Goal: Task Accomplishment & Management: Complete application form

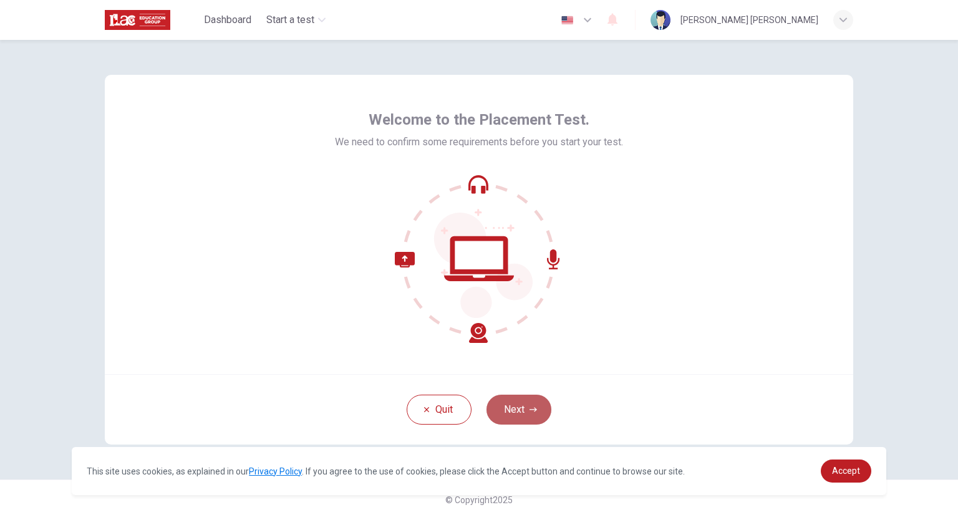
click at [511, 415] on button "Next" at bounding box center [518, 410] width 65 height 30
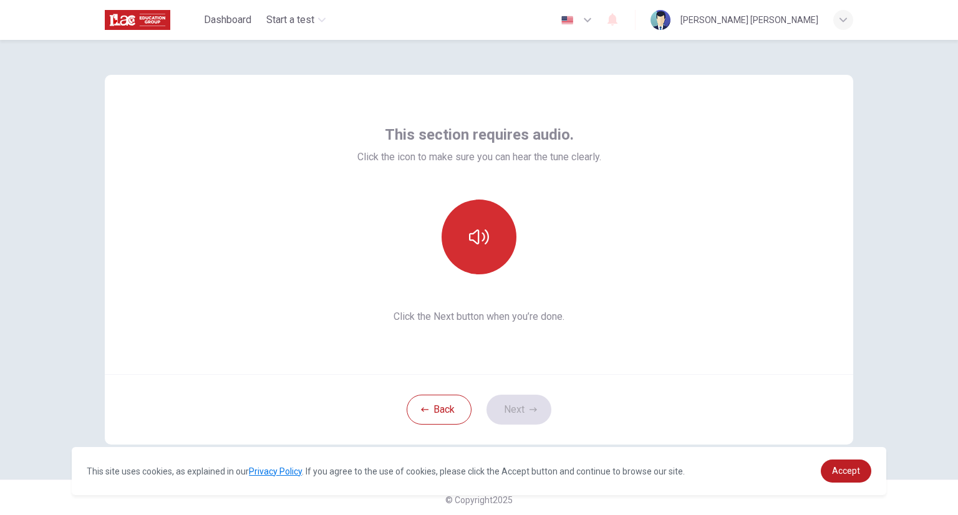
click at [491, 240] on button "button" at bounding box center [479, 237] width 75 height 75
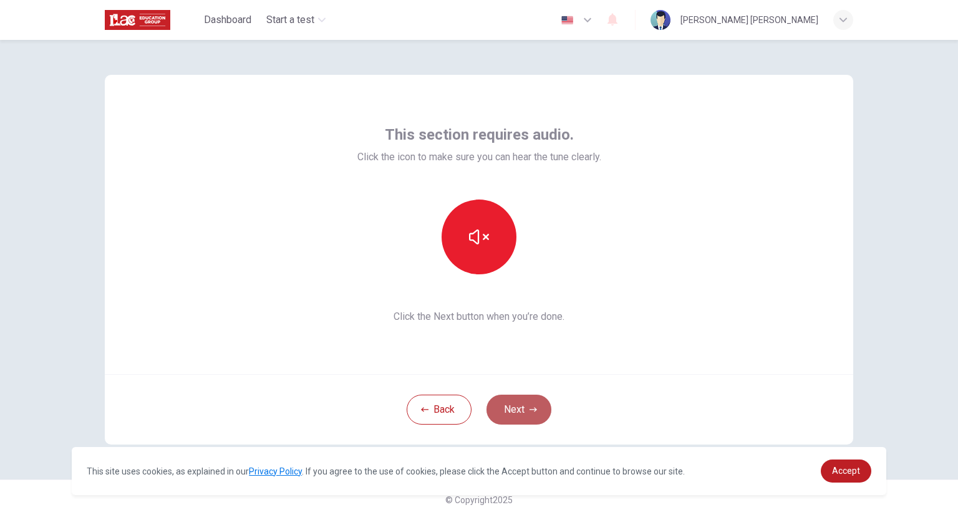
click at [521, 402] on button "Next" at bounding box center [518, 410] width 65 height 30
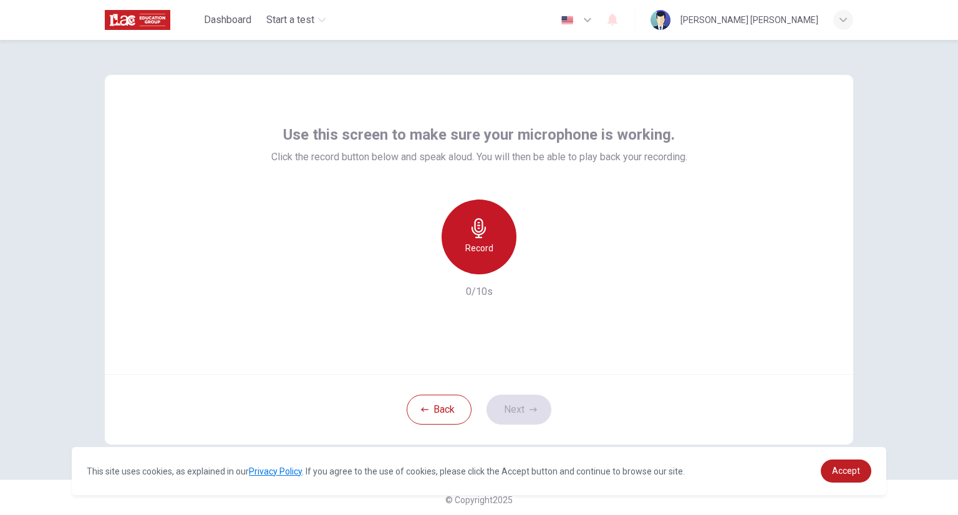
click at [485, 230] on icon "button" at bounding box center [479, 228] width 20 height 20
click at [484, 230] on icon "button" at bounding box center [479, 228] width 20 height 20
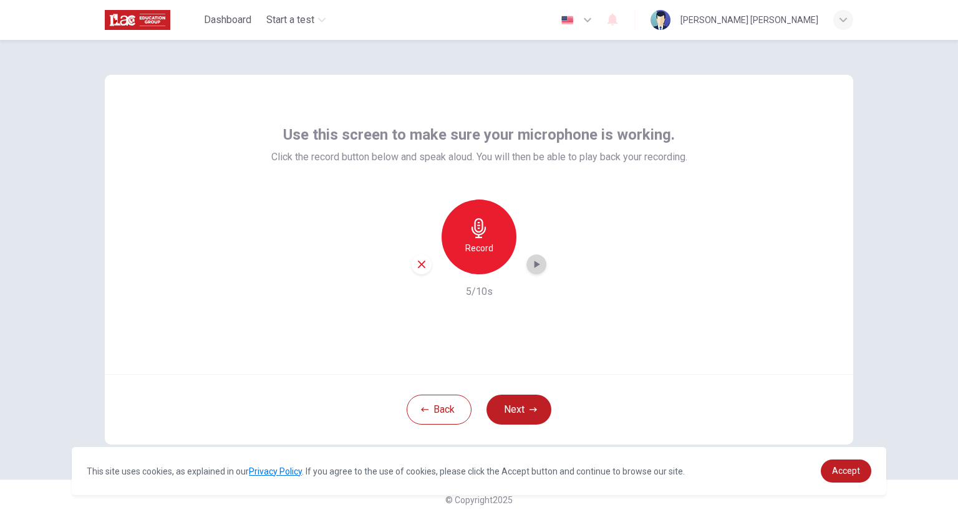
click at [526, 271] on div "button" at bounding box center [536, 264] width 20 height 20
click at [412, 270] on div "button" at bounding box center [422, 264] width 20 height 20
click at [498, 228] on div "Record" at bounding box center [479, 237] width 75 height 75
click at [498, 228] on div "Stop" at bounding box center [479, 237] width 75 height 75
click at [526, 260] on div "button" at bounding box center [536, 264] width 20 height 20
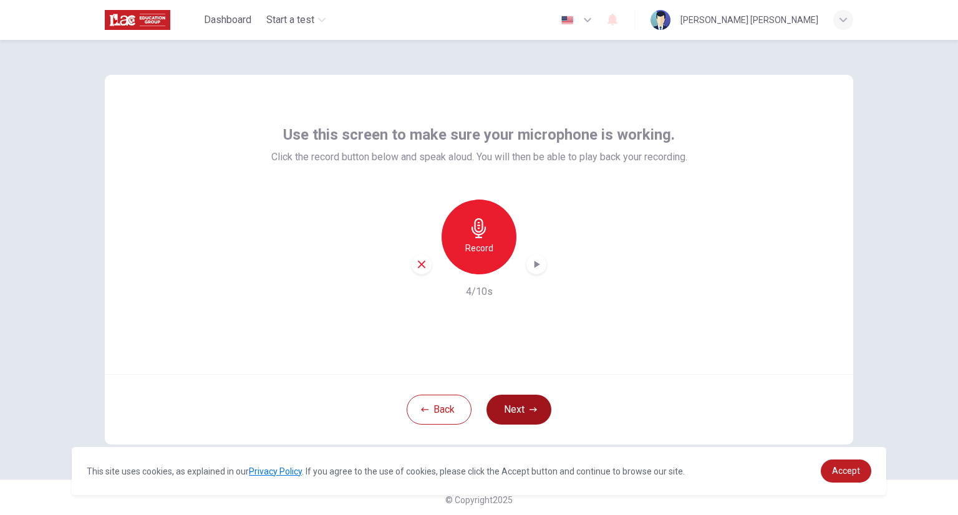
click at [515, 405] on button "Next" at bounding box center [518, 410] width 65 height 30
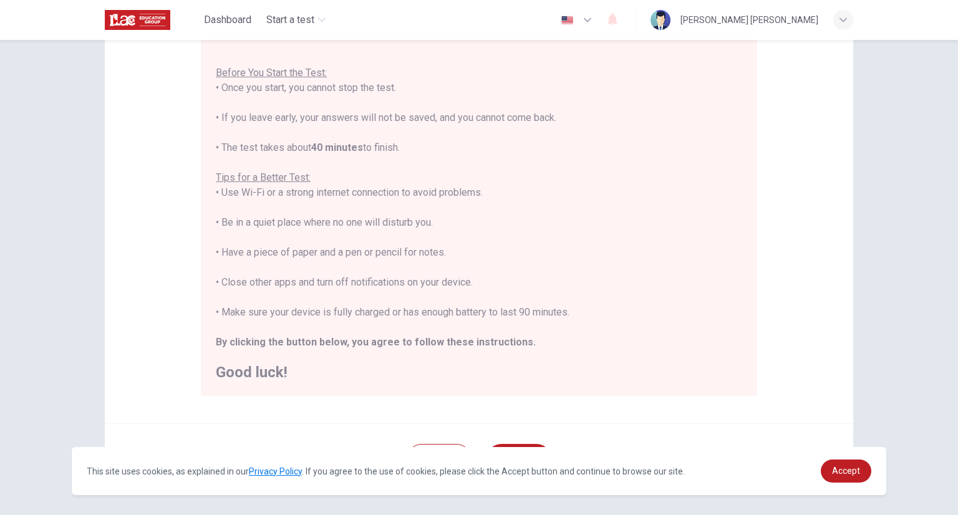
scroll to position [178, 0]
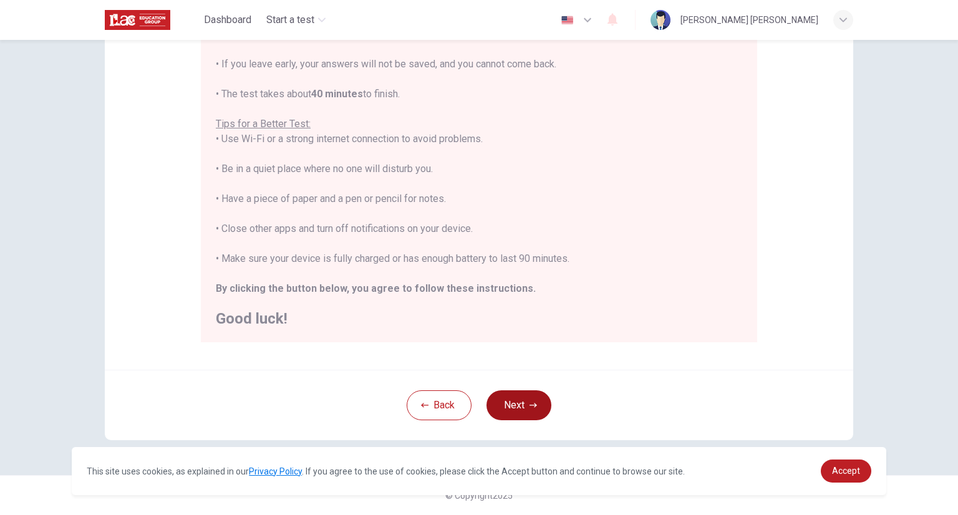
click at [498, 404] on button "Next" at bounding box center [518, 405] width 65 height 30
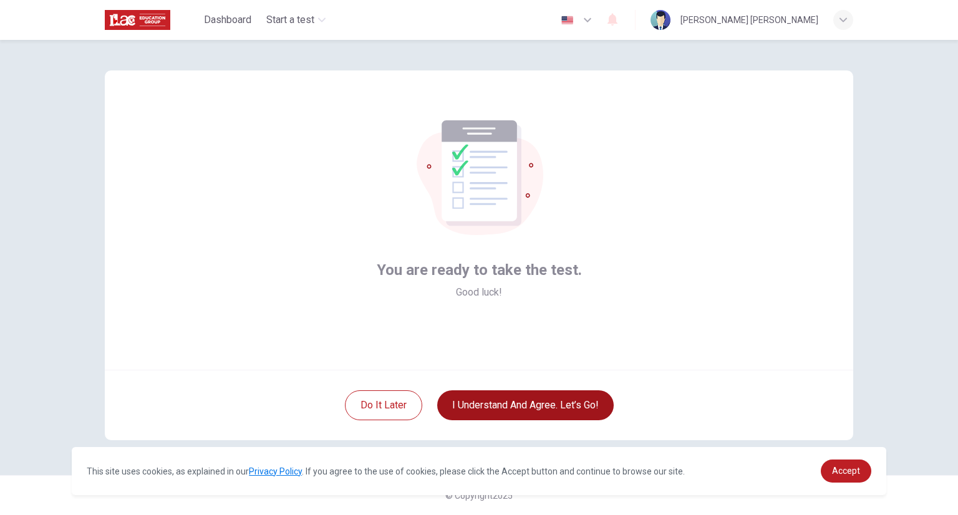
scroll to position [4, 0]
click at [473, 397] on button "I understand and agree. Let’s go!" at bounding box center [525, 405] width 177 height 30
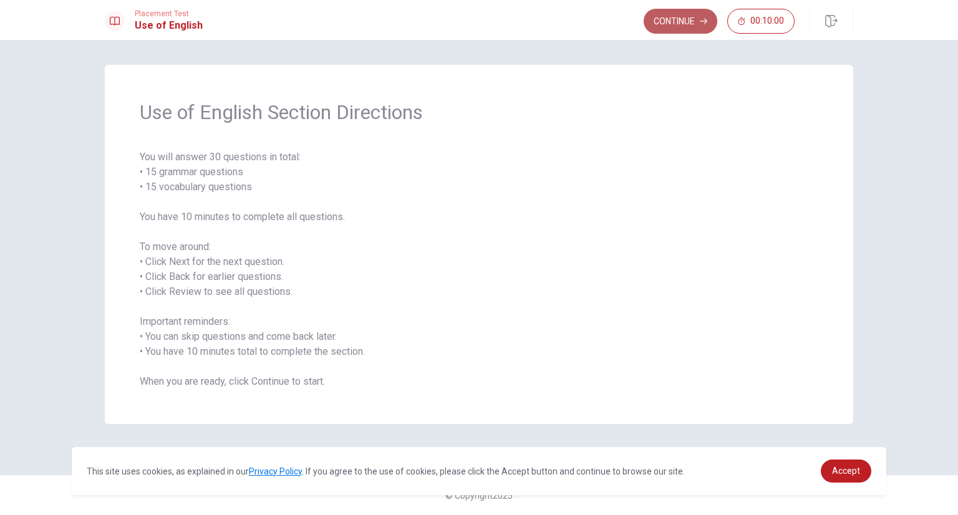
click at [694, 21] on button "Continue" at bounding box center [681, 21] width 74 height 25
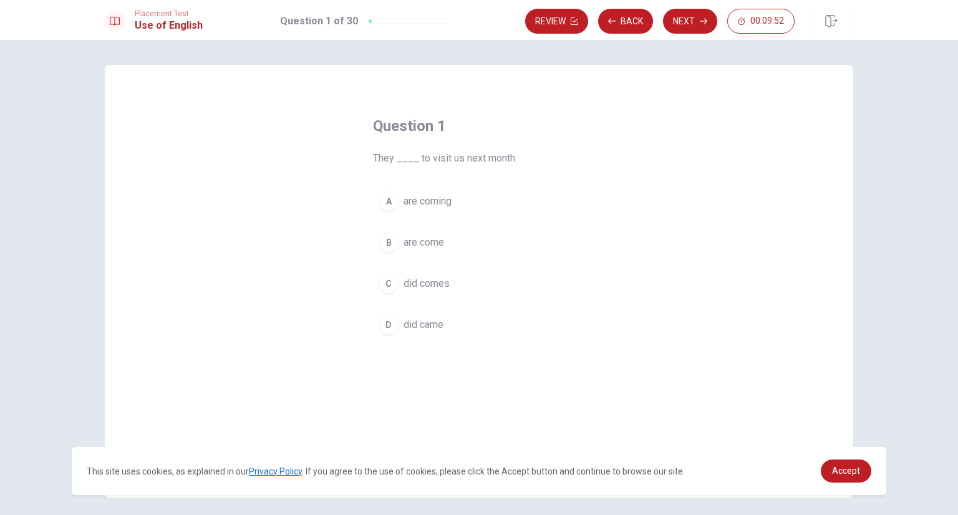
click at [387, 205] on div "A" at bounding box center [389, 201] width 20 height 20
click at [692, 26] on button "Next" at bounding box center [690, 21] width 54 height 25
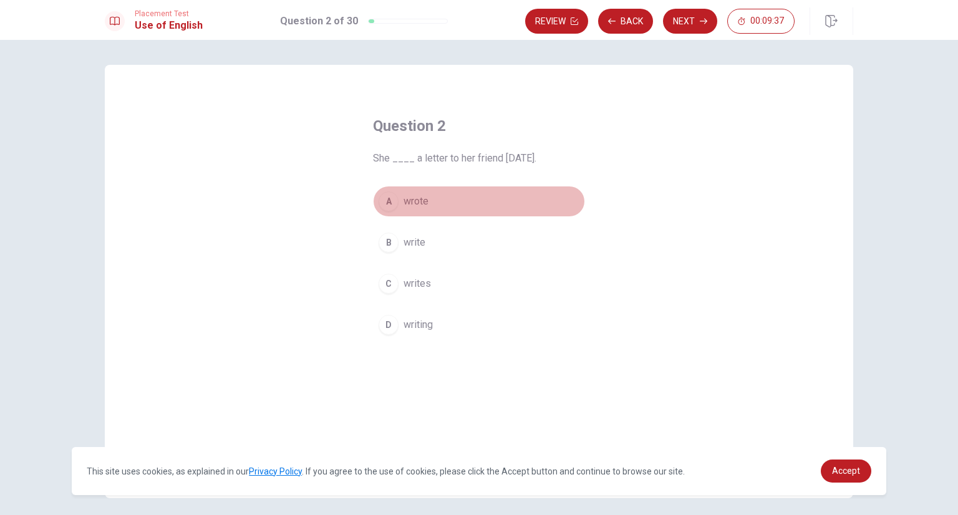
click at [384, 206] on div "A" at bounding box center [389, 201] width 20 height 20
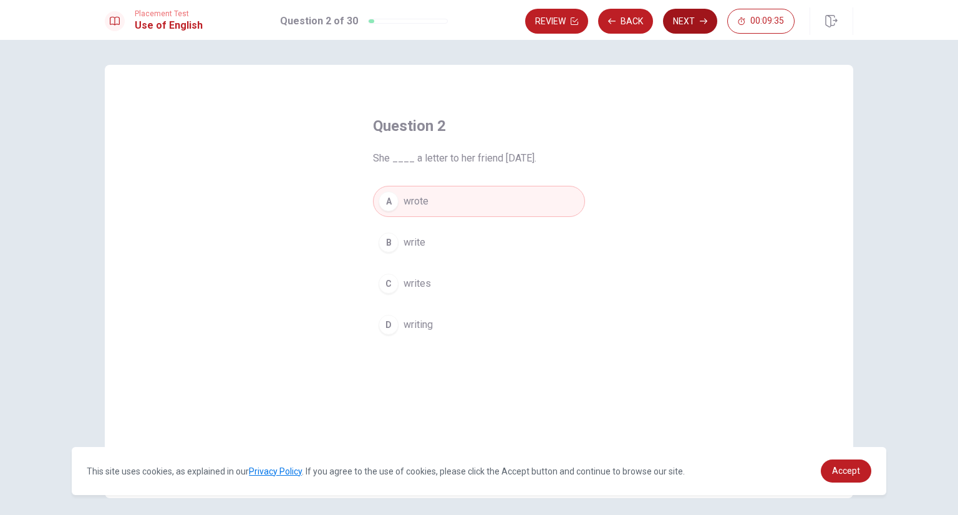
click at [689, 25] on button "Next" at bounding box center [690, 21] width 54 height 25
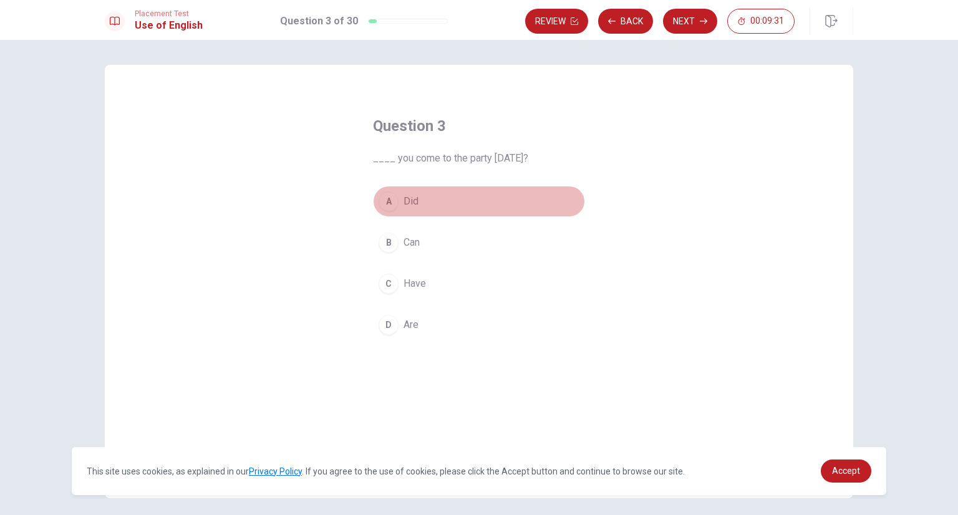
click at [387, 200] on div "A" at bounding box center [389, 201] width 20 height 20
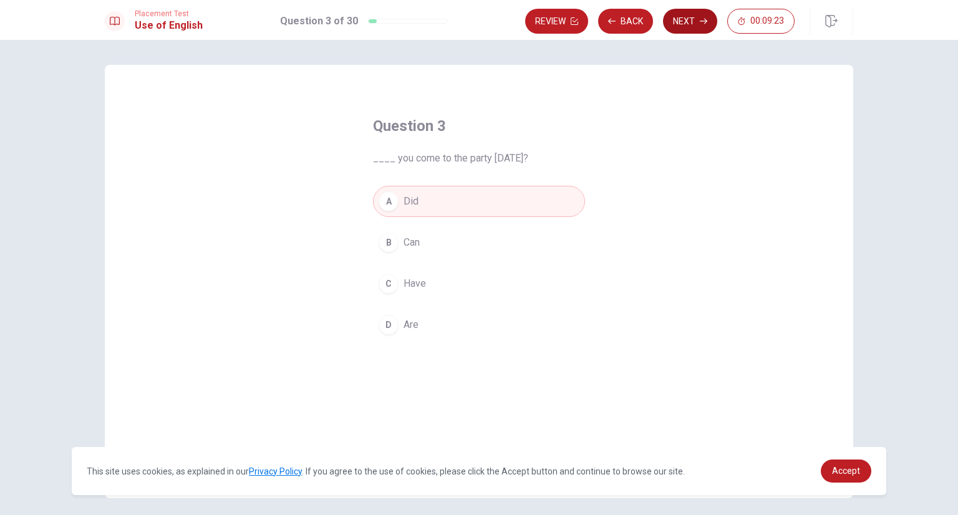
click at [695, 19] on button "Next" at bounding box center [690, 21] width 54 height 25
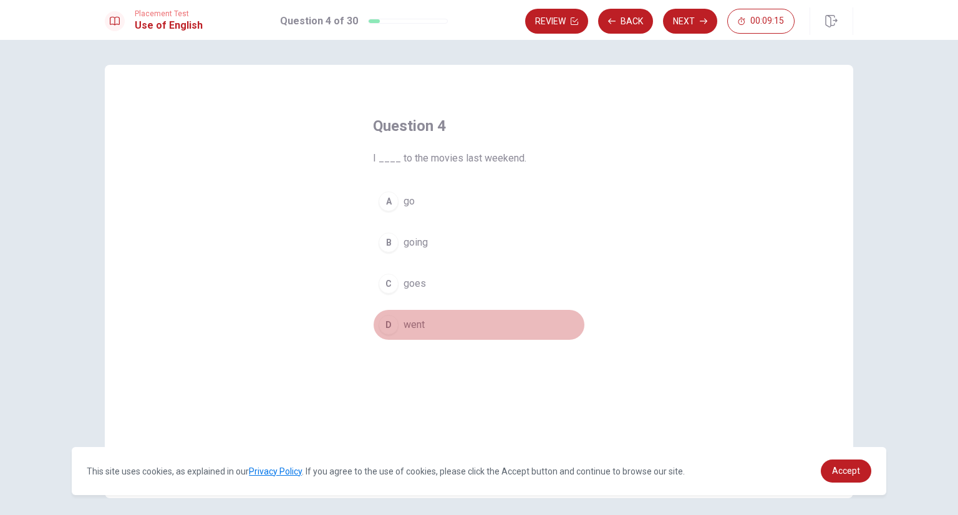
click at [404, 327] on span "went" at bounding box center [414, 324] width 21 height 15
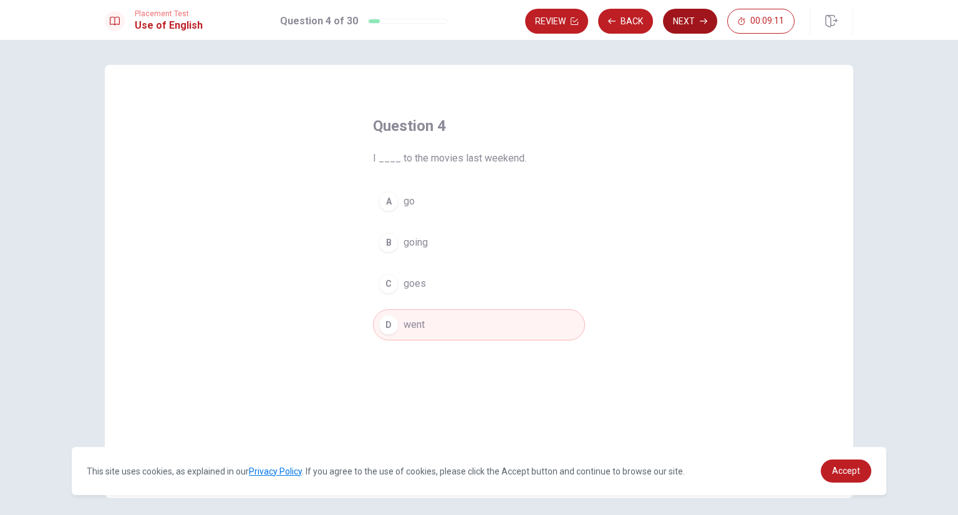
click at [691, 21] on button "Next" at bounding box center [690, 21] width 54 height 25
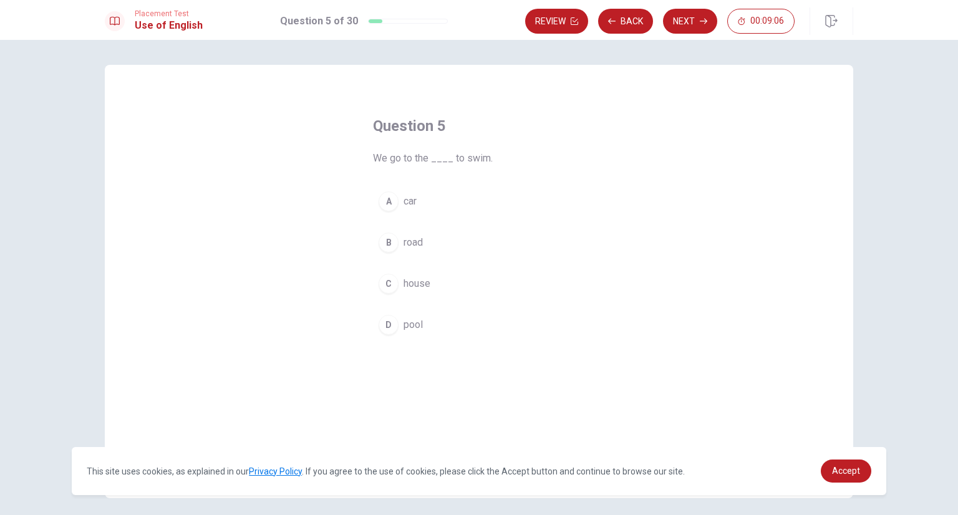
click at [379, 326] on div "D" at bounding box center [389, 325] width 20 height 20
click at [691, 16] on button "Next" at bounding box center [690, 21] width 54 height 25
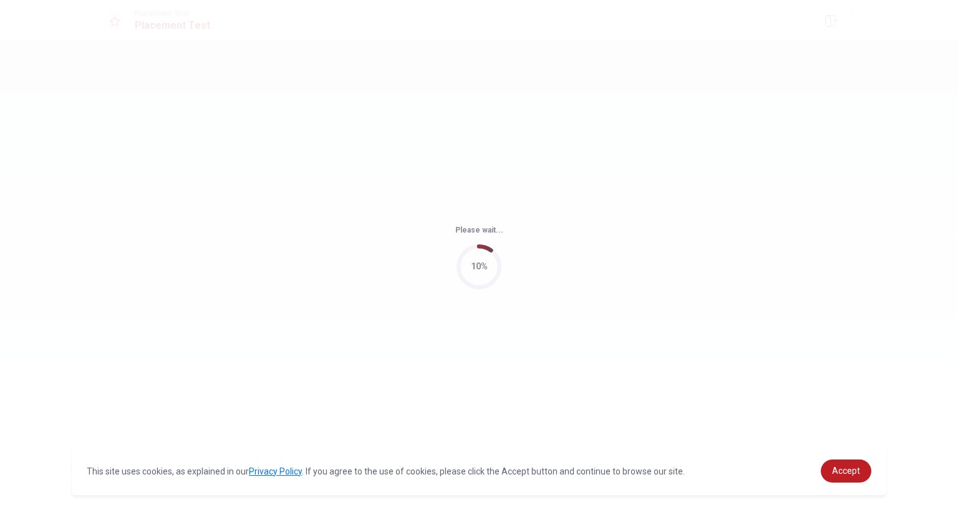
click at [656, 50] on div "Please wait... 10%" at bounding box center [479, 257] width 958 height 515
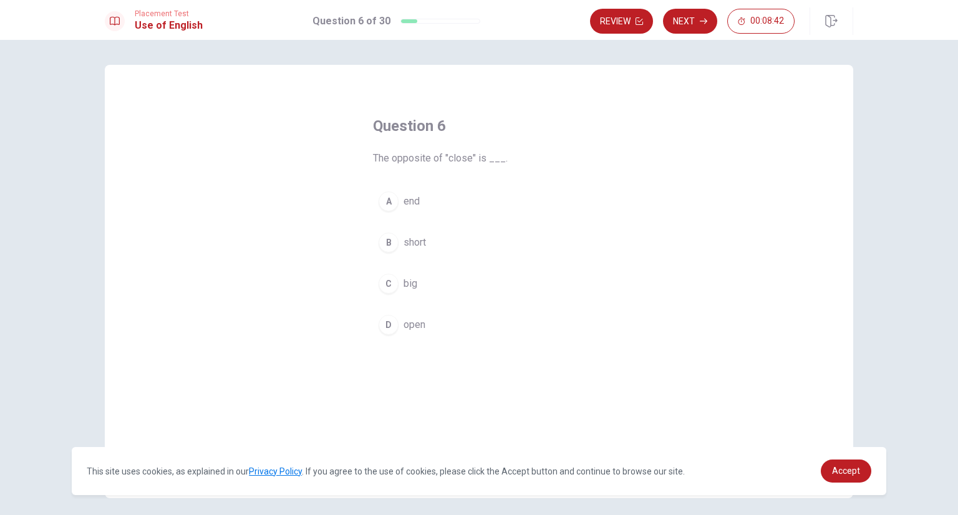
click at [386, 330] on div "D" at bounding box center [389, 325] width 20 height 20
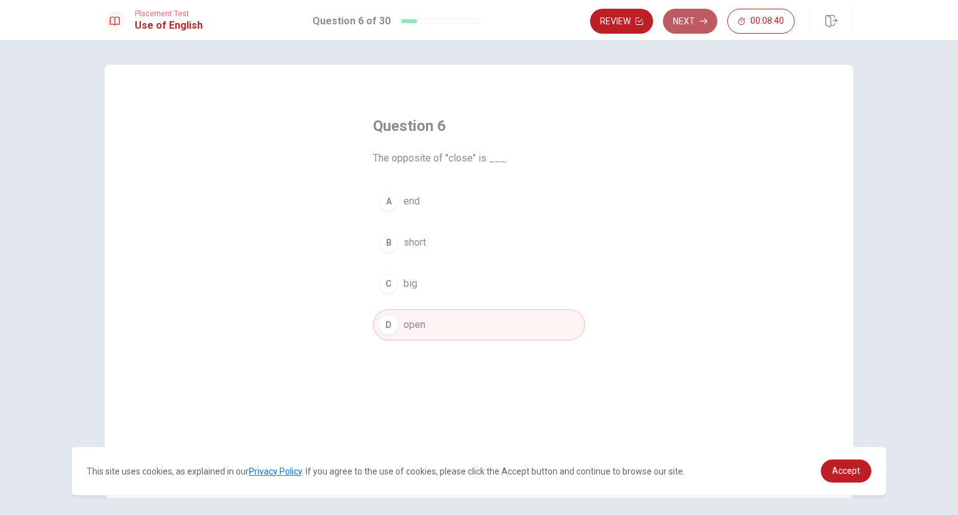
click at [694, 26] on button "Next" at bounding box center [690, 21] width 54 height 25
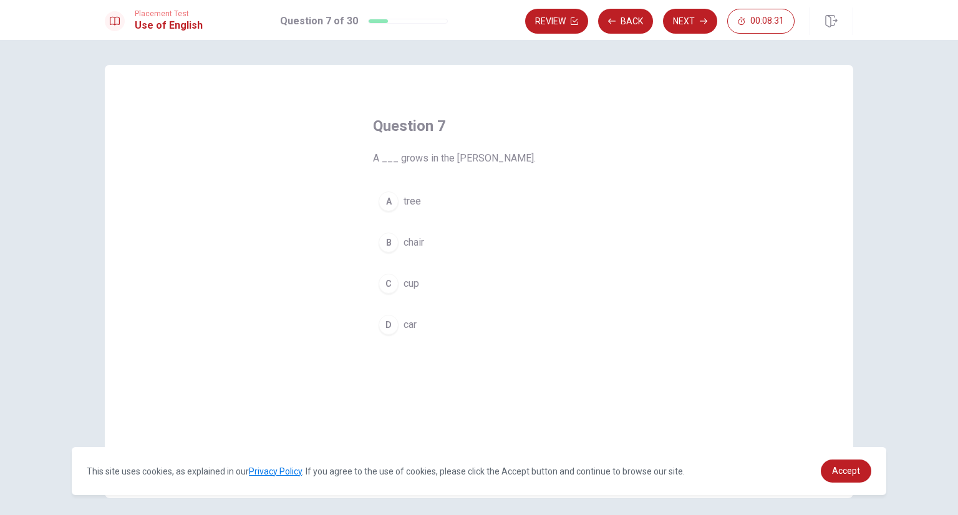
click at [397, 201] on button "A tree" at bounding box center [479, 201] width 212 height 31
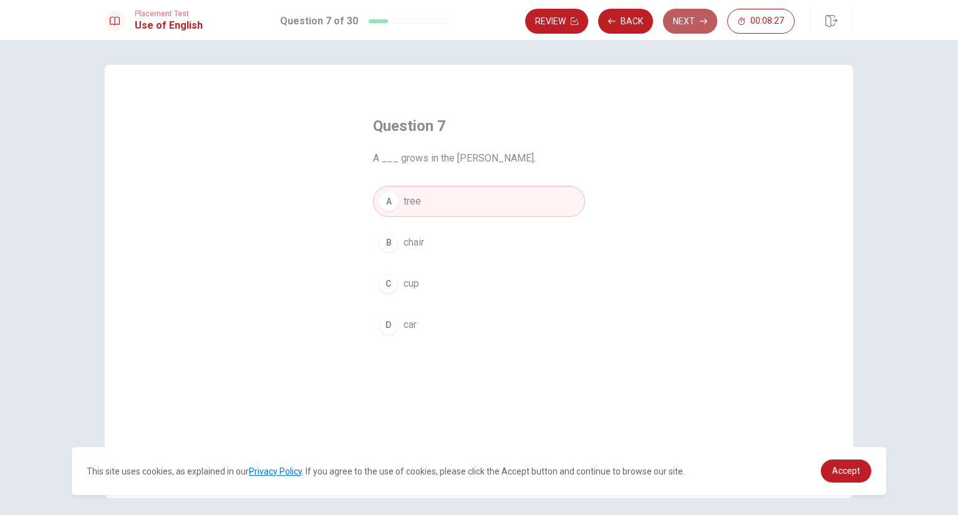
click at [674, 18] on button "Next" at bounding box center [690, 21] width 54 height 25
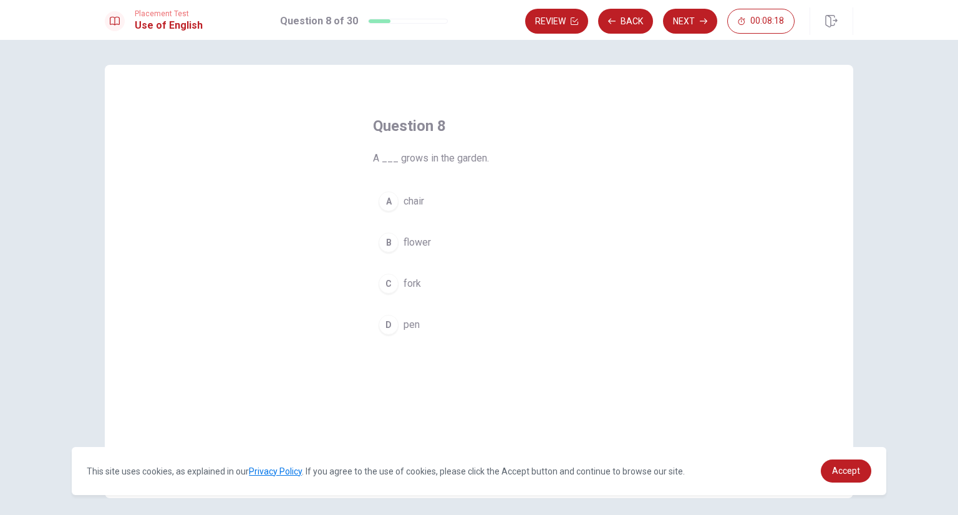
click at [384, 241] on div "B" at bounding box center [389, 243] width 20 height 20
click at [696, 15] on button "Next" at bounding box center [690, 21] width 54 height 25
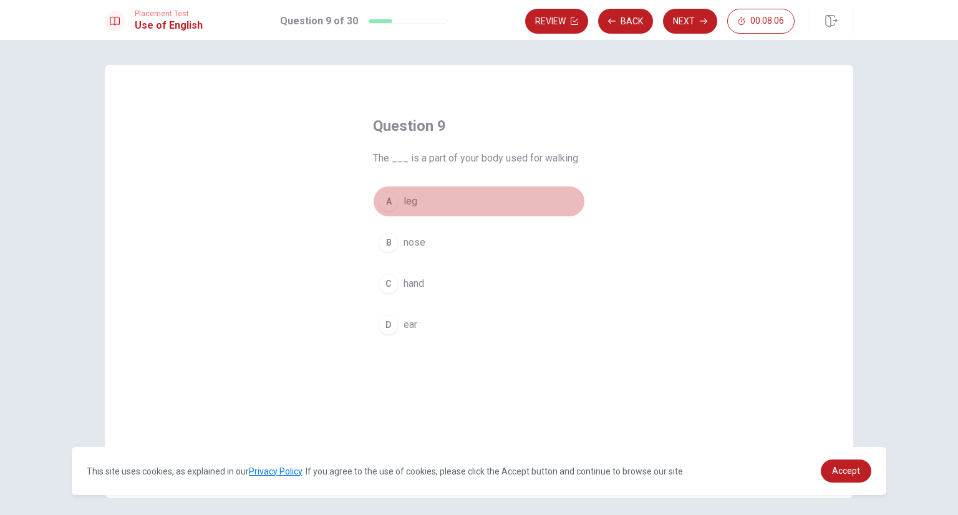
click at [397, 201] on button "A leg" at bounding box center [479, 201] width 212 height 31
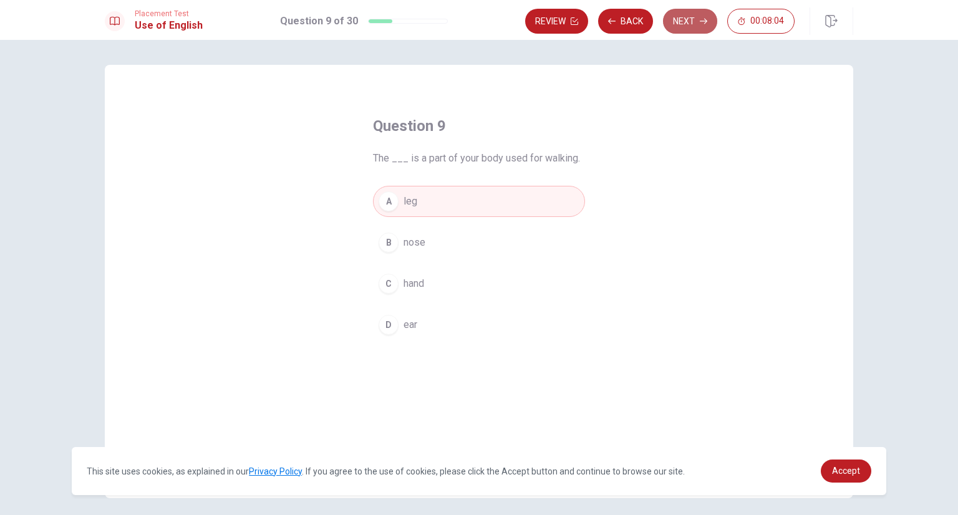
click at [681, 24] on button "Next" at bounding box center [690, 21] width 54 height 25
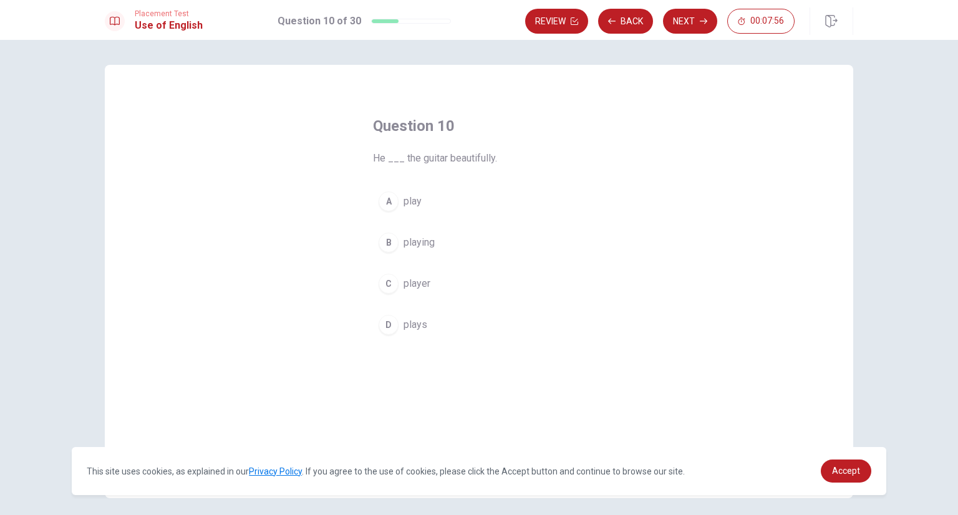
click at [381, 325] on div "D" at bounding box center [389, 325] width 20 height 20
click at [681, 26] on button "Next" at bounding box center [690, 21] width 54 height 25
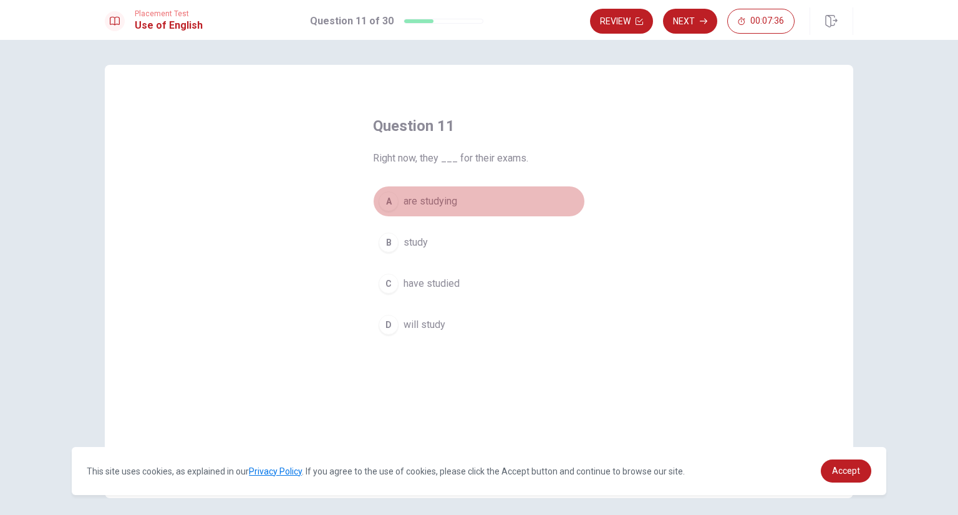
click at [392, 203] on div "A" at bounding box center [389, 201] width 20 height 20
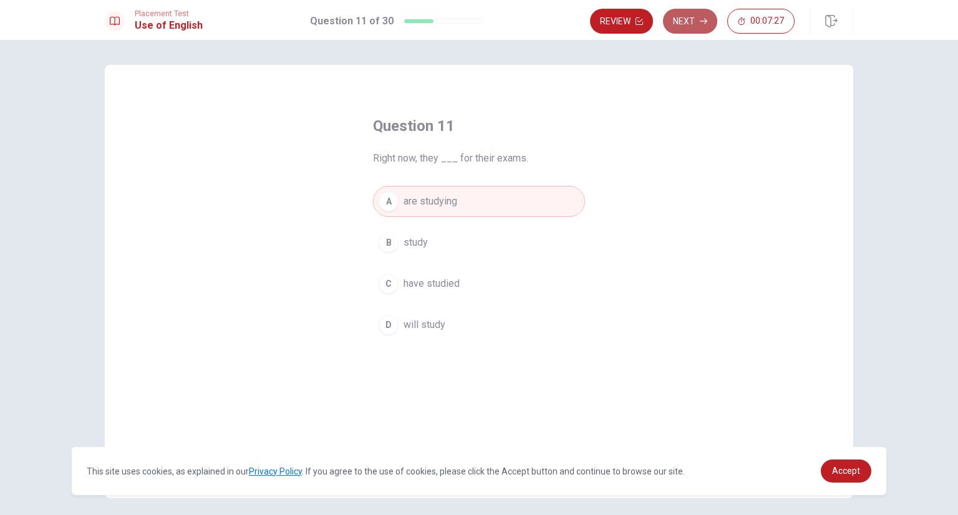
click at [704, 28] on button "Next" at bounding box center [690, 21] width 54 height 25
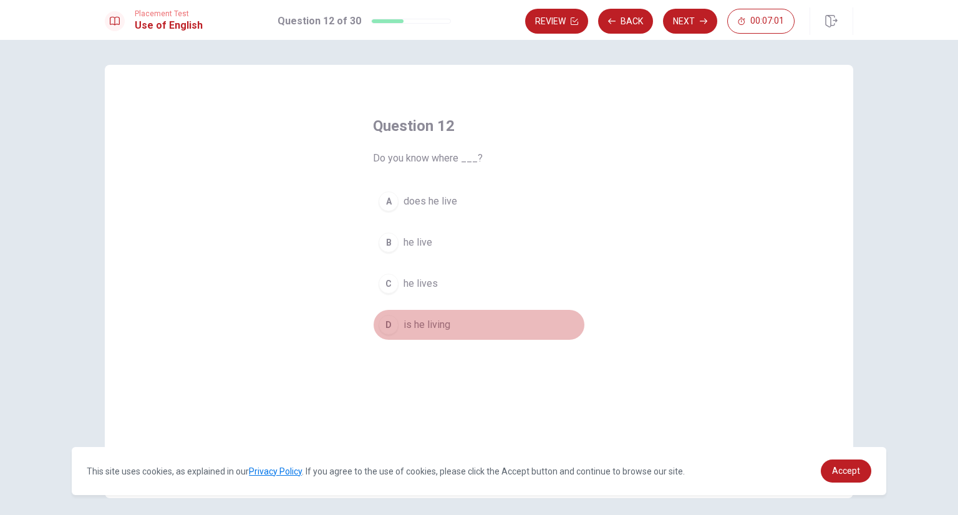
click at [392, 328] on div "D" at bounding box center [389, 325] width 20 height 20
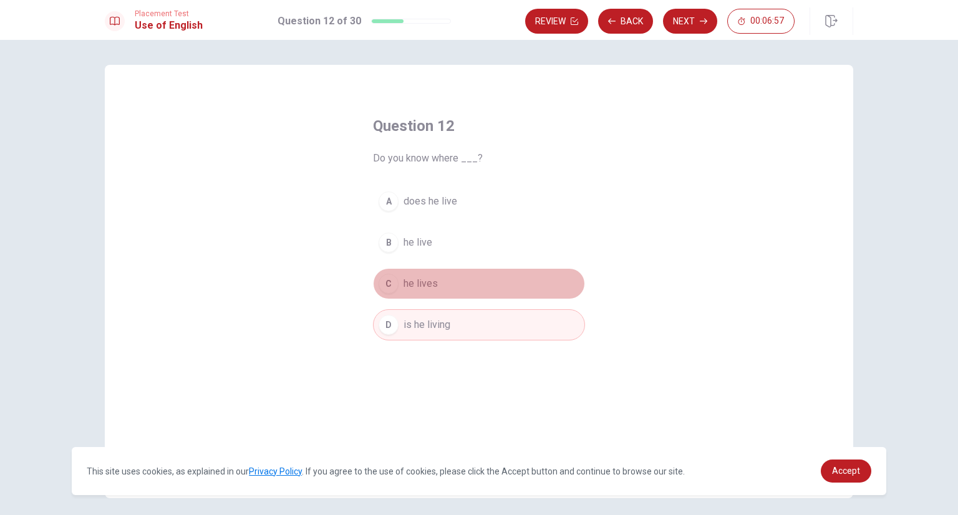
click at [382, 288] on div "C" at bounding box center [389, 284] width 20 height 20
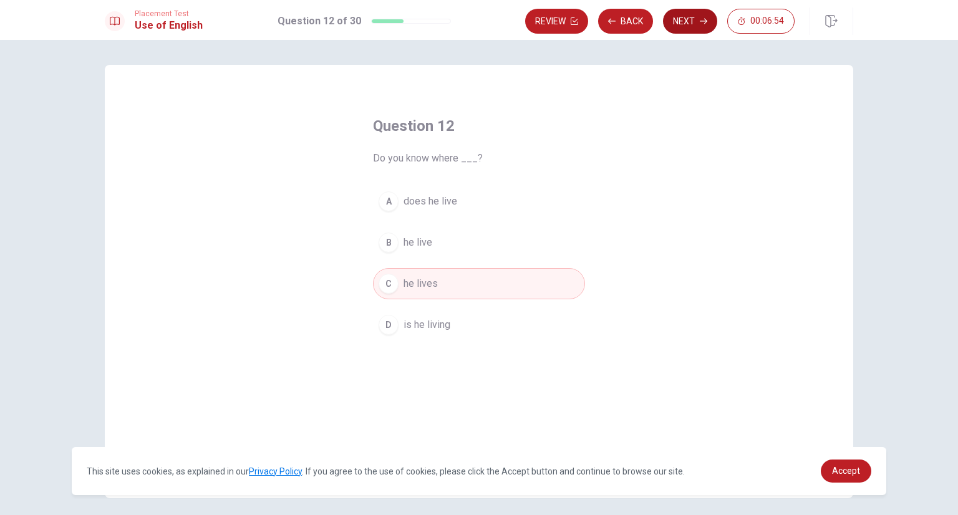
click at [698, 26] on button "Next" at bounding box center [690, 21] width 54 height 25
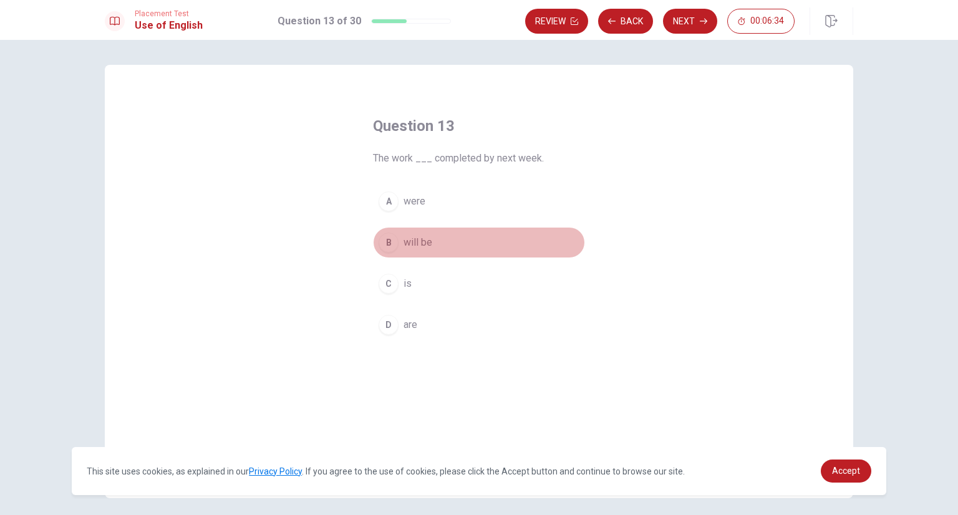
click at [379, 243] on div "B" at bounding box center [389, 243] width 20 height 20
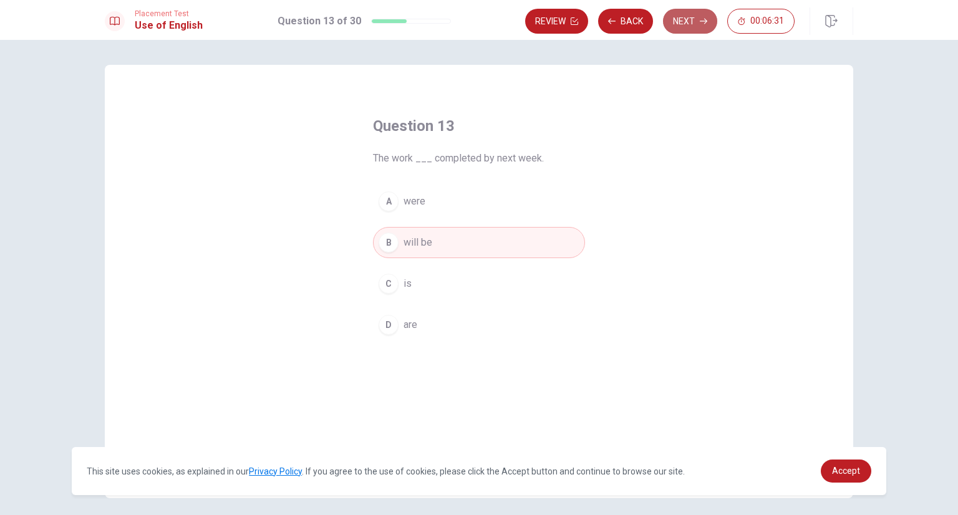
click at [700, 19] on icon "button" at bounding box center [703, 20] width 7 height 7
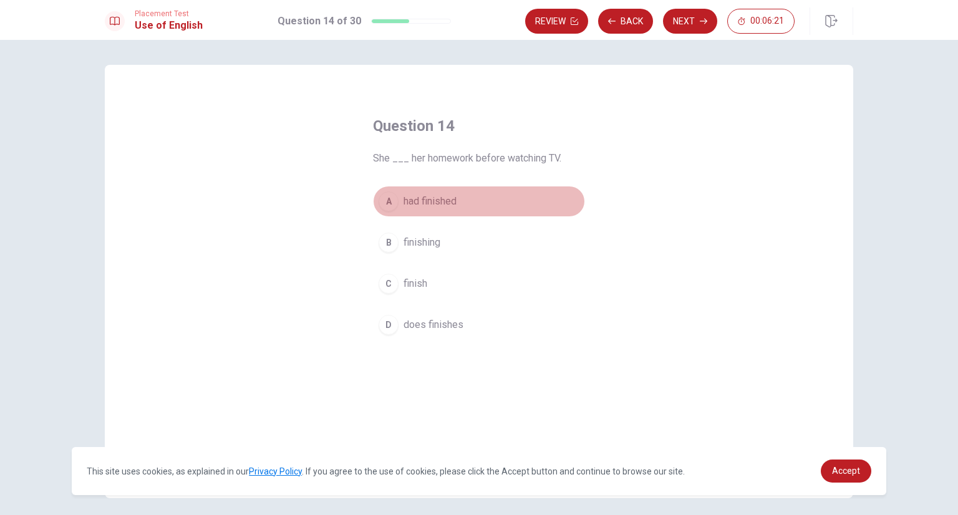
click at [388, 206] on div "A" at bounding box center [389, 201] width 20 height 20
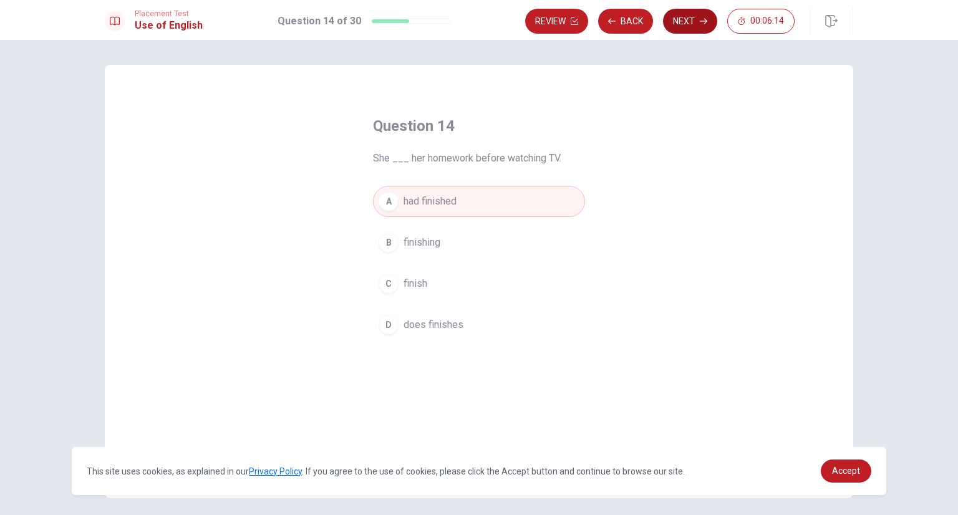
click at [686, 23] on button "Next" at bounding box center [690, 21] width 54 height 25
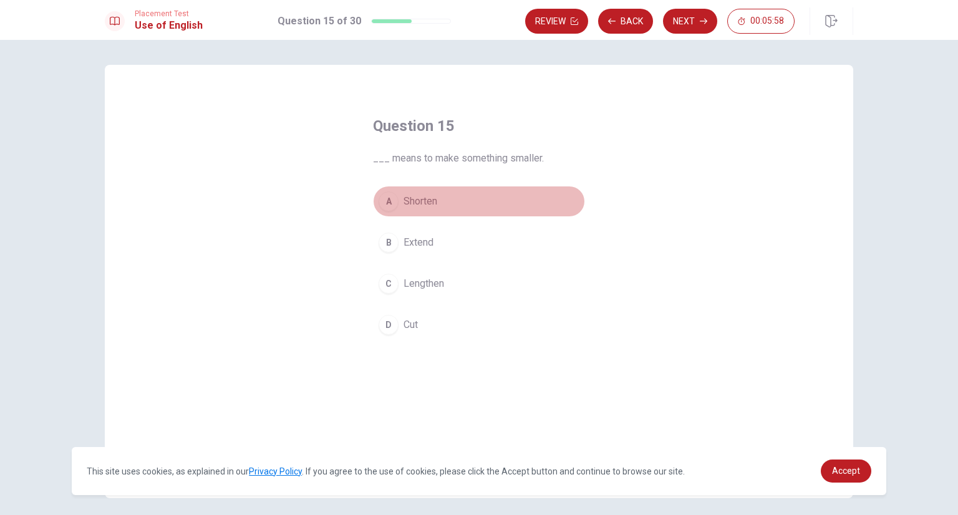
click at [396, 200] on button "A Shorten" at bounding box center [479, 201] width 212 height 31
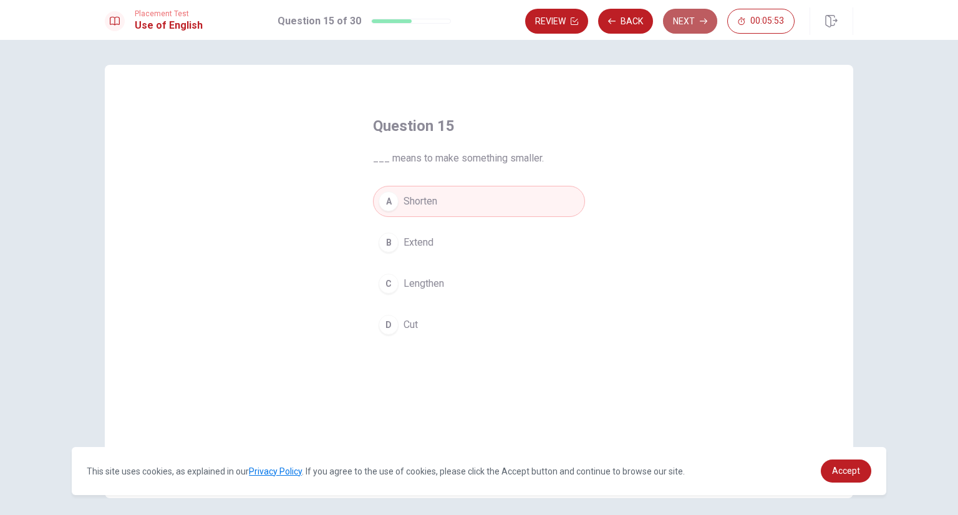
click at [699, 27] on button "Next" at bounding box center [690, 21] width 54 height 25
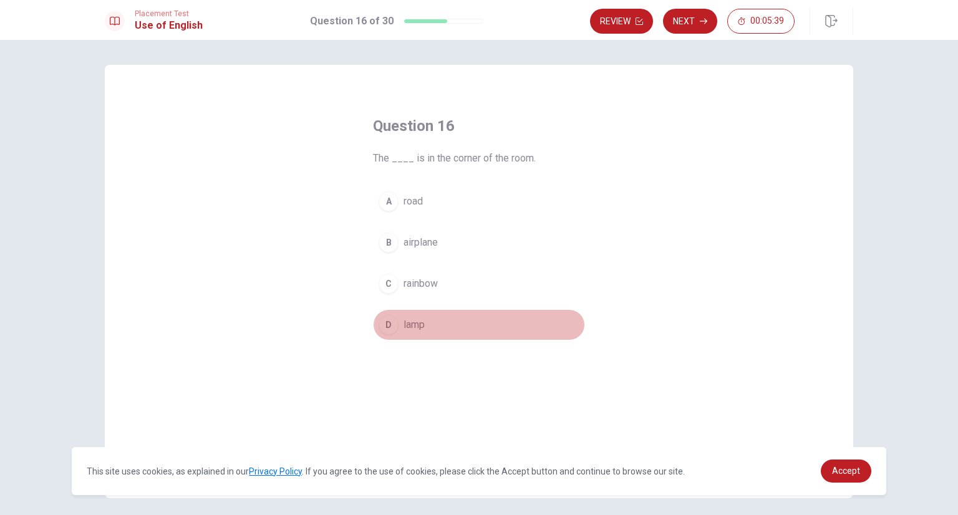
click at [388, 327] on div "D" at bounding box center [389, 325] width 20 height 20
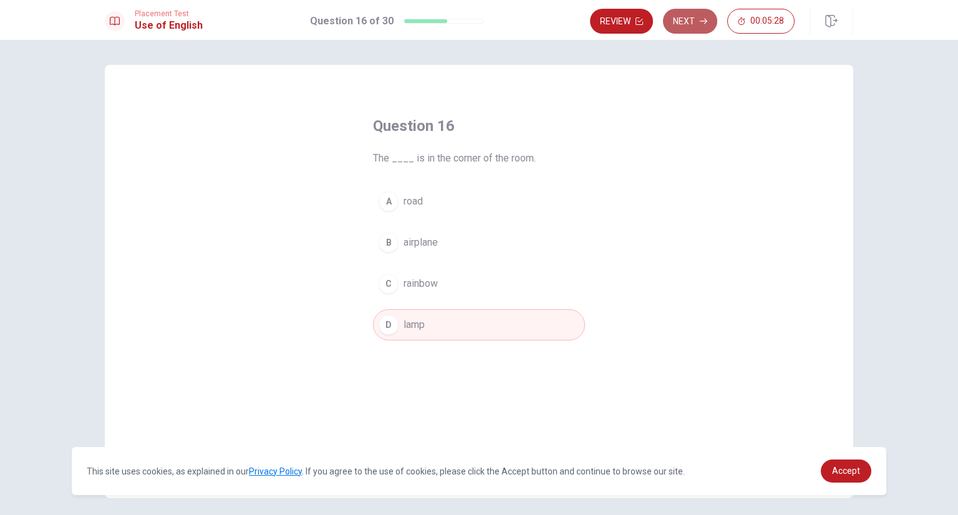
click at [709, 24] on button "Next" at bounding box center [690, 21] width 54 height 25
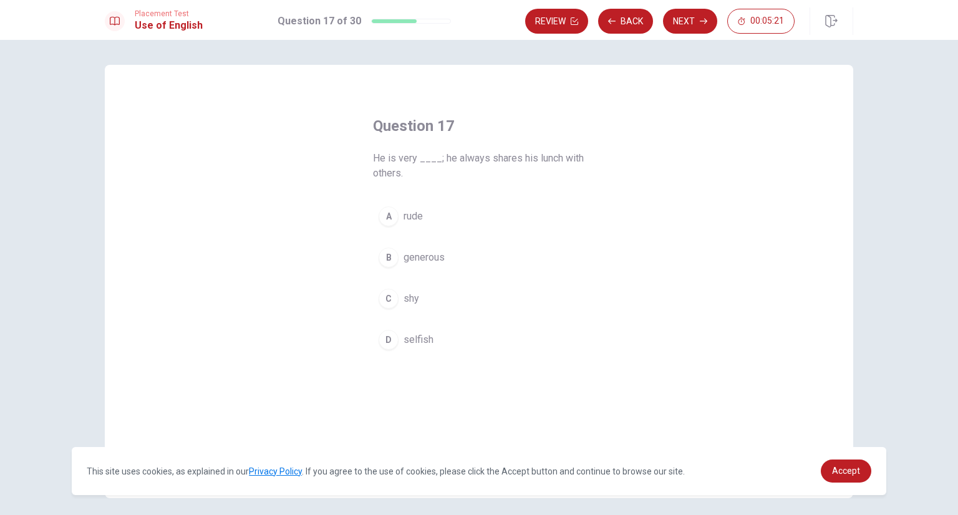
click at [397, 266] on button "B generous" at bounding box center [479, 257] width 212 height 31
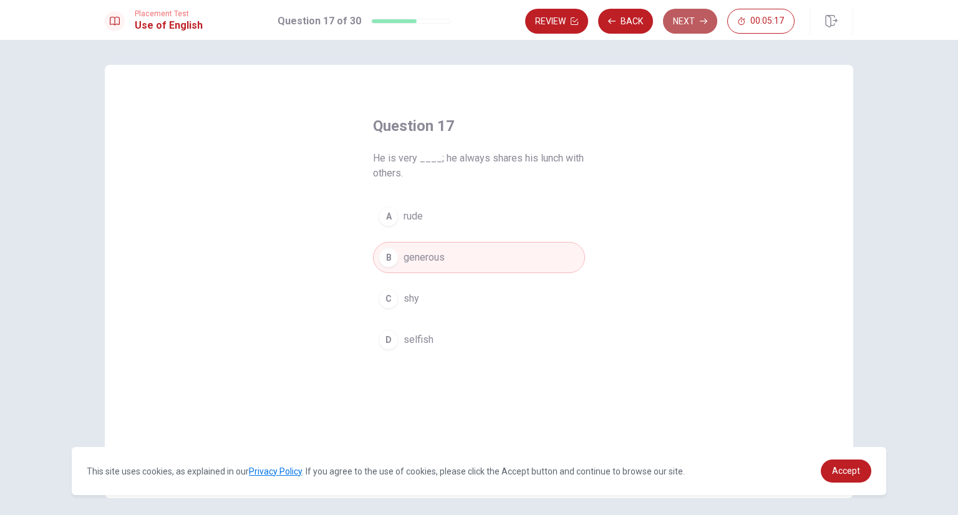
click at [685, 27] on button "Next" at bounding box center [690, 21] width 54 height 25
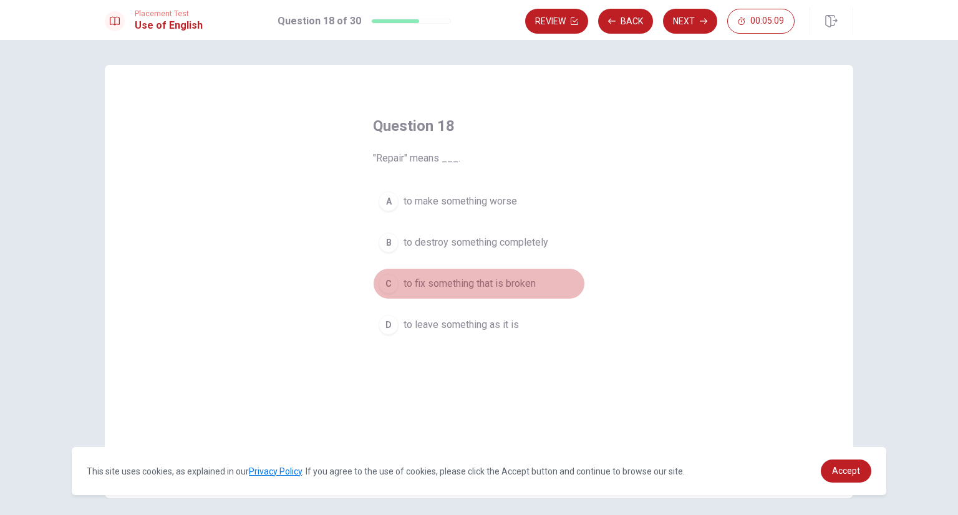
click at [395, 282] on button "C to fix something that is broken" at bounding box center [479, 283] width 212 height 31
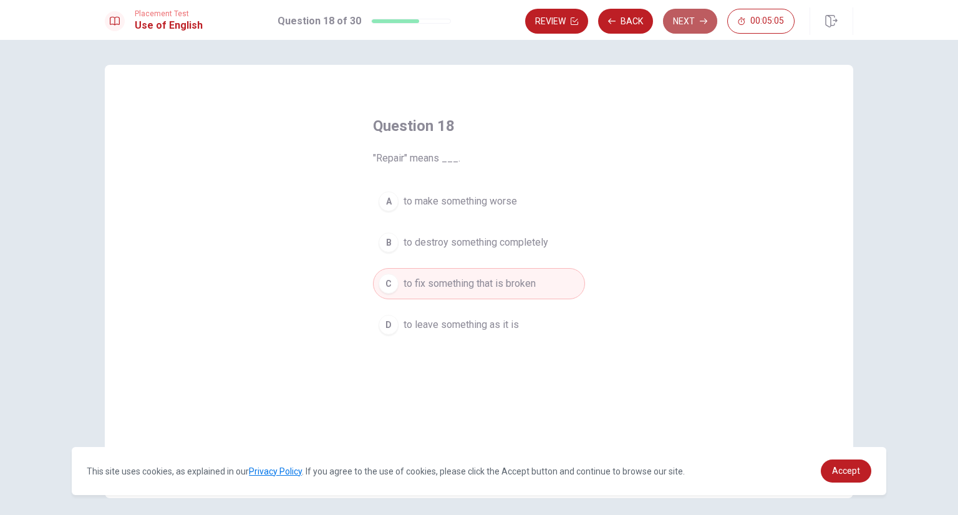
click at [687, 17] on button "Next" at bounding box center [690, 21] width 54 height 25
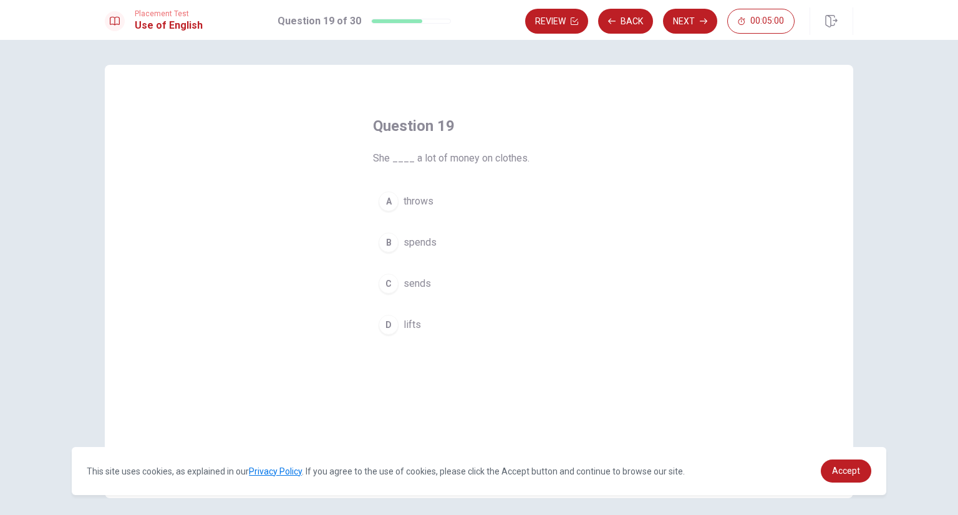
click at [387, 242] on div "B" at bounding box center [389, 243] width 20 height 20
click at [692, 18] on button "Next" at bounding box center [690, 21] width 54 height 25
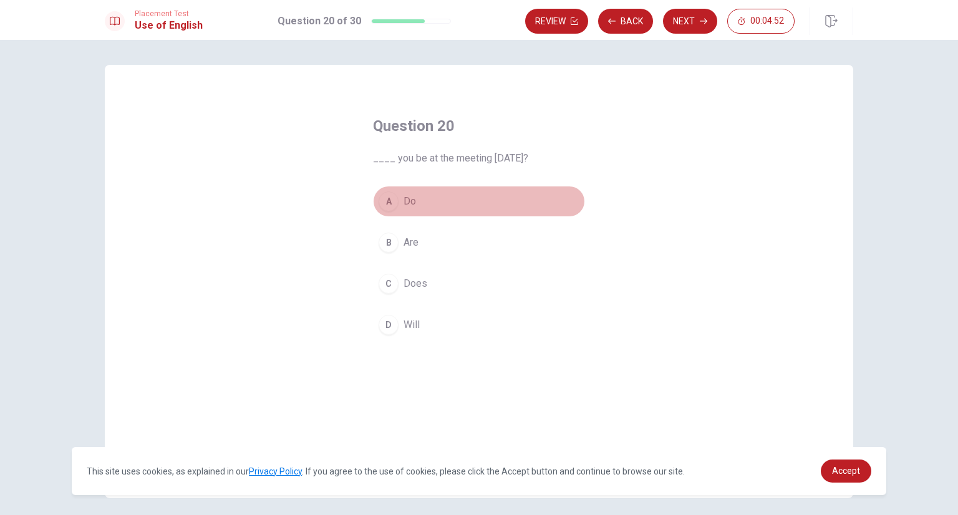
click at [384, 200] on div "A" at bounding box center [389, 201] width 20 height 20
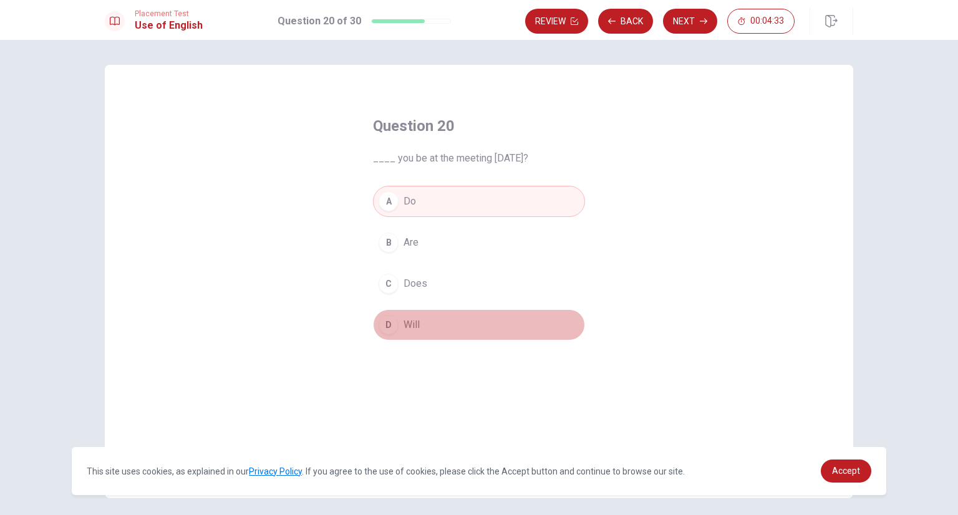
click at [394, 316] on button "D Will" at bounding box center [479, 324] width 212 height 31
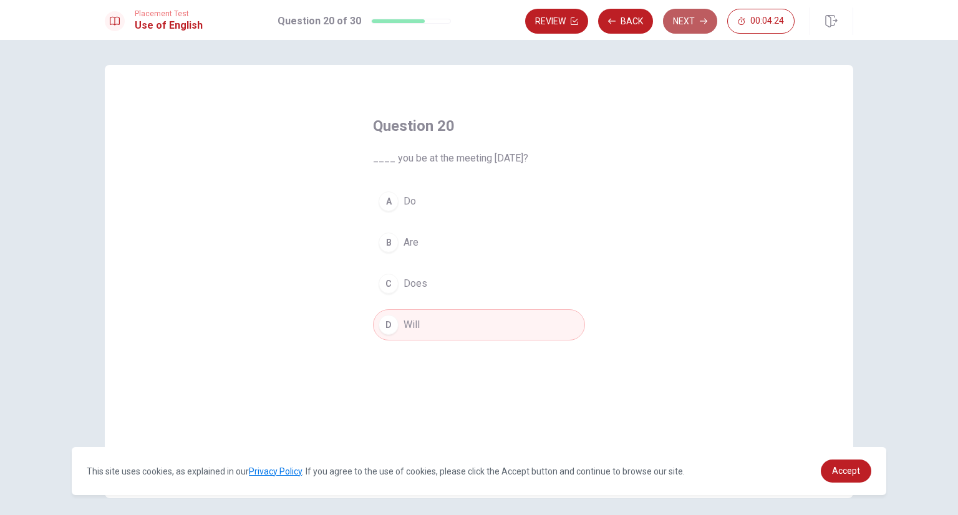
click at [689, 28] on button "Next" at bounding box center [690, 21] width 54 height 25
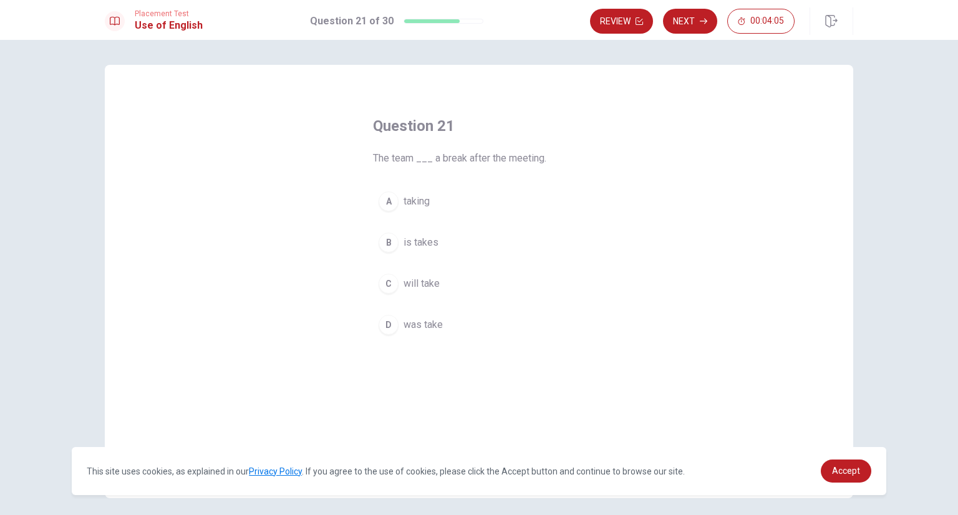
click at [383, 288] on div "C" at bounding box center [389, 284] width 20 height 20
click at [685, 17] on button "Next" at bounding box center [690, 21] width 54 height 25
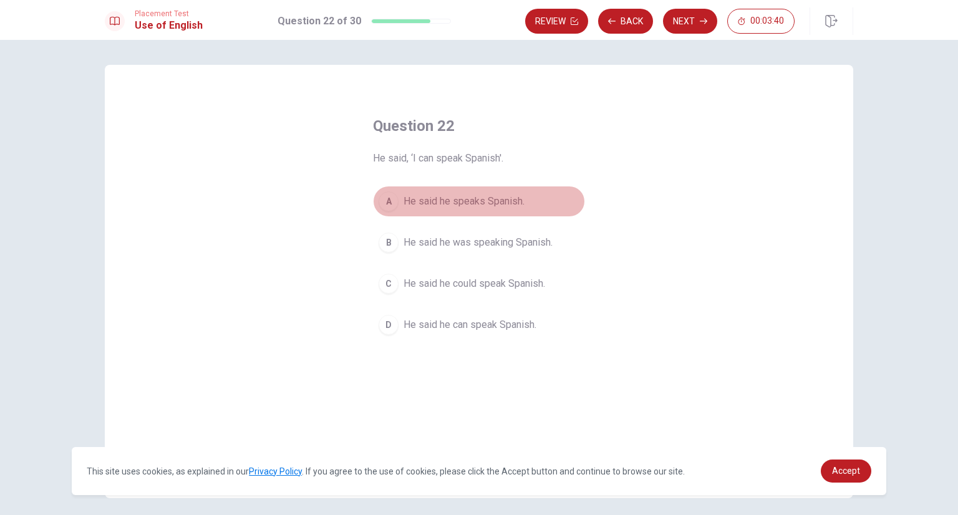
click at [382, 200] on div "A" at bounding box center [389, 201] width 20 height 20
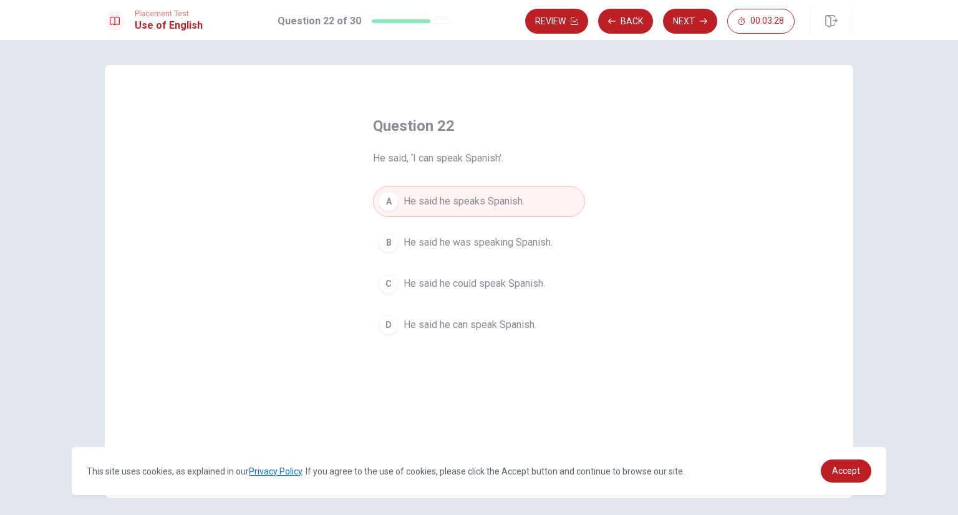
click at [394, 319] on button "D He said he can speak Spanish." at bounding box center [479, 324] width 212 height 31
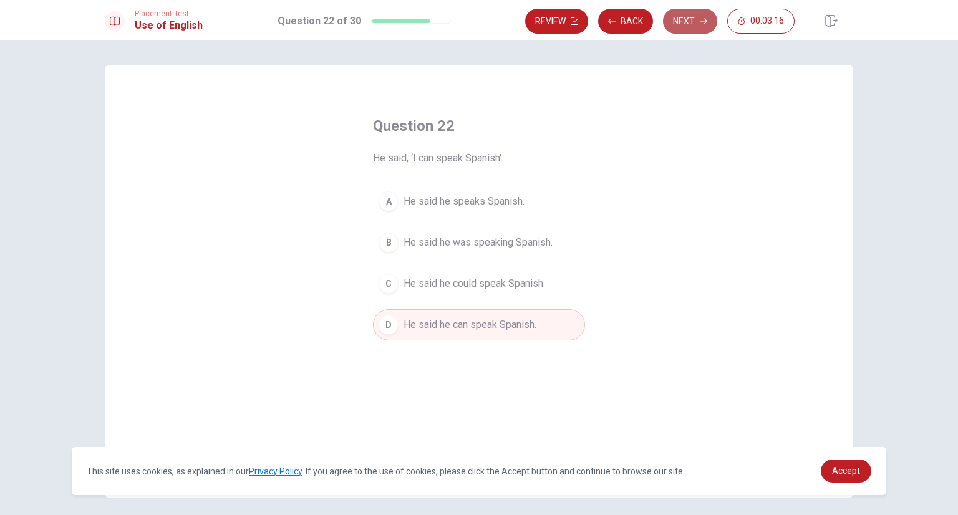
click at [677, 12] on button "Next" at bounding box center [690, 21] width 54 height 25
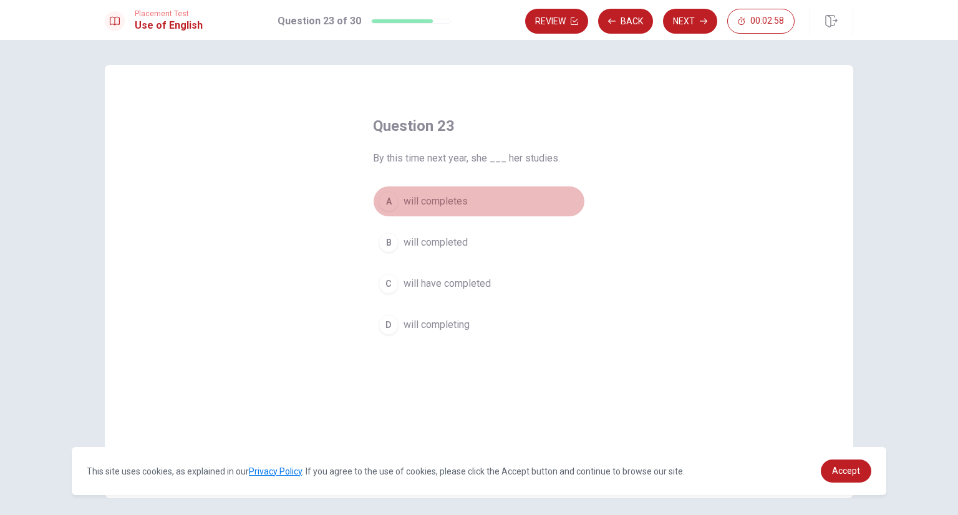
click at [389, 208] on div "A" at bounding box center [389, 201] width 20 height 20
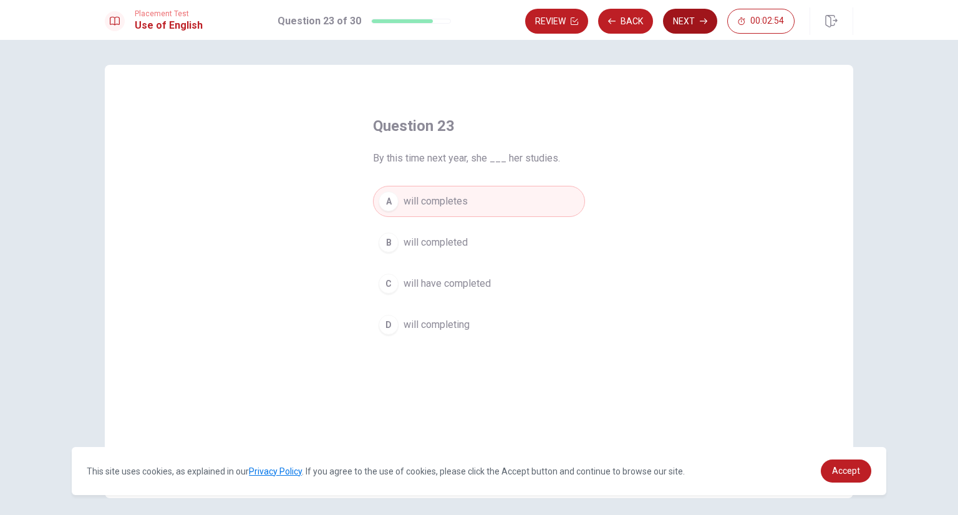
click at [695, 24] on button "Next" at bounding box center [690, 21] width 54 height 25
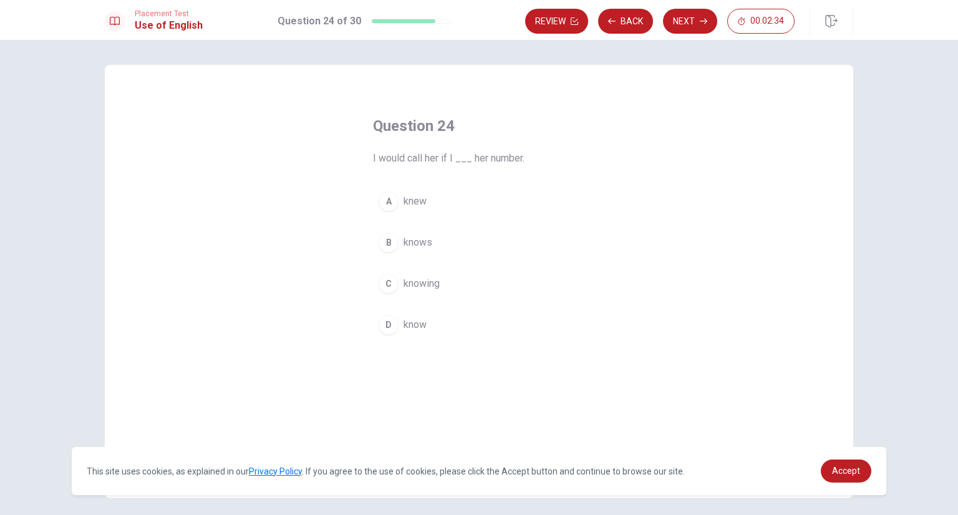
click at [389, 322] on div "D" at bounding box center [389, 325] width 20 height 20
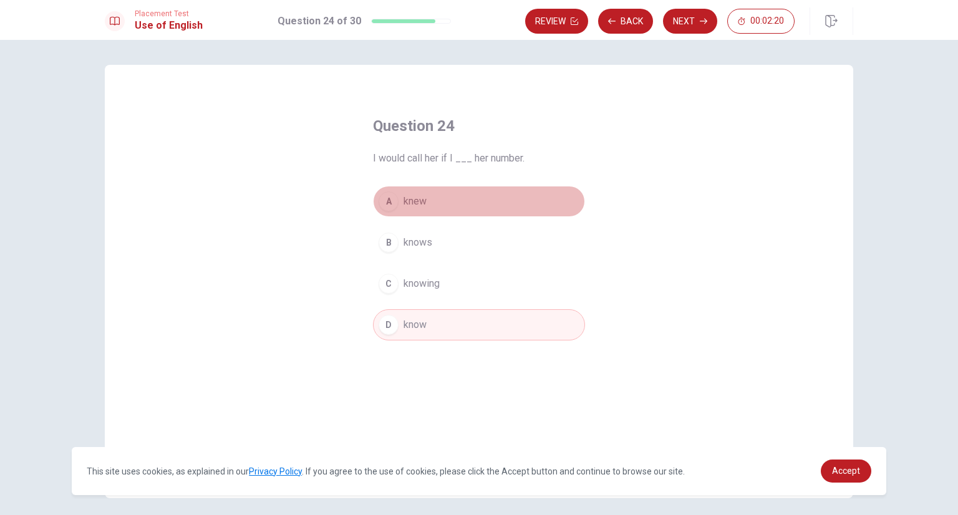
click at [394, 198] on div "A" at bounding box center [389, 201] width 20 height 20
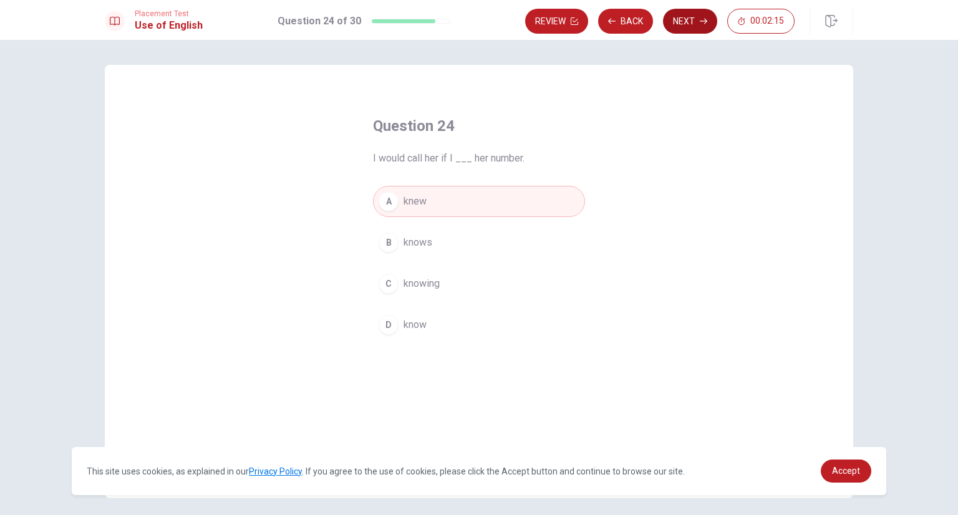
click at [709, 16] on button "Next" at bounding box center [690, 21] width 54 height 25
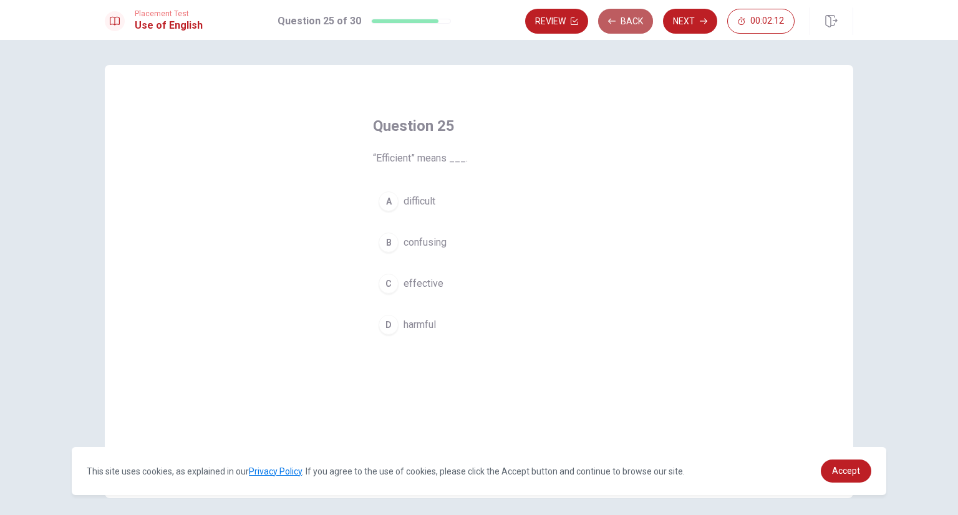
click at [644, 14] on button "Back" at bounding box center [625, 21] width 55 height 25
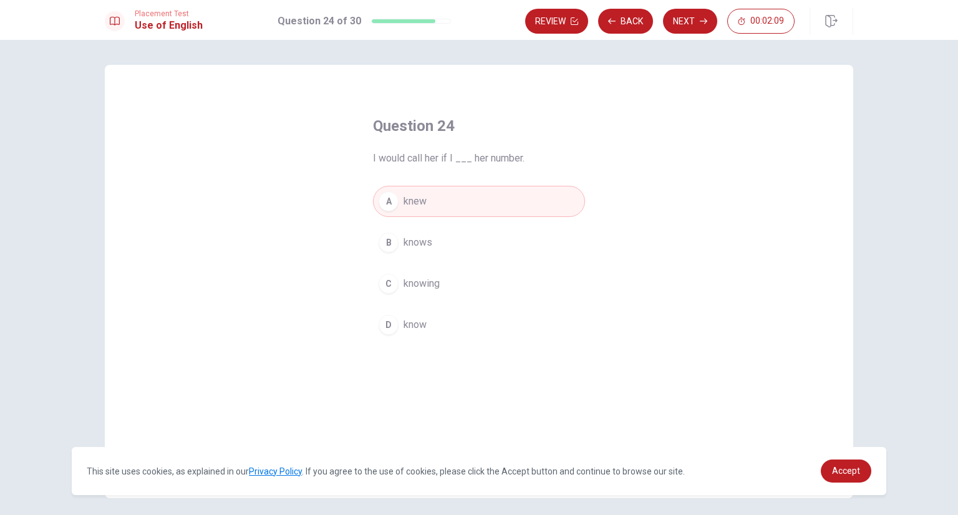
click at [452, 305] on div "A knew B knows C knowing D know" at bounding box center [479, 263] width 212 height 155
click at [422, 320] on span "know" at bounding box center [415, 324] width 23 height 15
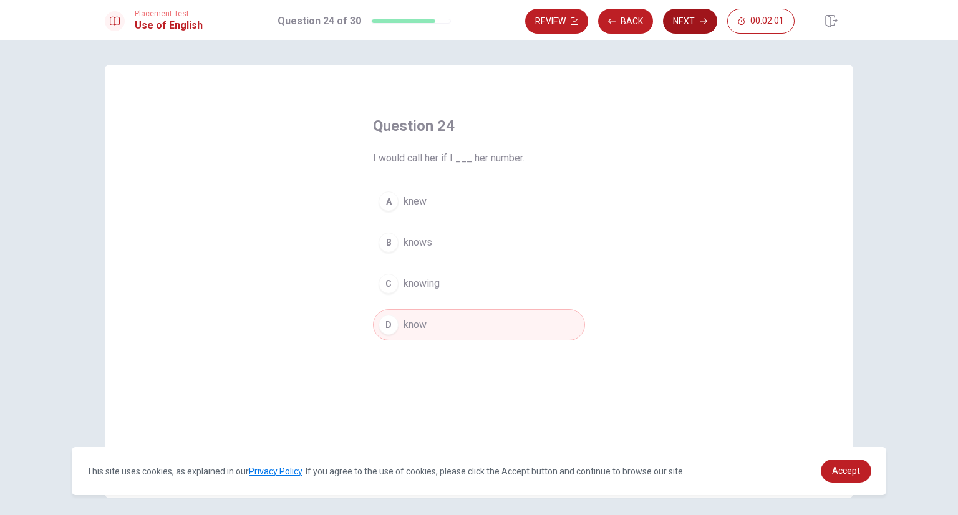
click at [694, 25] on button "Next" at bounding box center [690, 21] width 54 height 25
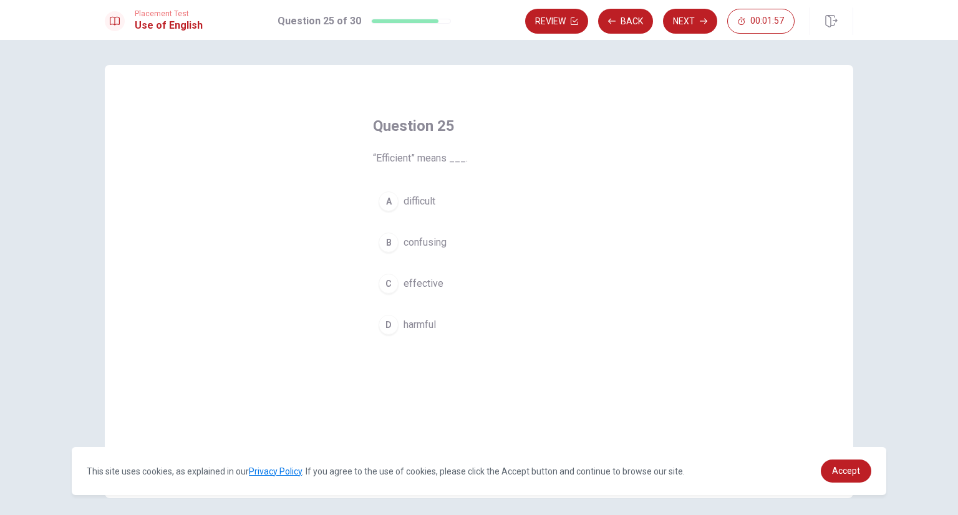
click at [392, 273] on button "C effective" at bounding box center [479, 283] width 212 height 31
click at [676, 19] on button "Next" at bounding box center [690, 21] width 54 height 25
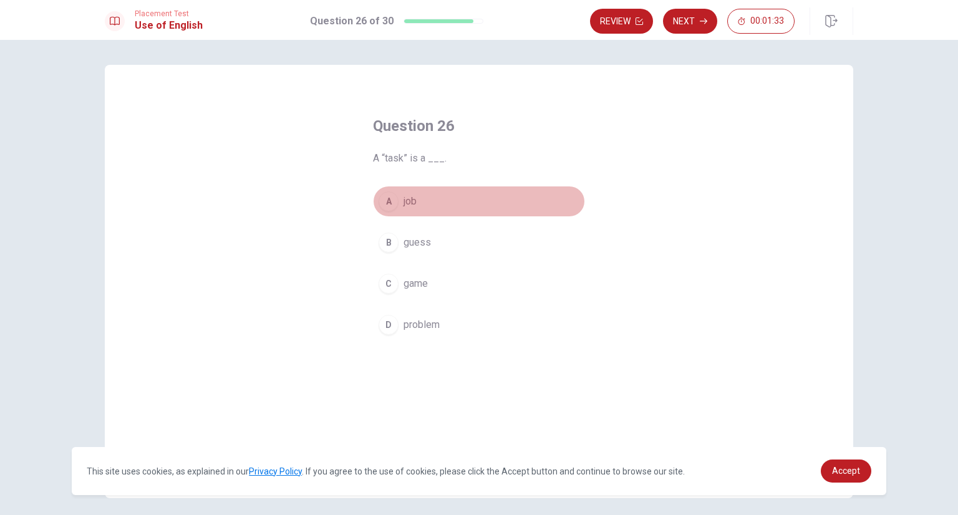
click at [379, 205] on div "A" at bounding box center [389, 201] width 20 height 20
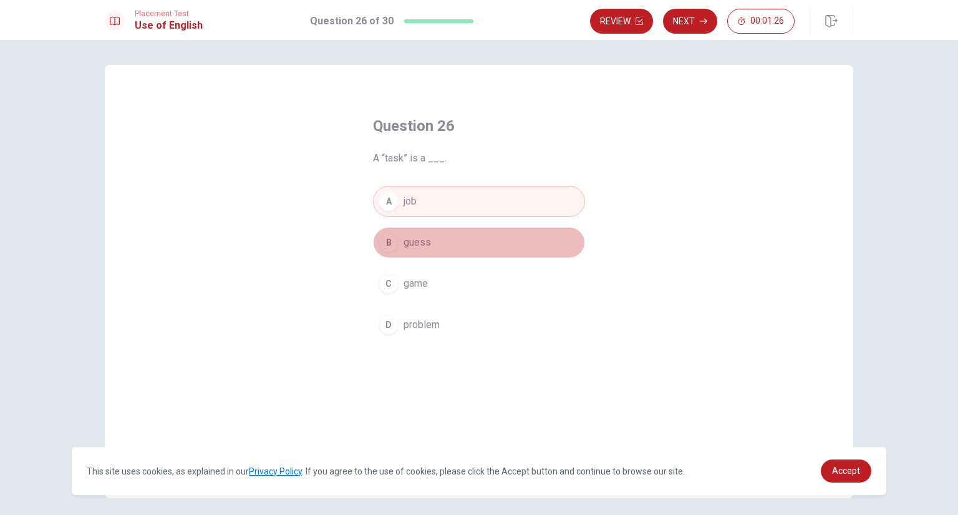
click at [387, 249] on div "B" at bounding box center [389, 243] width 20 height 20
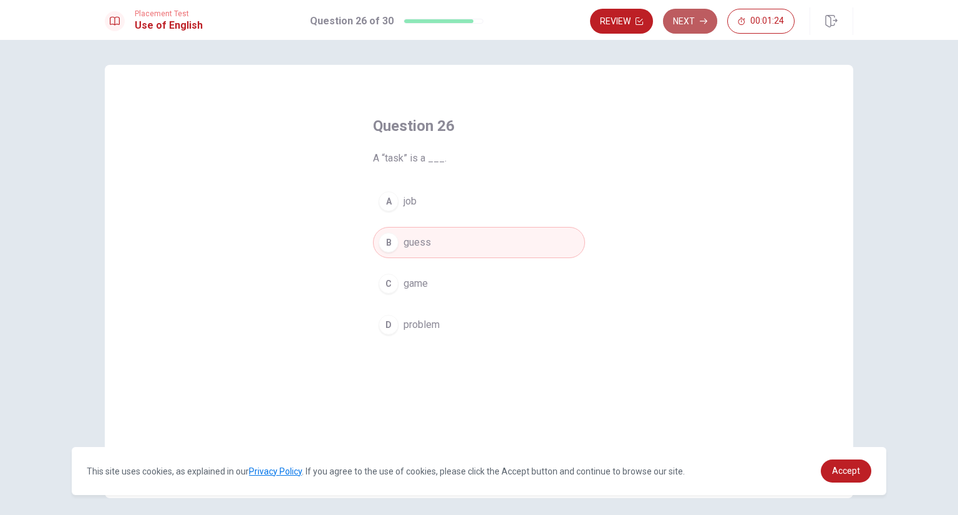
click at [679, 24] on button "Next" at bounding box center [690, 21] width 54 height 25
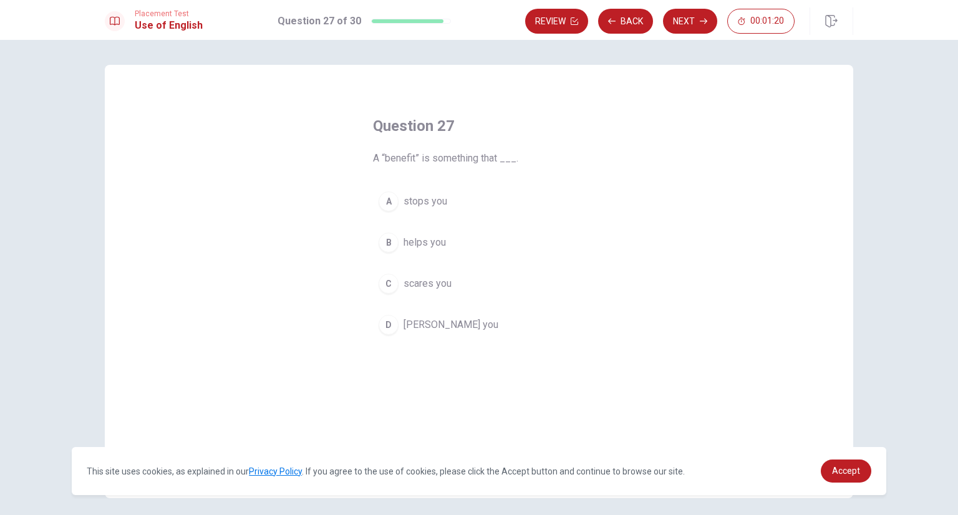
click at [384, 245] on div "B" at bounding box center [389, 243] width 20 height 20
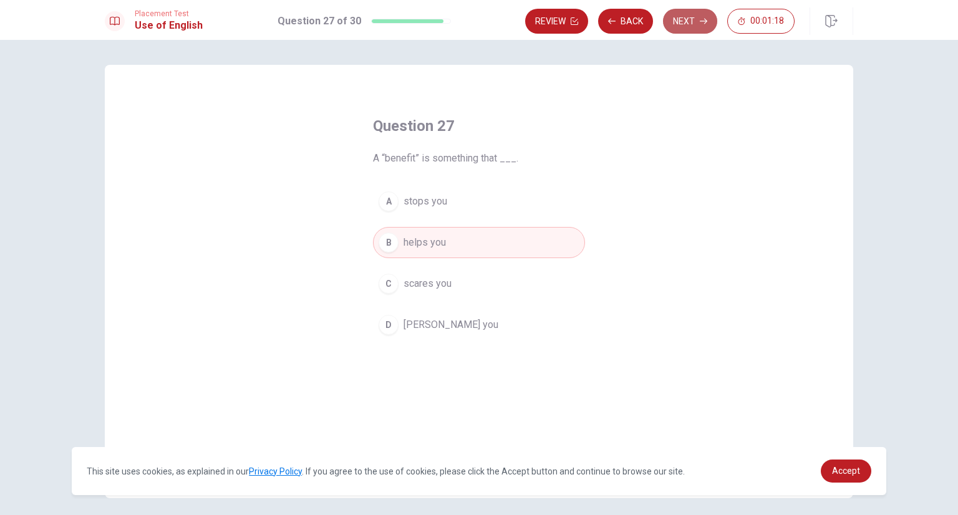
click at [675, 28] on button "Next" at bounding box center [690, 21] width 54 height 25
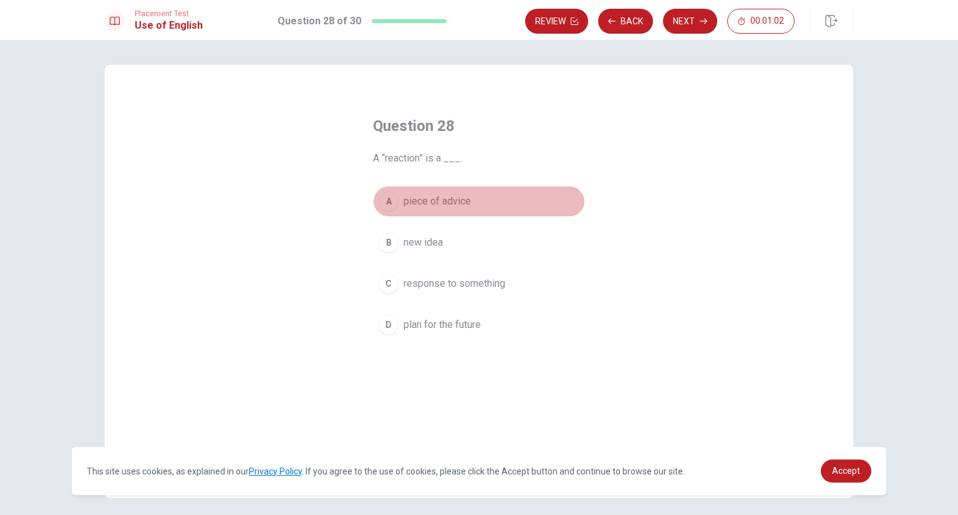
click at [431, 204] on span "piece of advice" at bounding box center [437, 201] width 67 height 15
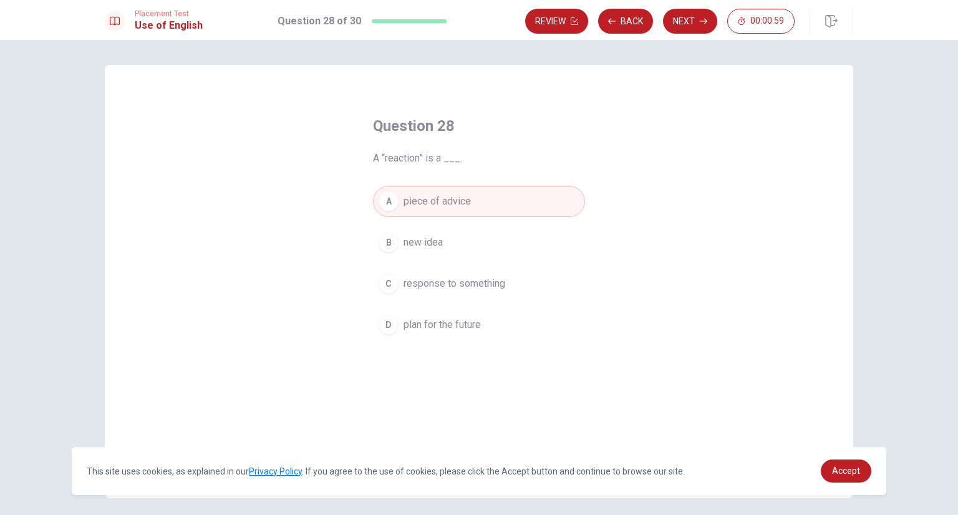
click at [417, 288] on span "response to something" at bounding box center [455, 283] width 102 height 15
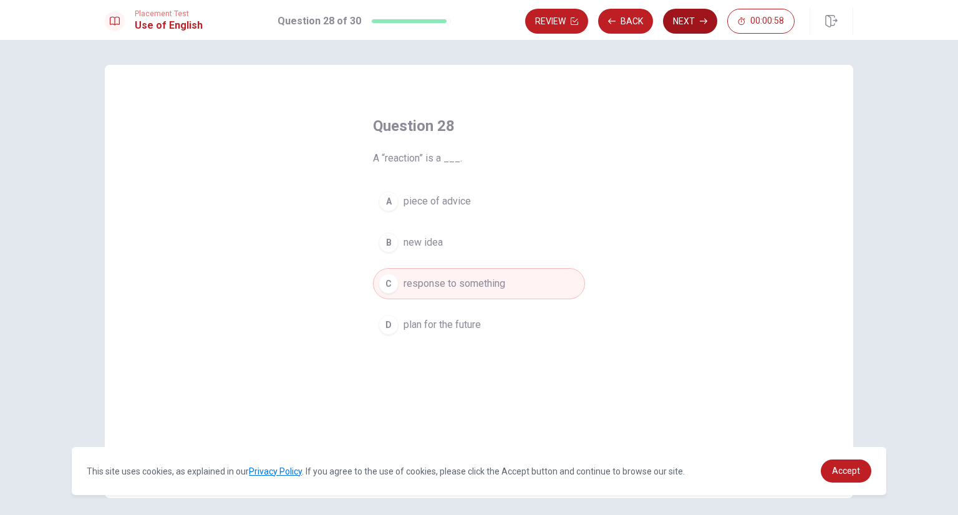
click at [709, 21] on button "Next" at bounding box center [690, 21] width 54 height 25
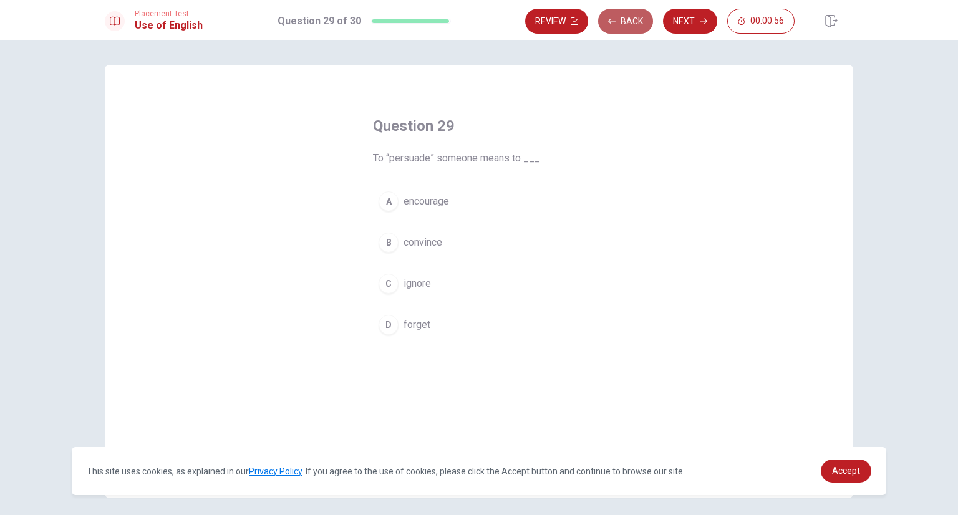
click at [637, 26] on button "Back" at bounding box center [625, 21] width 55 height 25
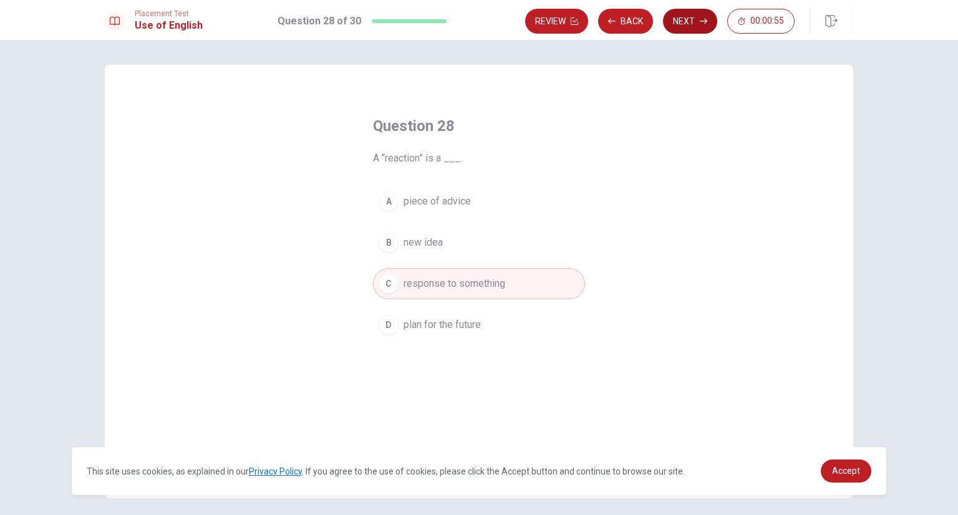
click at [679, 26] on button "Next" at bounding box center [690, 21] width 54 height 25
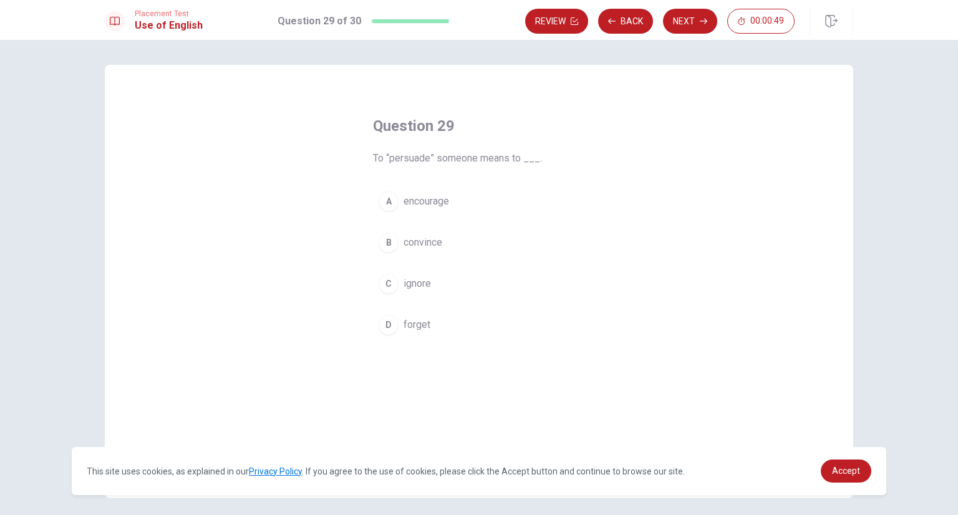
click at [394, 238] on div "B" at bounding box center [389, 243] width 20 height 20
click at [417, 203] on span "encourage" at bounding box center [427, 201] width 46 height 15
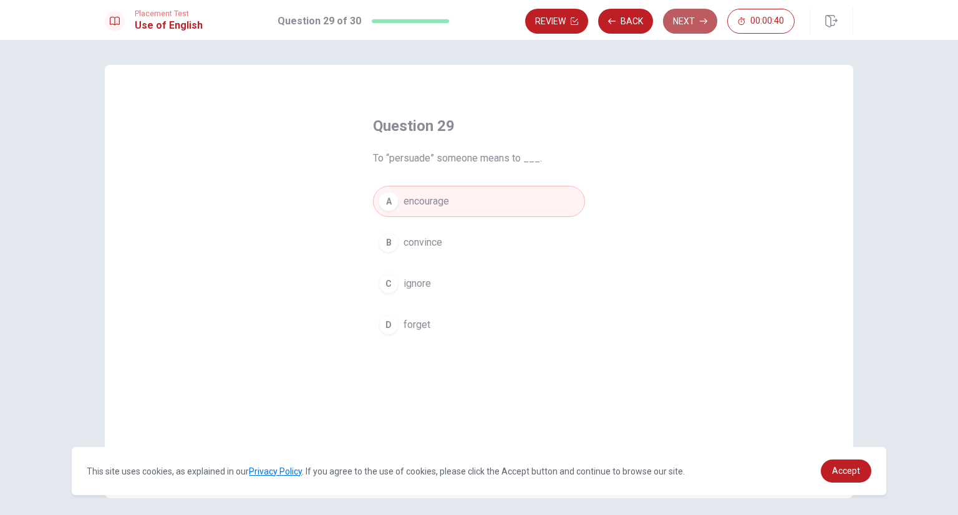
click at [692, 26] on button "Next" at bounding box center [690, 21] width 54 height 25
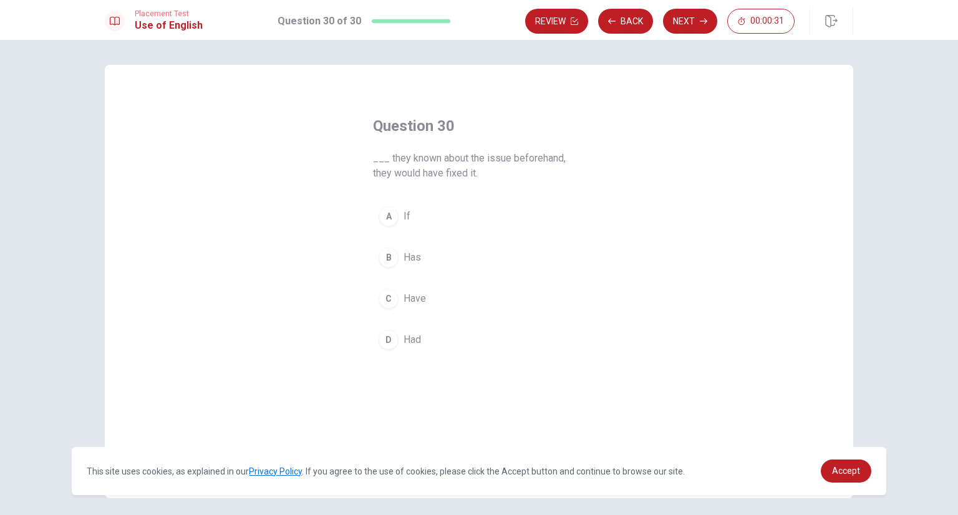
click at [392, 217] on div "A" at bounding box center [389, 216] width 20 height 20
click at [629, 27] on button "Back" at bounding box center [625, 21] width 55 height 25
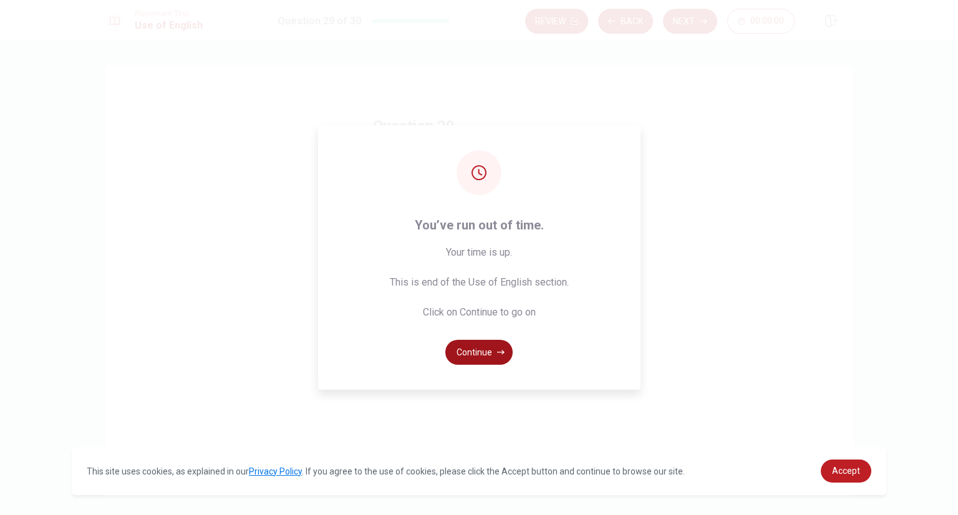
click at [482, 346] on button "Continue" at bounding box center [478, 352] width 67 height 25
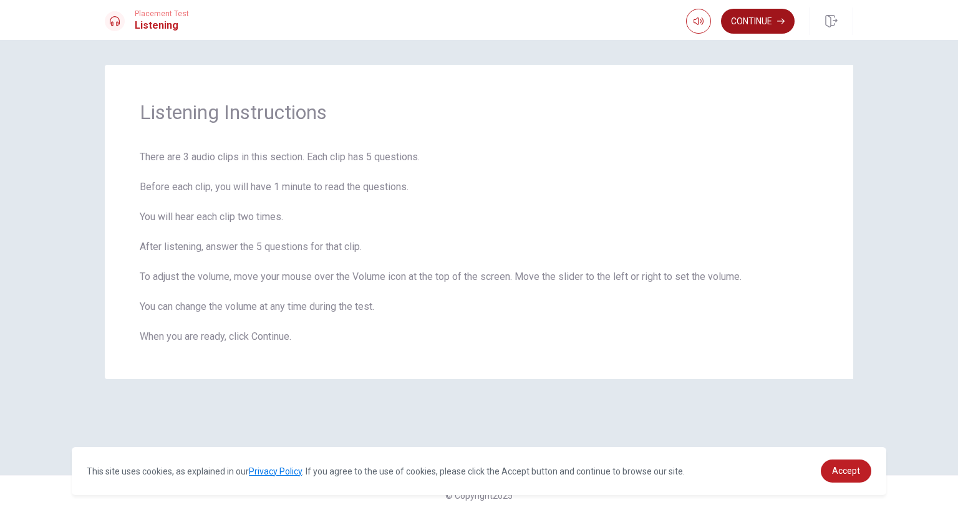
click at [752, 17] on button "Continue" at bounding box center [758, 21] width 74 height 25
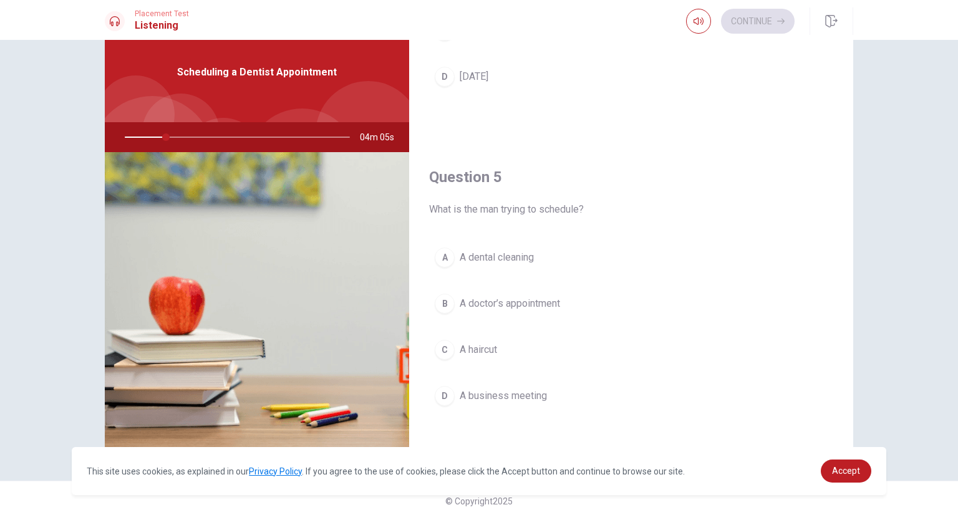
scroll to position [48, 0]
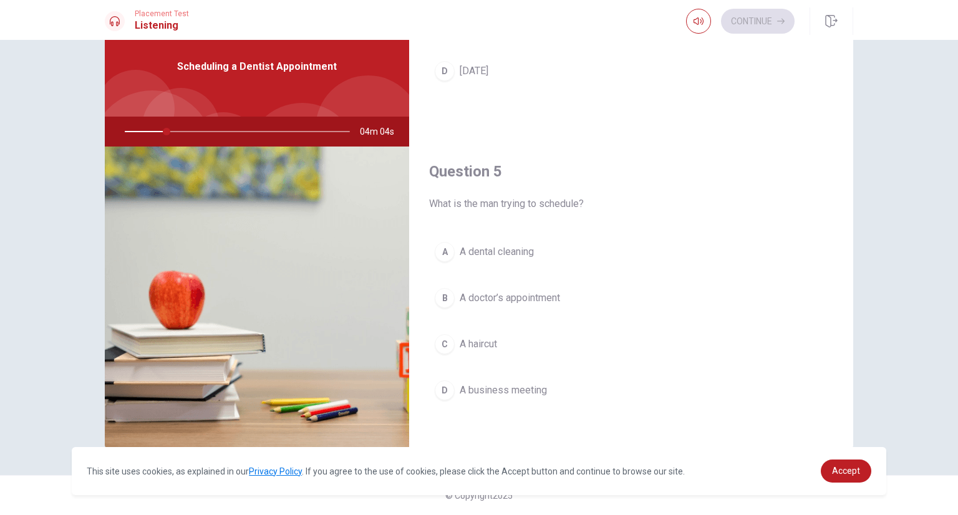
drag, startPoint x: 957, startPoint y: 21, endPoint x: 577, endPoint y: 81, distance: 385.2
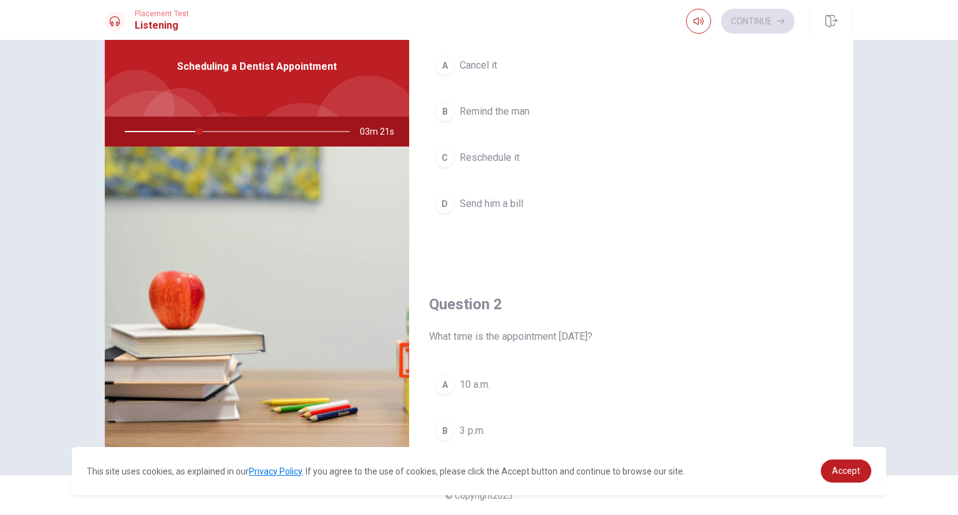
scroll to position [125, 0]
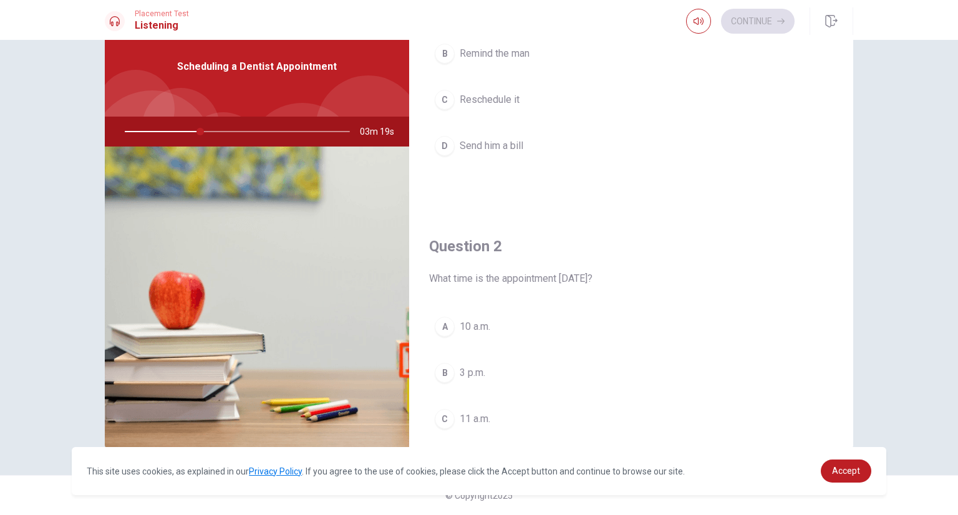
click at [452, 371] on button "B 3 p.m." at bounding box center [631, 372] width 404 height 31
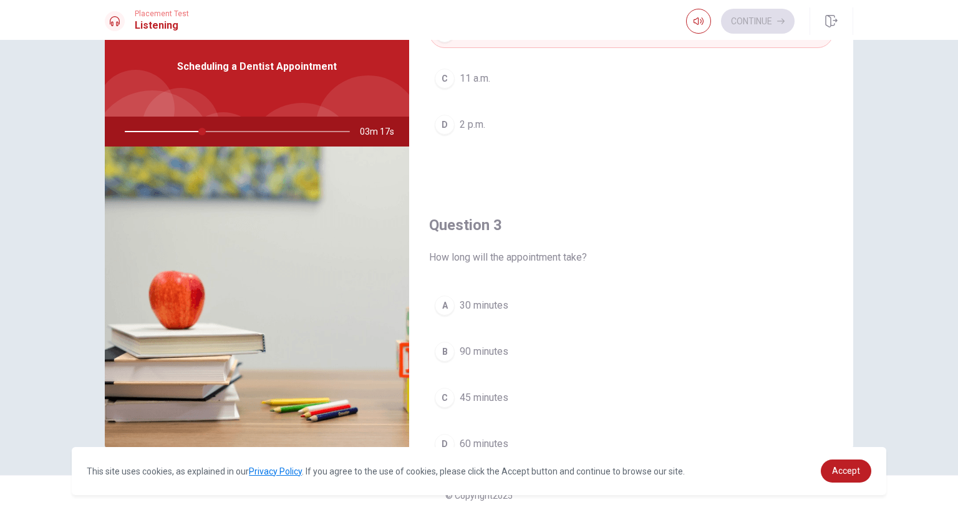
scroll to position [499, 0]
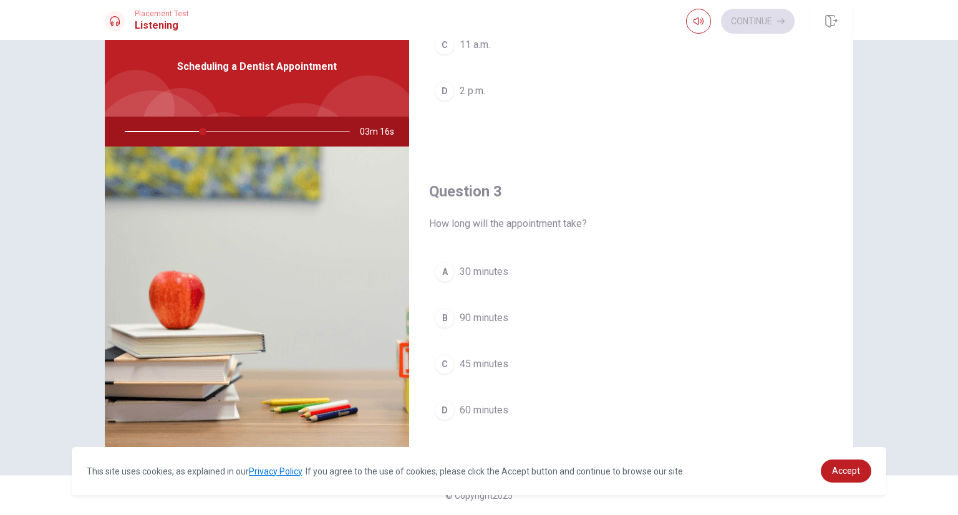
click at [440, 355] on div "C" at bounding box center [445, 364] width 20 height 20
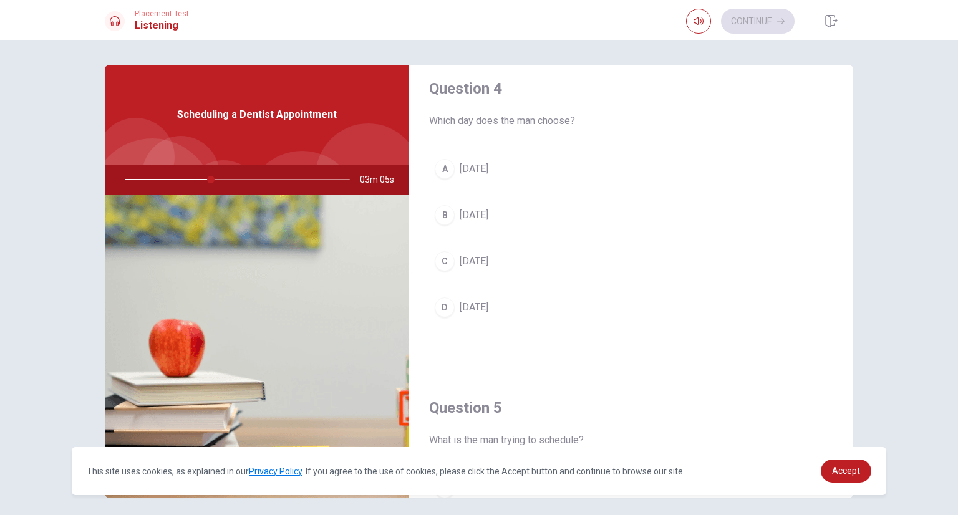
scroll to position [998, 0]
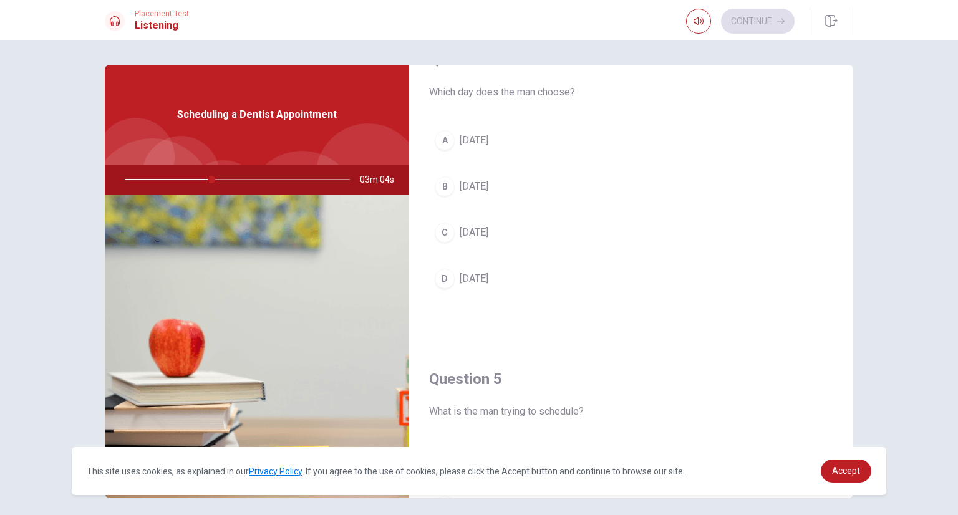
click at [446, 225] on div "C" at bounding box center [445, 233] width 20 height 20
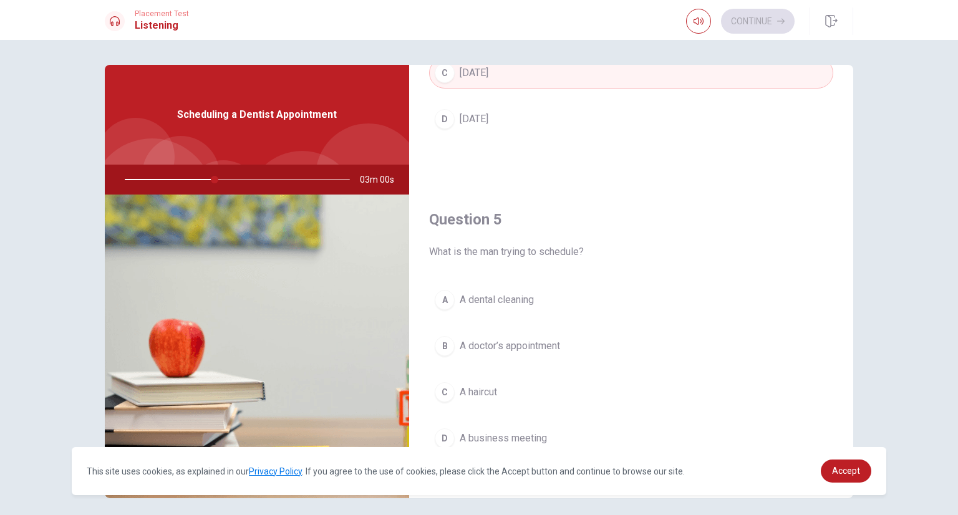
scroll to position [48, 0]
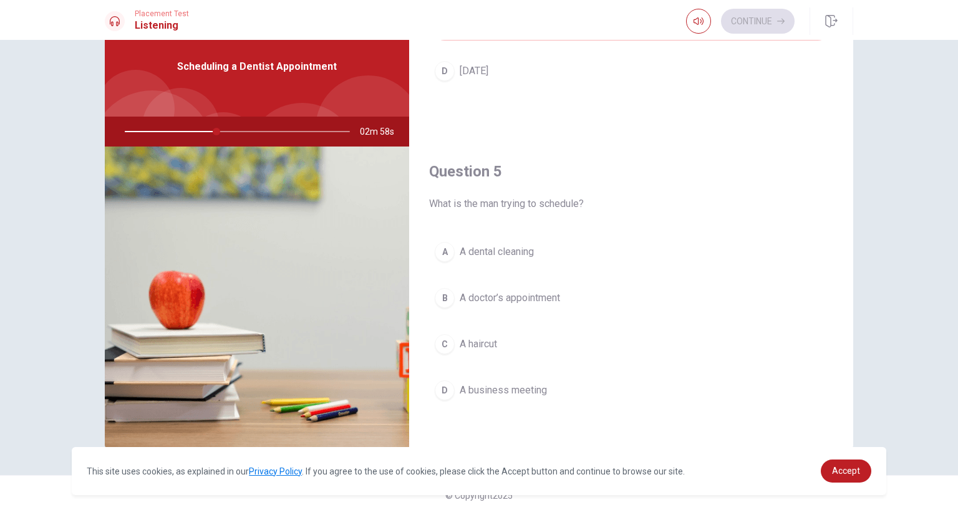
click at [462, 246] on span "A dental cleaning" at bounding box center [497, 251] width 74 height 15
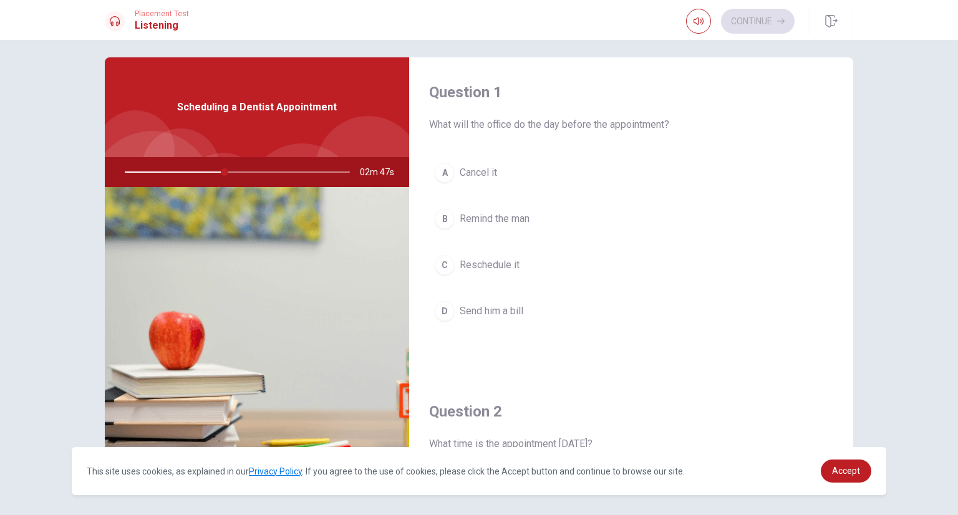
scroll to position [0, 0]
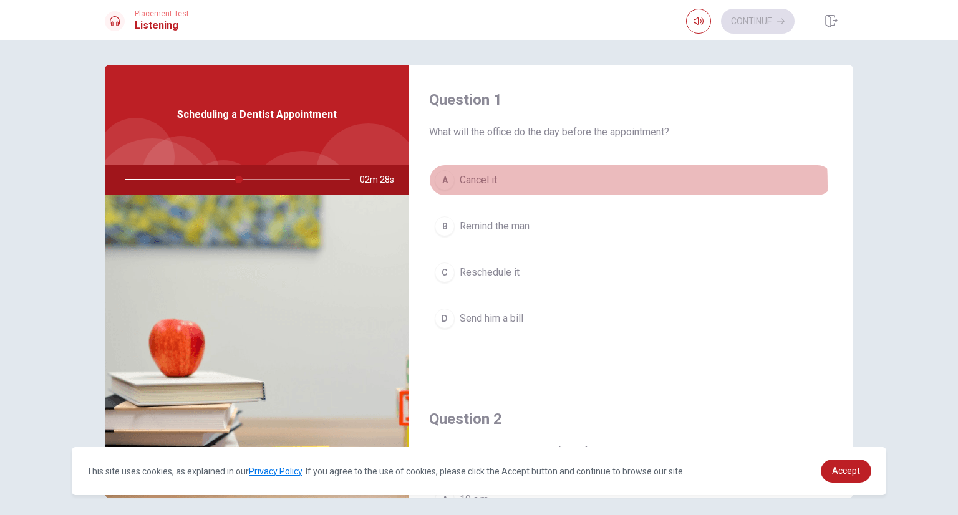
click at [449, 186] on button "A Cancel it" at bounding box center [631, 180] width 404 height 31
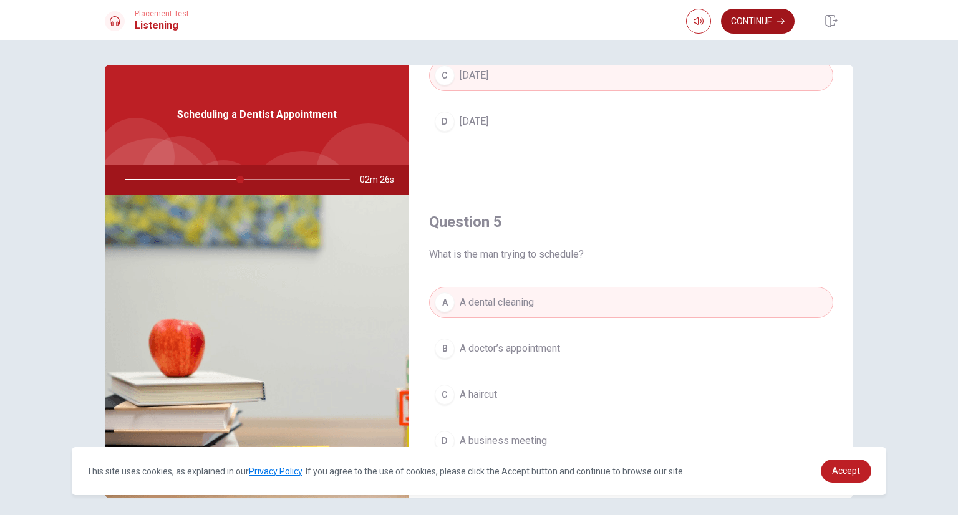
scroll to position [1158, 0]
click at [763, 26] on button "Continue" at bounding box center [758, 21] width 74 height 25
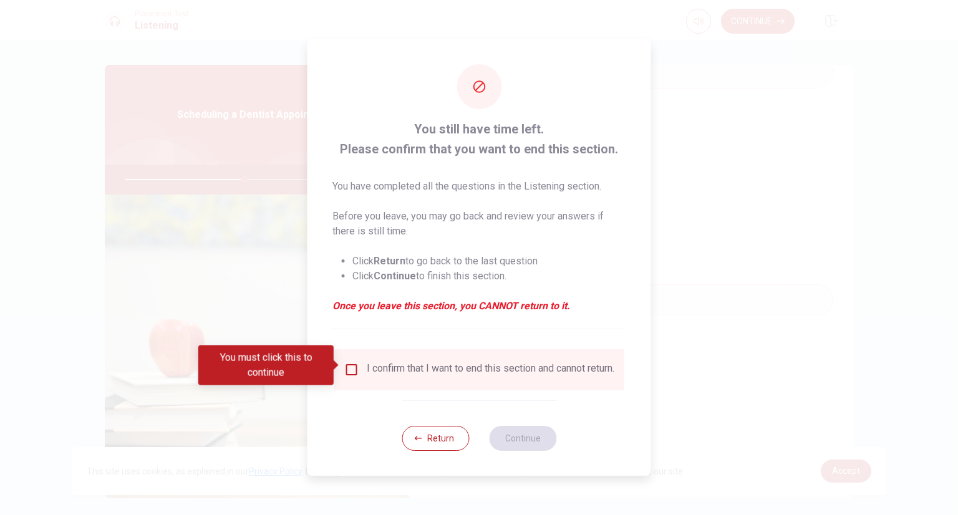
click at [678, 136] on div at bounding box center [479, 257] width 958 height 515
click at [429, 431] on button "Return" at bounding box center [435, 438] width 67 height 25
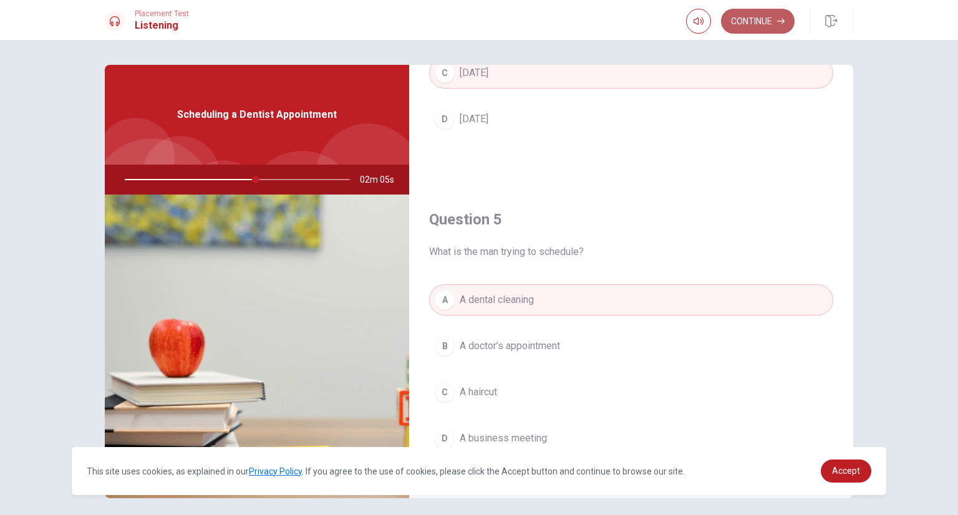
click at [745, 18] on button "Continue" at bounding box center [758, 21] width 74 height 25
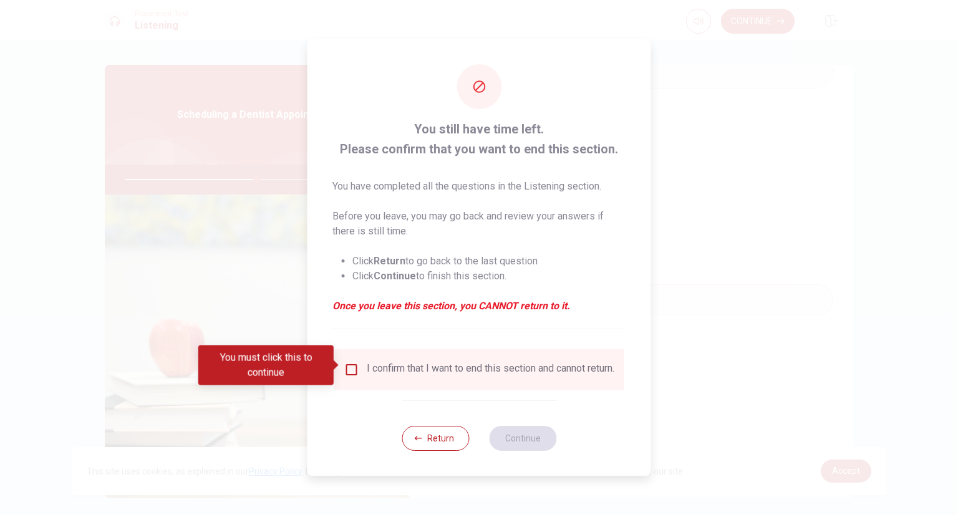
click at [660, 230] on div at bounding box center [479, 257] width 958 height 515
click at [432, 430] on button "Return" at bounding box center [435, 438] width 67 height 25
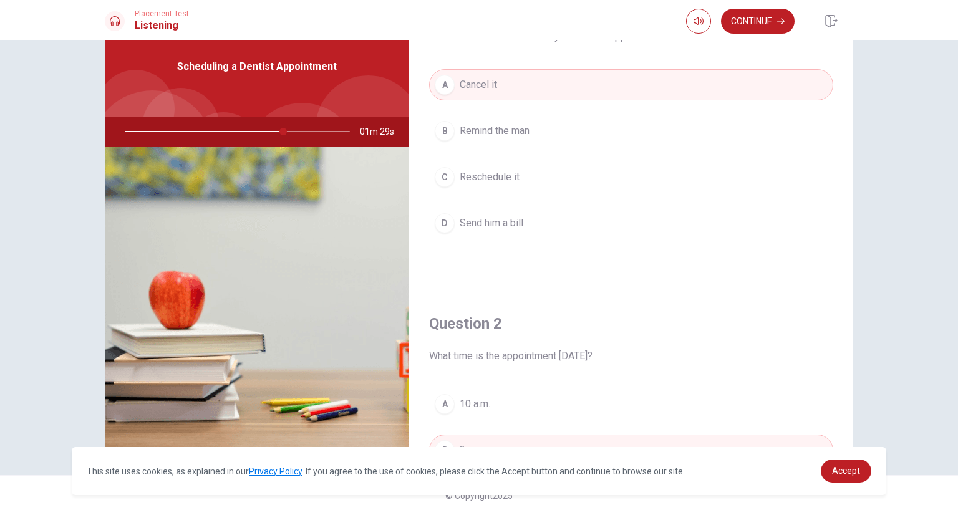
scroll to position [0, 0]
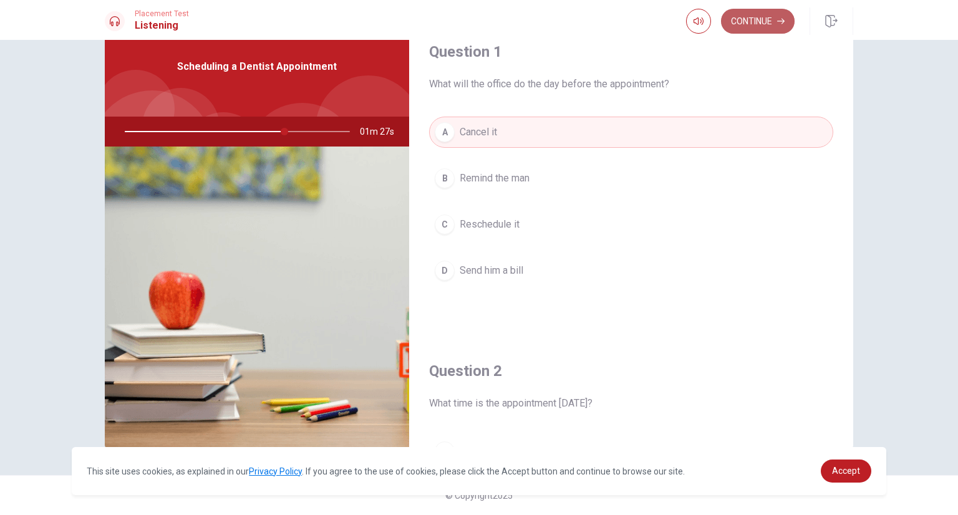
click at [752, 26] on button "Continue" at bounding box center [758, 21] width 74 height 25
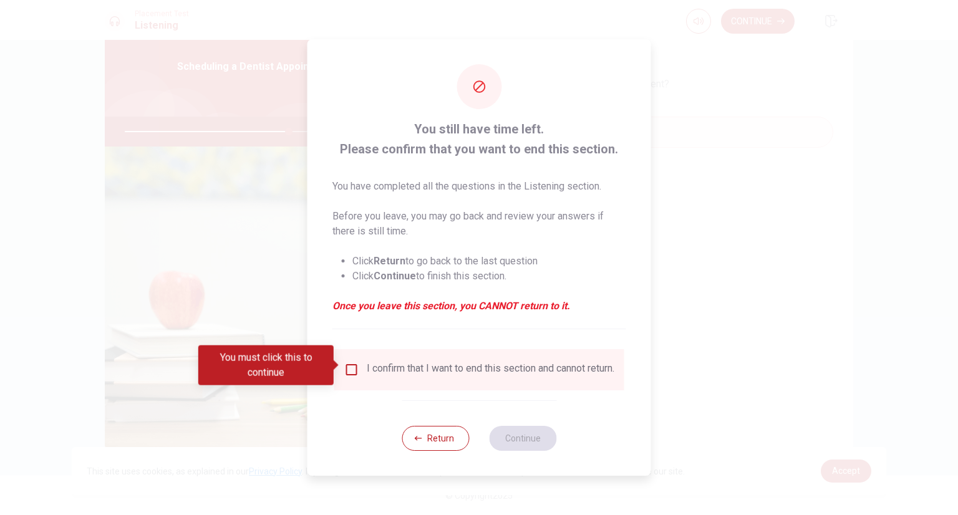
click at [360, 369] on div "I confirm that I want to end this section and cannot return." at bounding box center [479, 369] width 270 height 15
click at [344, 362] on input "You must click this to continue" at bounding box center [351, 369] width 15 height 15
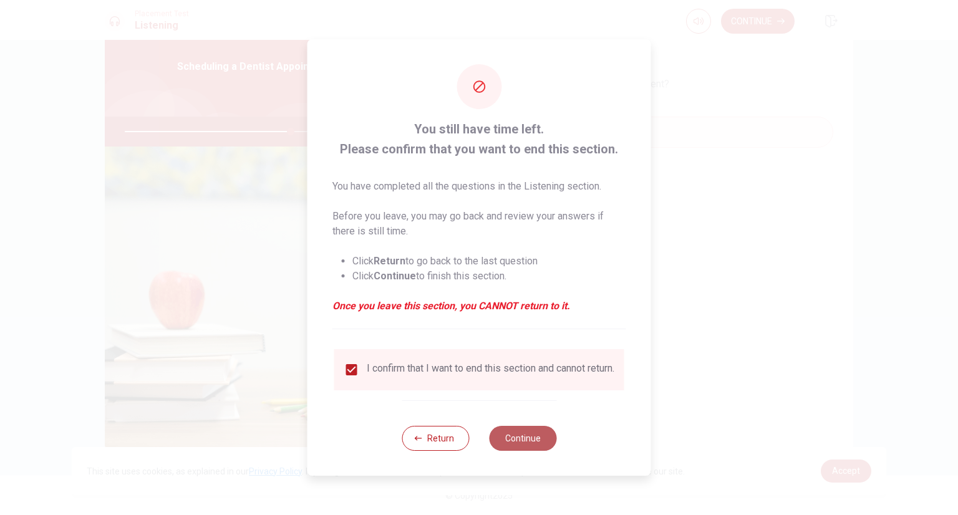
click at [499, 437] on button "Continue" at bounding box center [522, 438] width 67 height 25
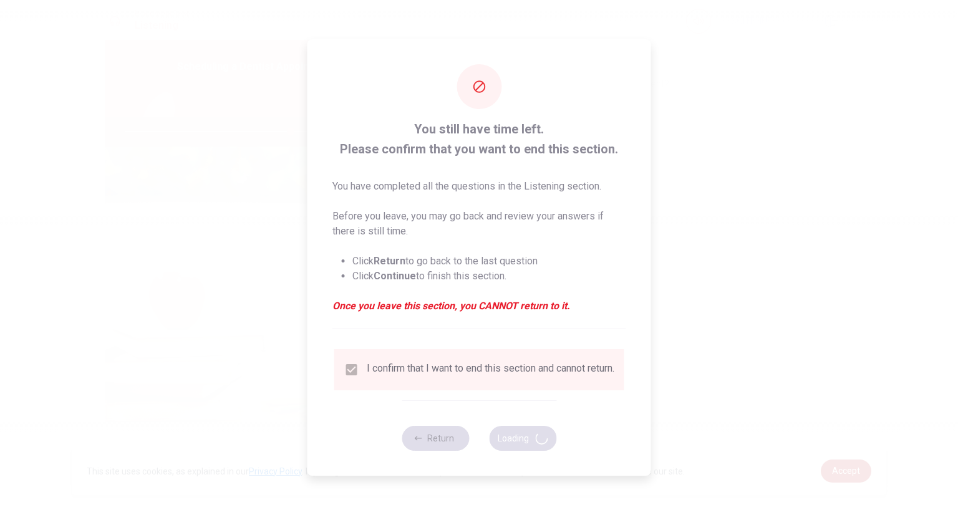
type input "74"
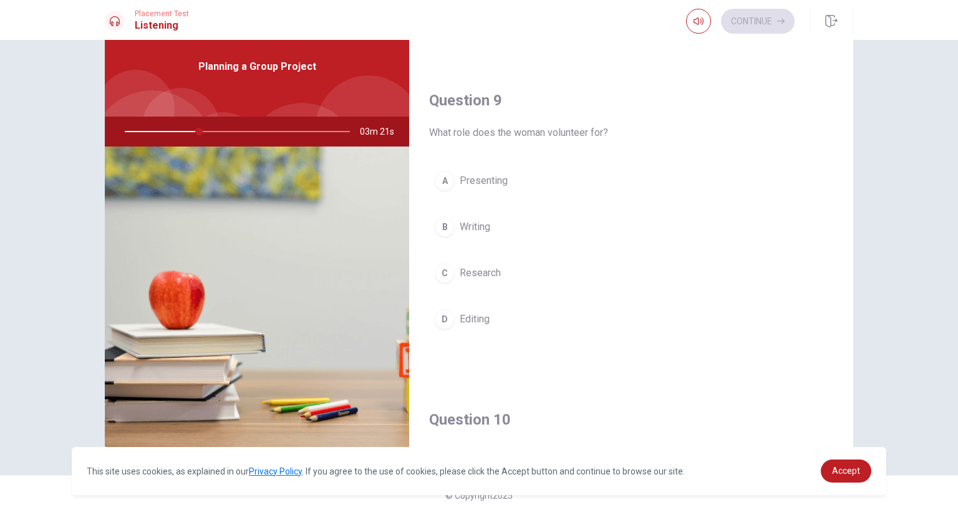
scroll to position [908, 0]
click at [451, 265] on button "C Research" at bounding box center [631, 274] width 404 height 31
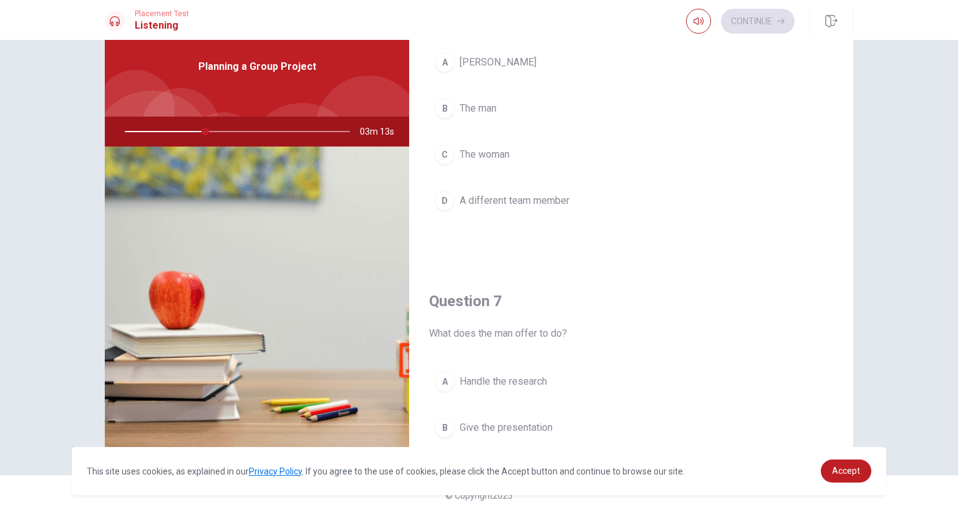
scroll to position [0, 0]
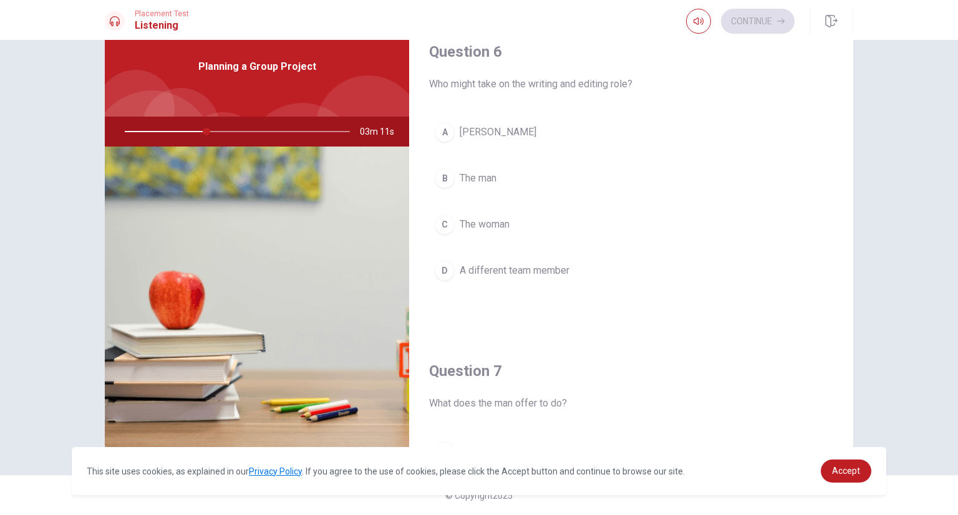
click at [454, 125] on button "A [PERSON_NAME]" at bounding box center [631, 132] width 404 height 31
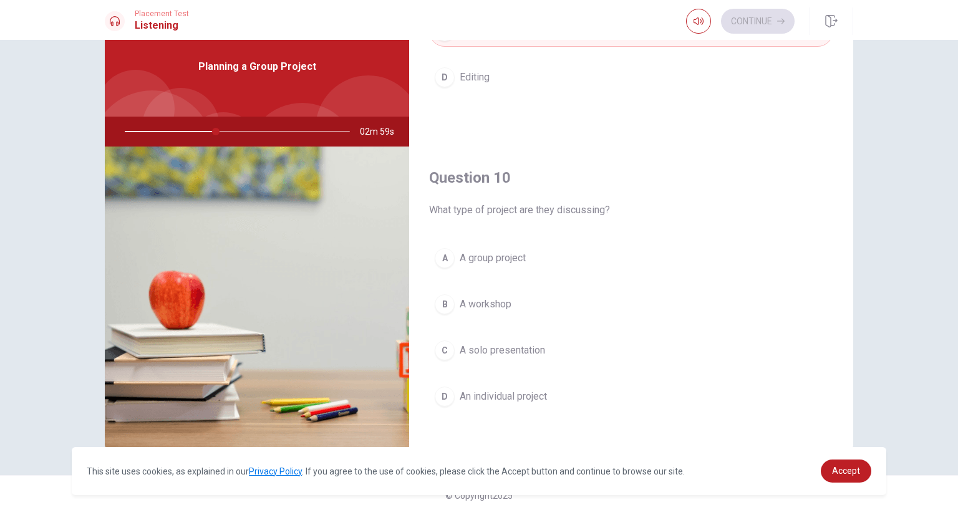
scroll to position [1158, 0]
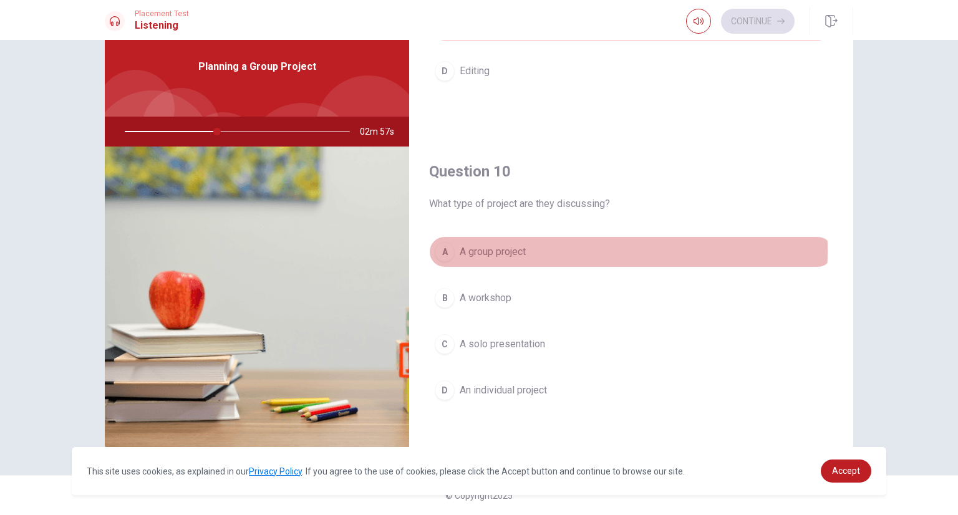
click at [472, 245] on span "A group project" at bounding box center [493, 251] width 66 height 15
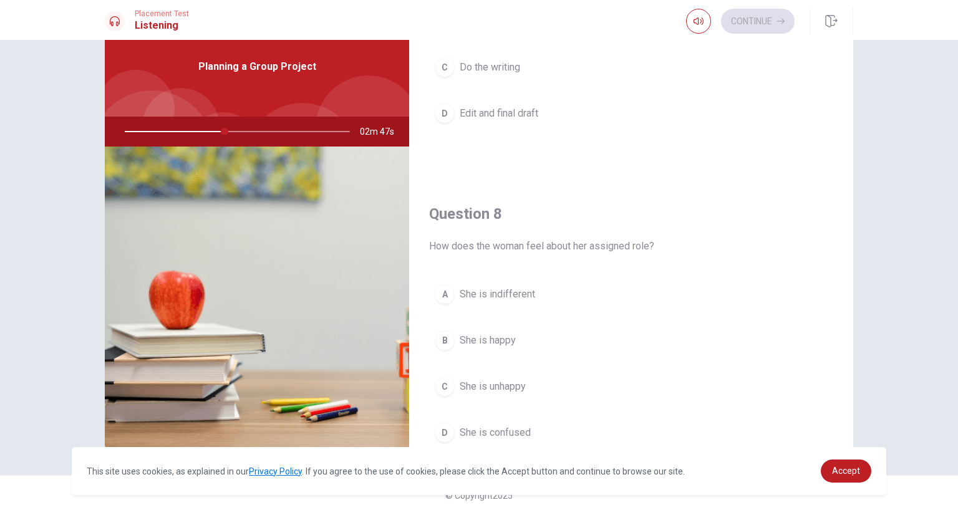
scroll to position [534, 0]
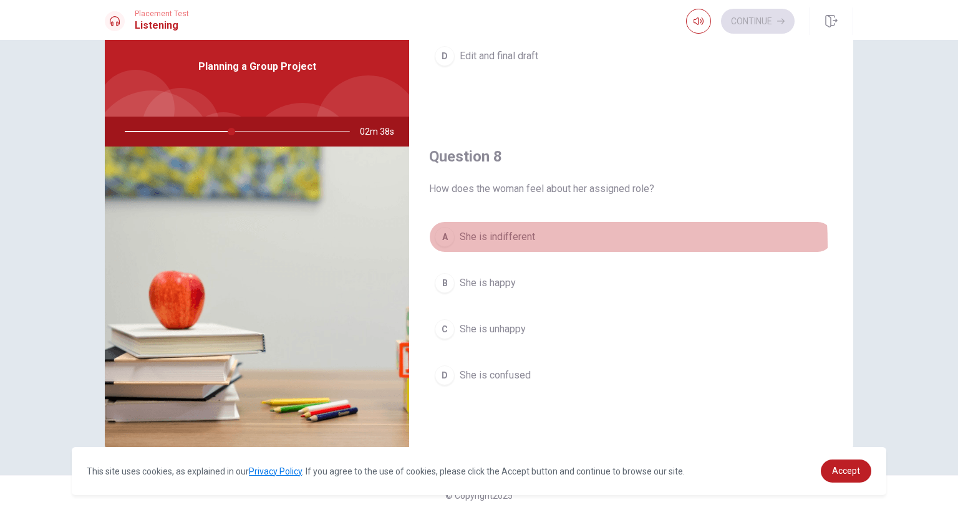
click at [460, 241] on button "A She is indifferent" at bounding box center [631, 236] width 404 height 31
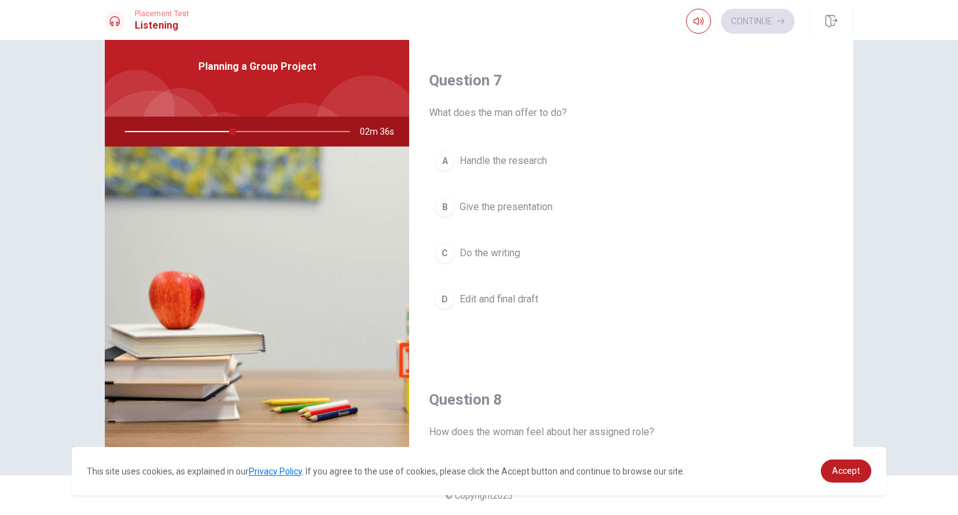
scroll to position [284, 0]
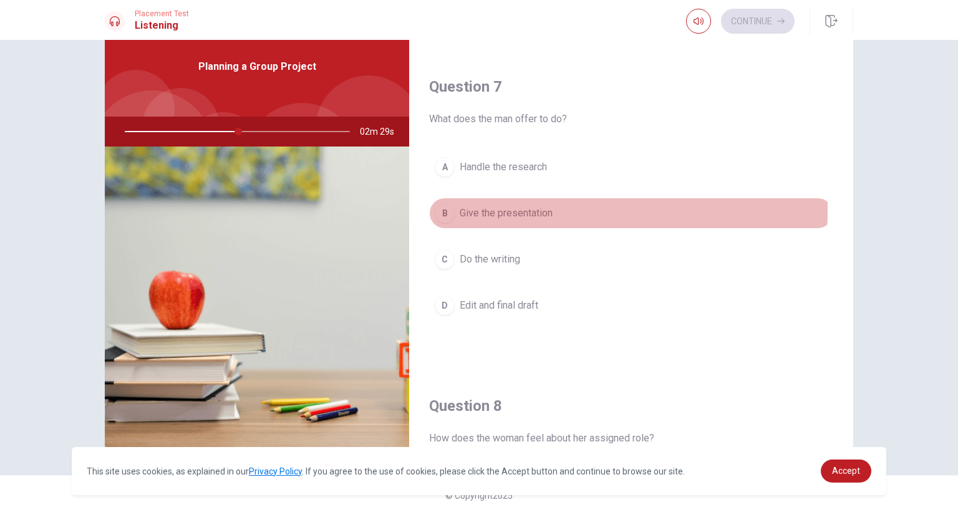
click at [449, 208] on div "B" at bounding box center [445, 213] width 20 height 20
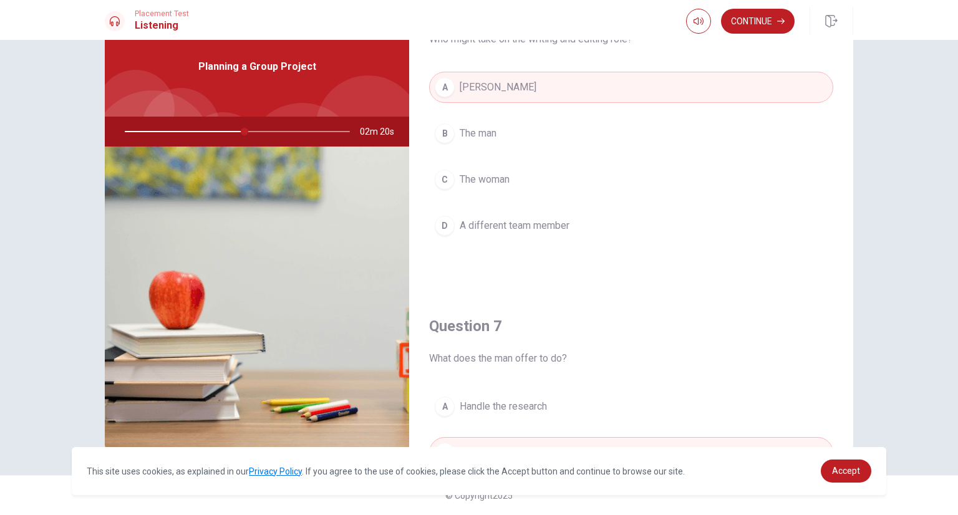
scroll to position [0, 0]
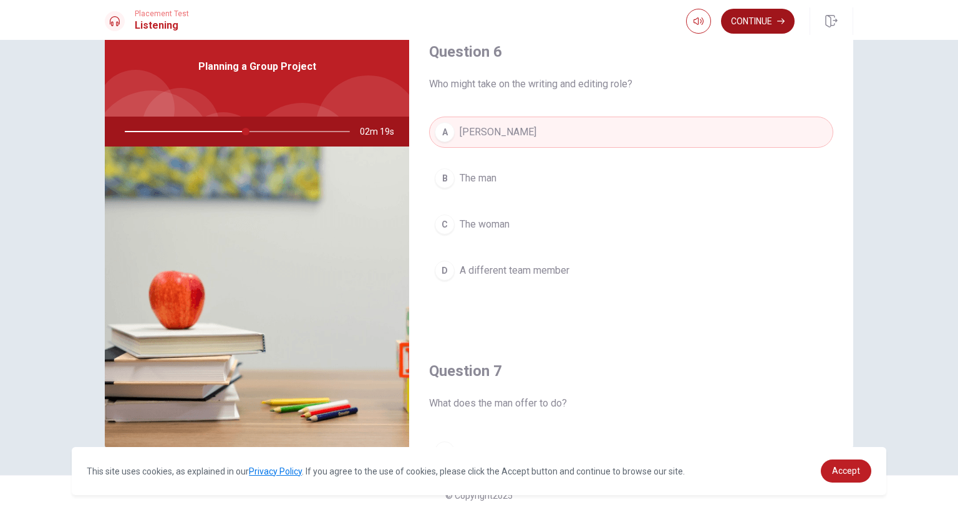
click at [780, 21] on button "Continue" at bounding box center [758, 21] width 74 height 25
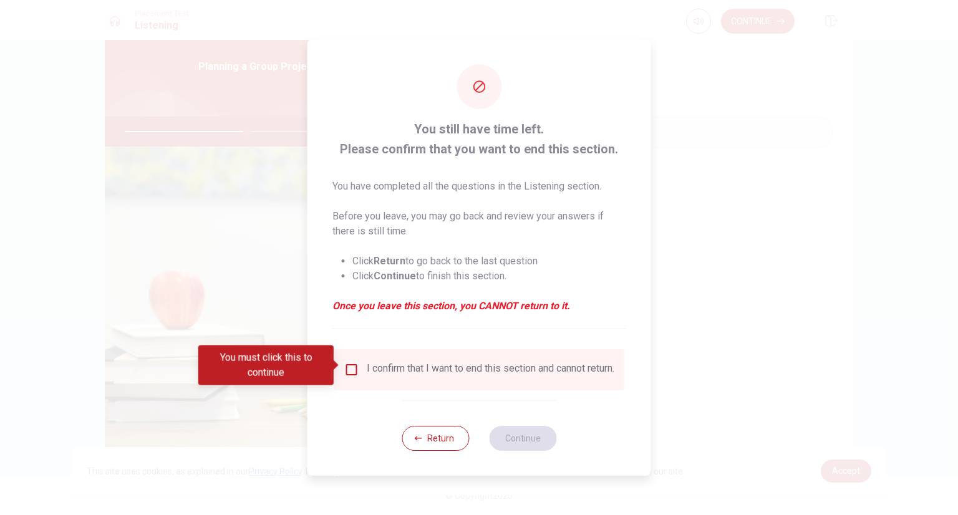
drag, startPoint x: 318, startPoint y: 350, endPoint x: 332, endPoint y: 353, distance: 14.1
click at [332, 353] on div "You must click this to continue" at bounding box center [265, 366] width 135 height 40
click at [361, 366] on div "I confirm that I want to end this section and cannot return." at bounding box center [479, 369] width 270 height 15
click at [355, 365] on input "You must click this to continue" at bounding box center [351, 369] width 15 height 15
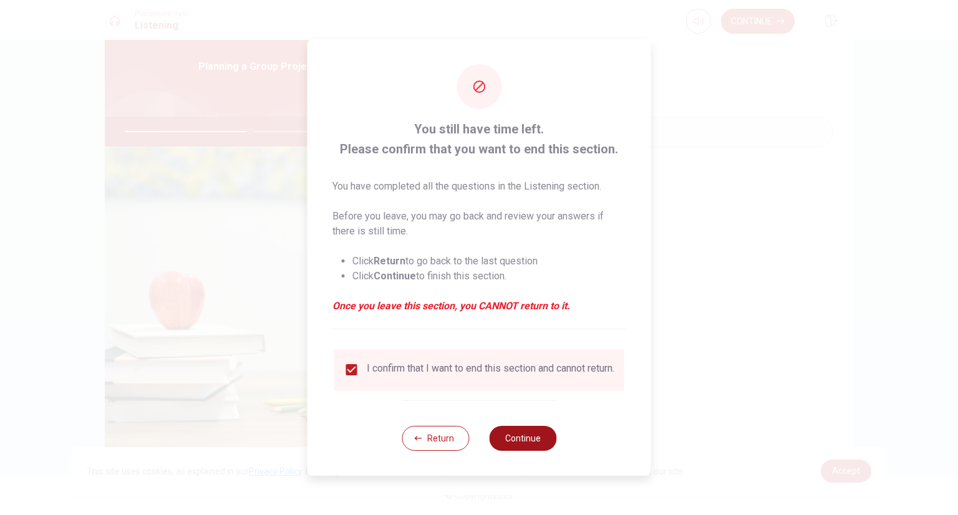
click at [514, 440] on button "Continue" at bounding box center [522, 438] width 67 height 25
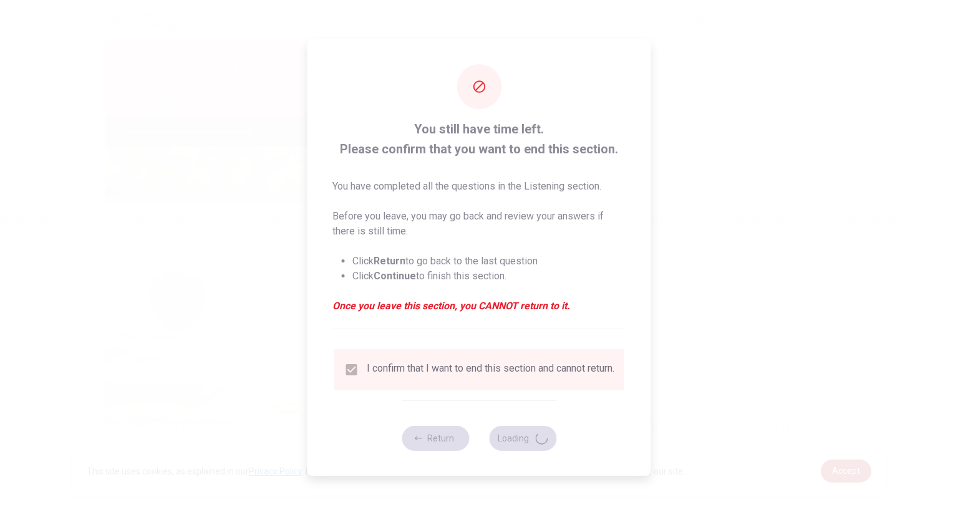
type input "56"
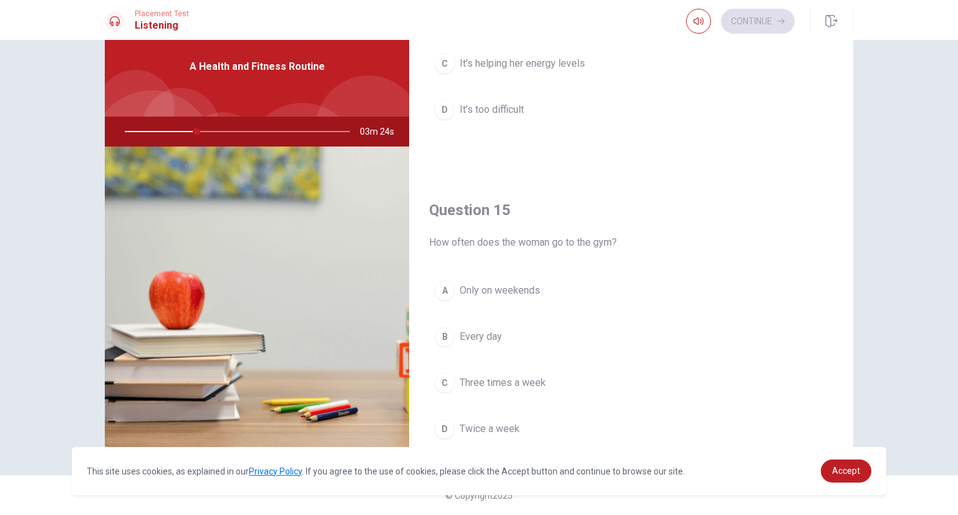
scroll to position [1158, 0]
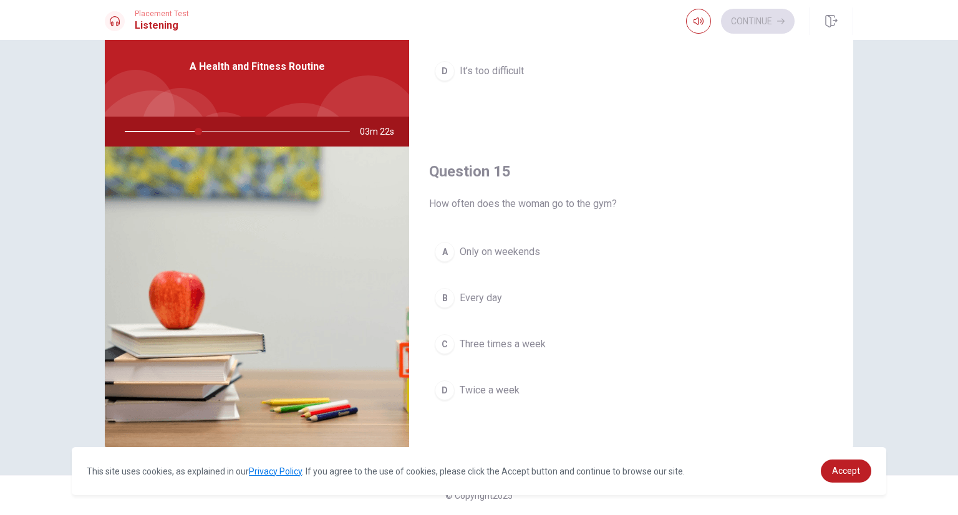
drag, startPoint x: 433, startPoint y: 372, endPoint x: 561, endPoint y: 80, distance: 318.7
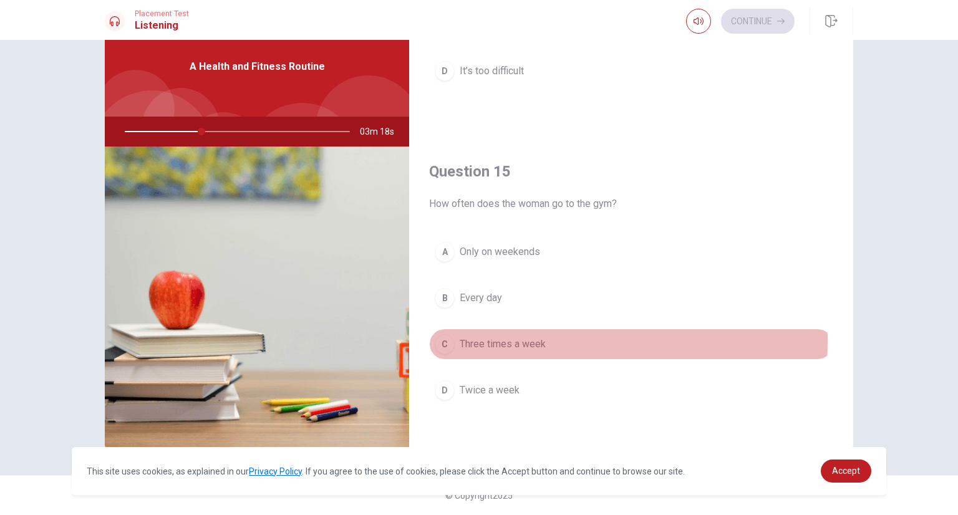
click at [440, 335] on div "C" at bounding box center [445, 344] width 20 height 20
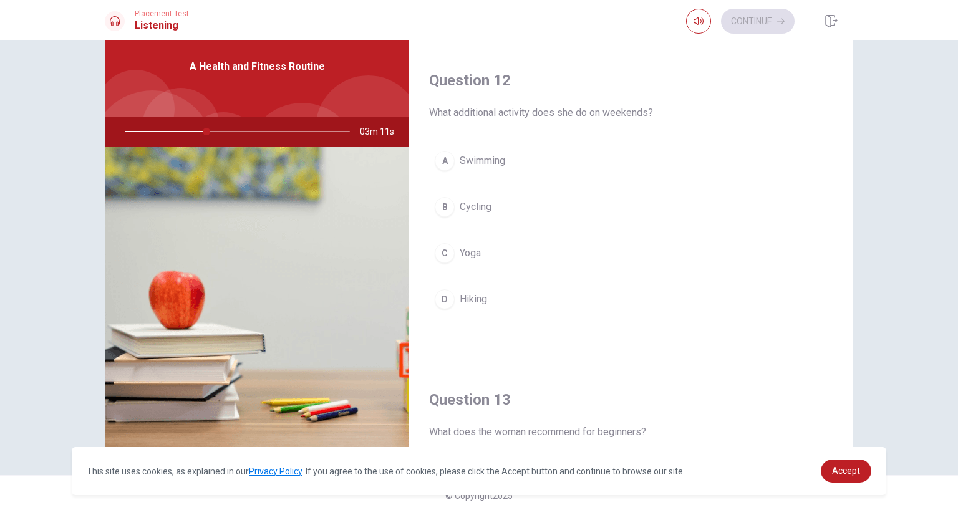
scroll to position [284, 0]
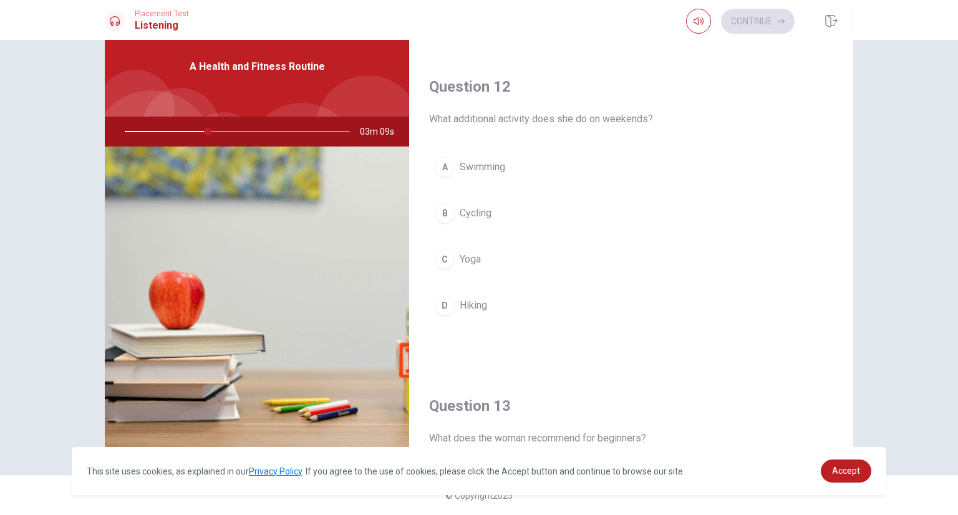
click at [446, 249] on div "C" at bounding box center [445, 259] width 20 height 20
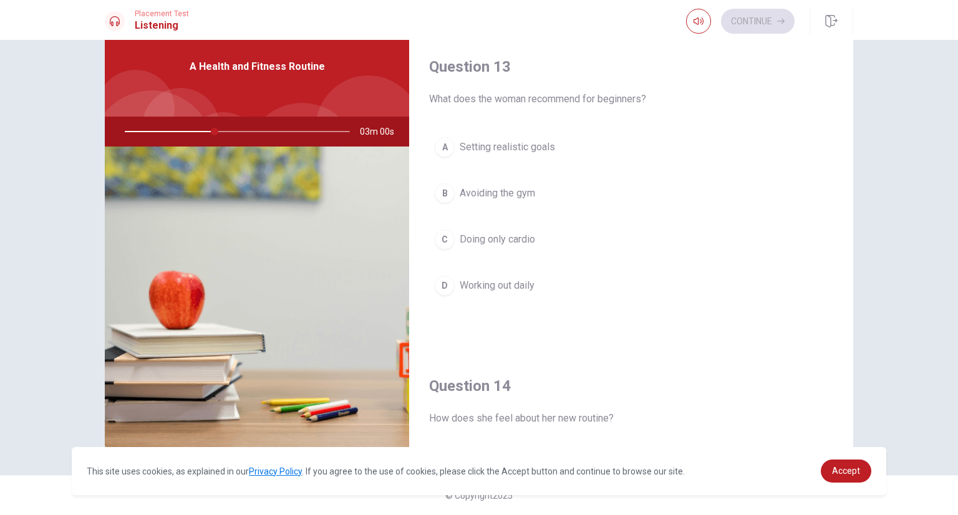
click at [447, 152] on div "A" at bounding box center [445, 147] width 20 height 20
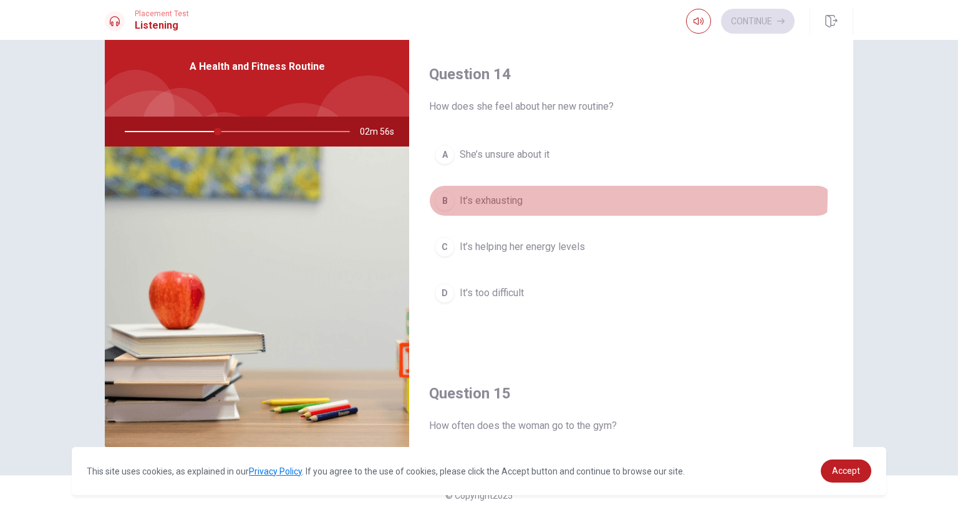
click at [449, 191] on div "B" at bounding box center [445, 201] width 20 height 20
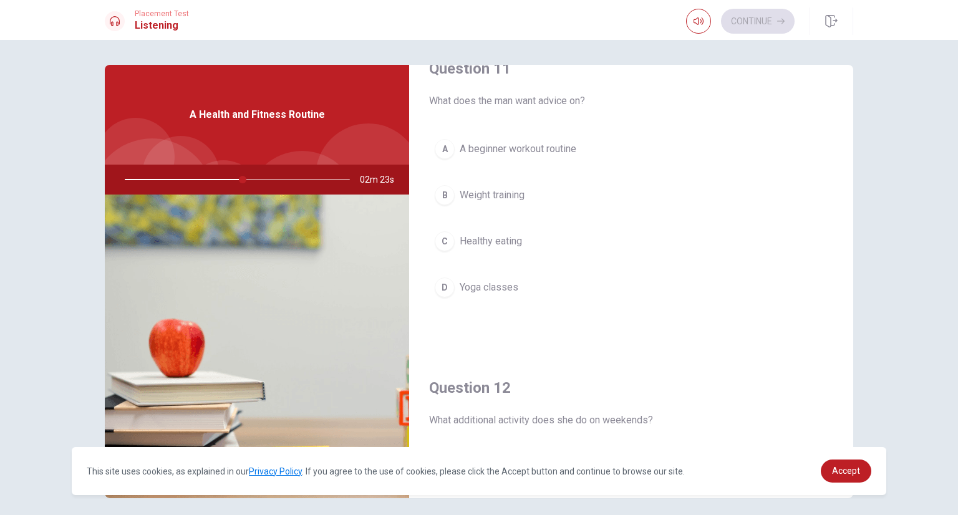
scroll to position [0, 0]
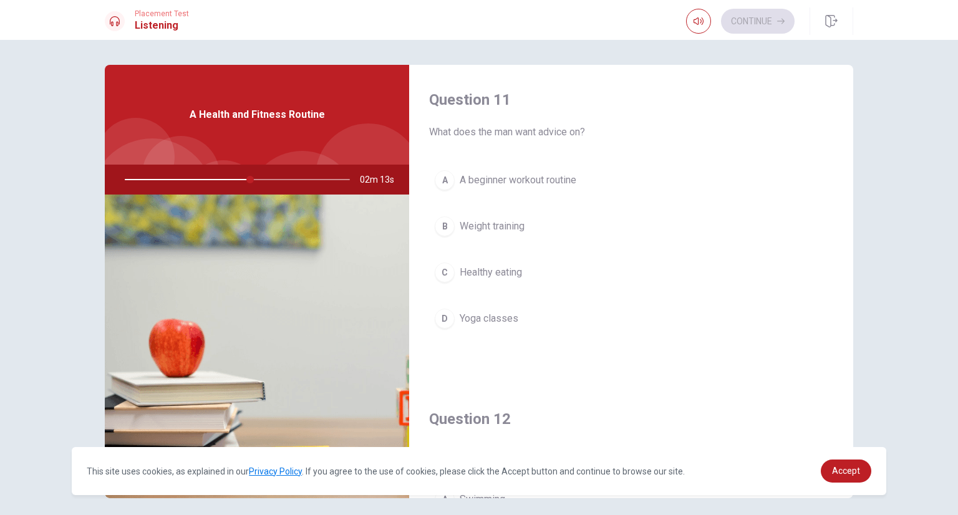
click at [444, 180] on div "A" at bounding box center [445, 180] width 20 height 20
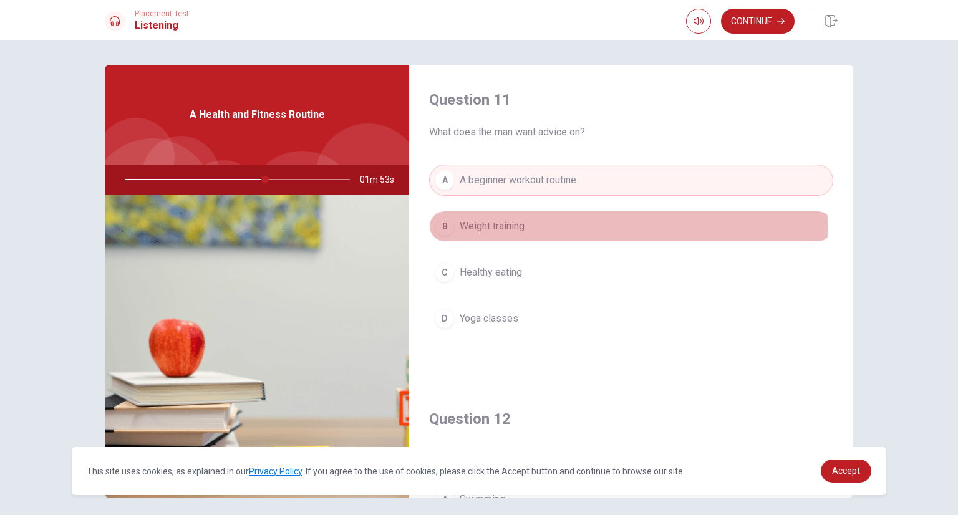
click at [452, 226] on button "B Weight training" at bounding box center [631, 226] width 404 height 31
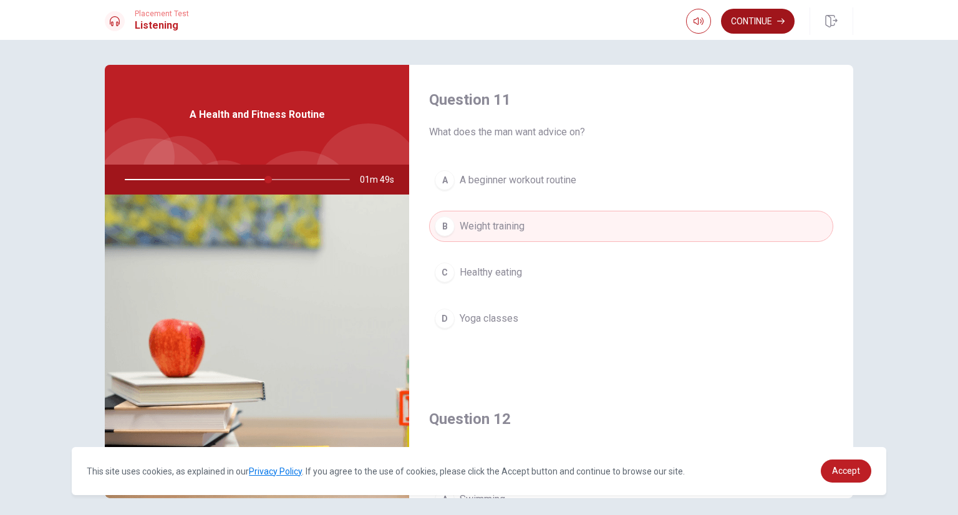
click at [755, 19] on button "Continue" at bounding box center [758, 21] width 74 height 25
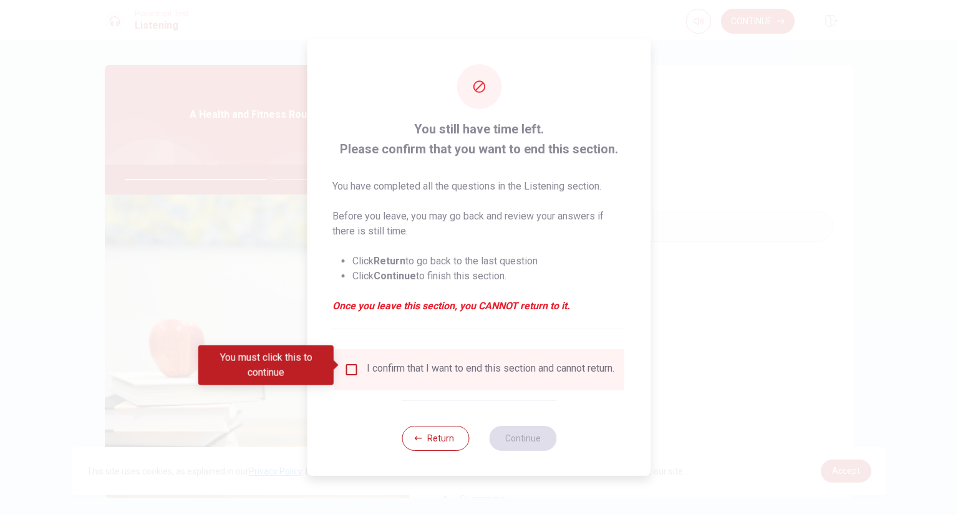
click at [359, 362] on div "I confirm that I want to end this section and cannot return." at bounding box center [479, 369] width 270 height 15
click at [351, 370] on input "You must click this to continue" at bounding box center [351, 369] width 15 height 15
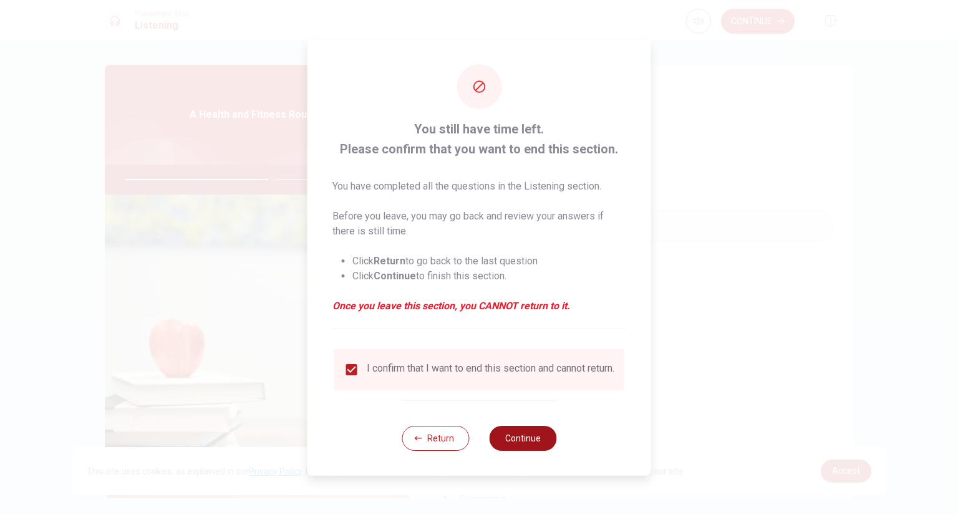
click at [523, 445] on button "Continue" at bounding box center [522, 438] width 67 height 25
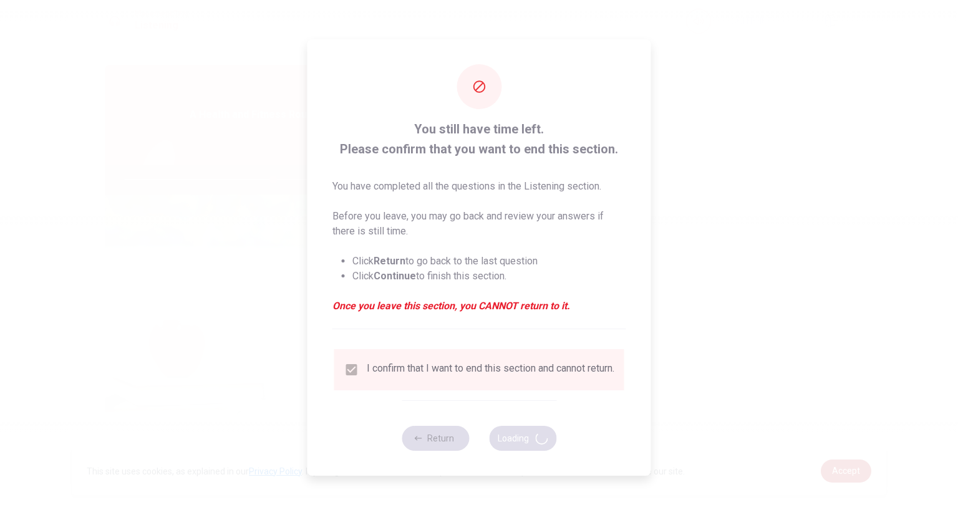
type input "66"
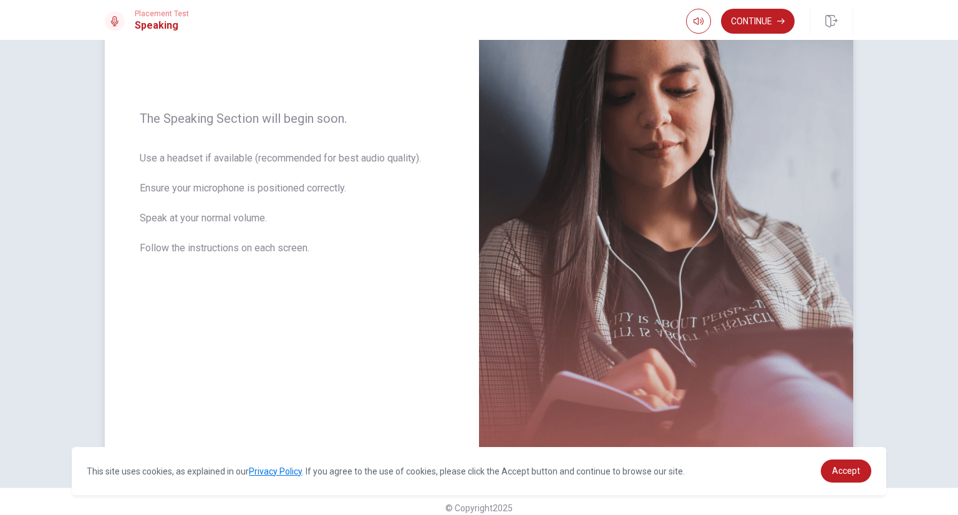
scroll to position [158, 0]
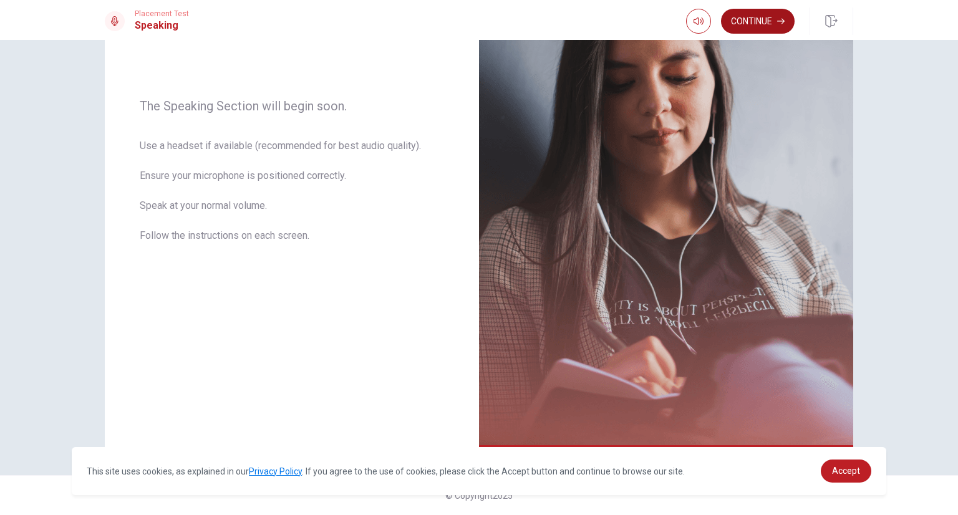
click at [758, 30] on button "Continue" at bounding box center [758, 21] width 74 height 25
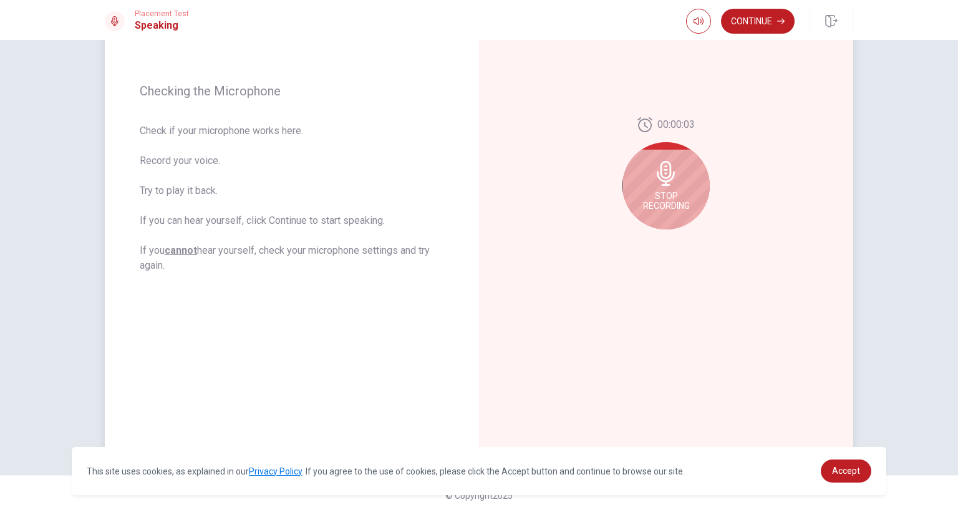
click at [636, 185] on div "Stop Recording" at bounding box center [665, 185] width 87 height 87
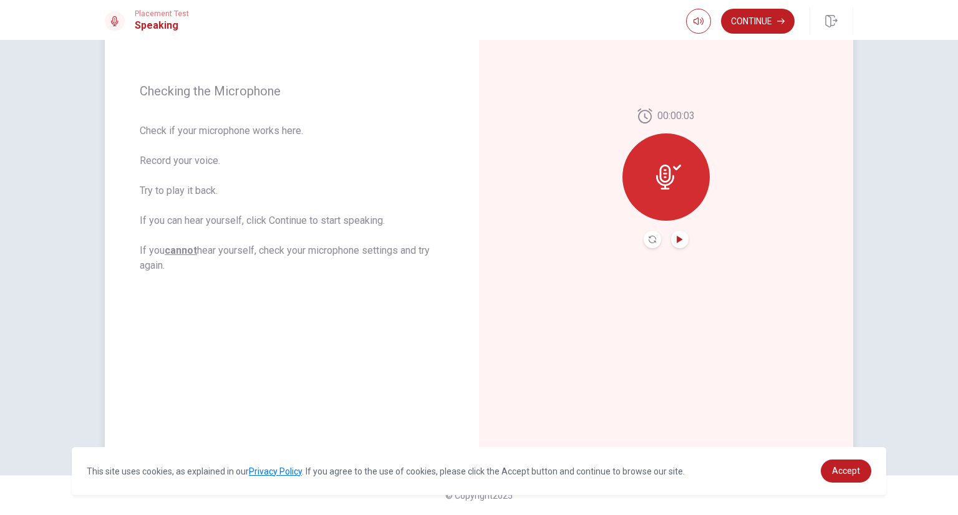
click at [677, 237] on icon "Play Audio" at bounding box center [680, 239] width 6 height 7
click at [669, 190] on div at bounding box center [665, 176] width 87 height 87
click at [651, 236] on icon "Record Again" at bounding box center [652, 239] width 7 height 7
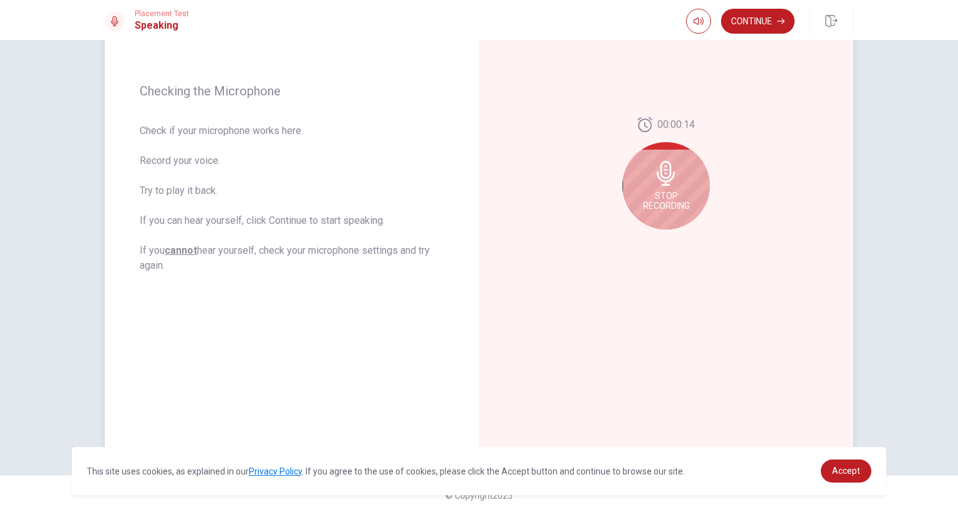
click at [675, 199] on span "Stop Recording" at bounding box center [666, 201] width 47 height 20
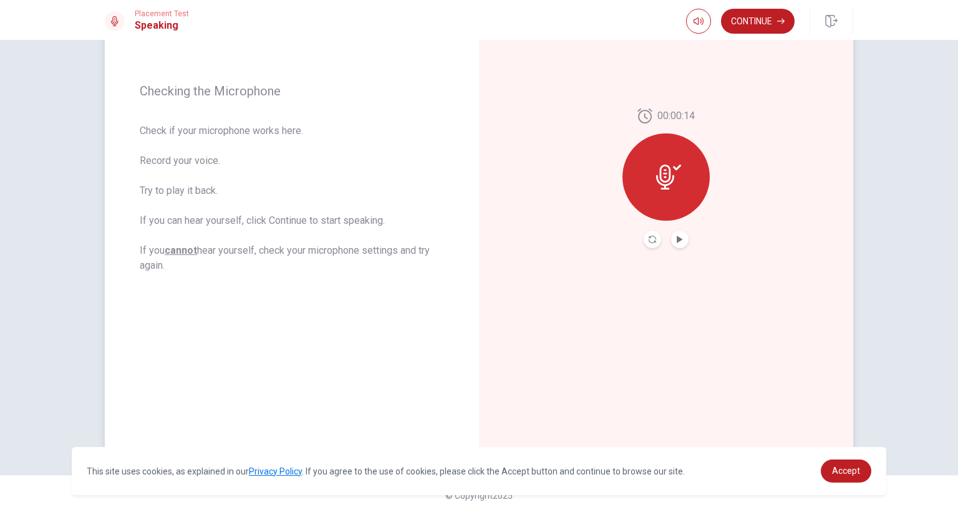
click at [675, 199] on div at bounding box center [665, 176] width 87 height 87
click at [677, 238] on icon "Play Audio" at bounding box center [680, 239] width 6 height 7
click at [675, 198] on div at bounding box center [665, 176] width 87 height 87
click at [649, 235] on button "Record Again" at bounding box center [652, 239] width 17 height 17
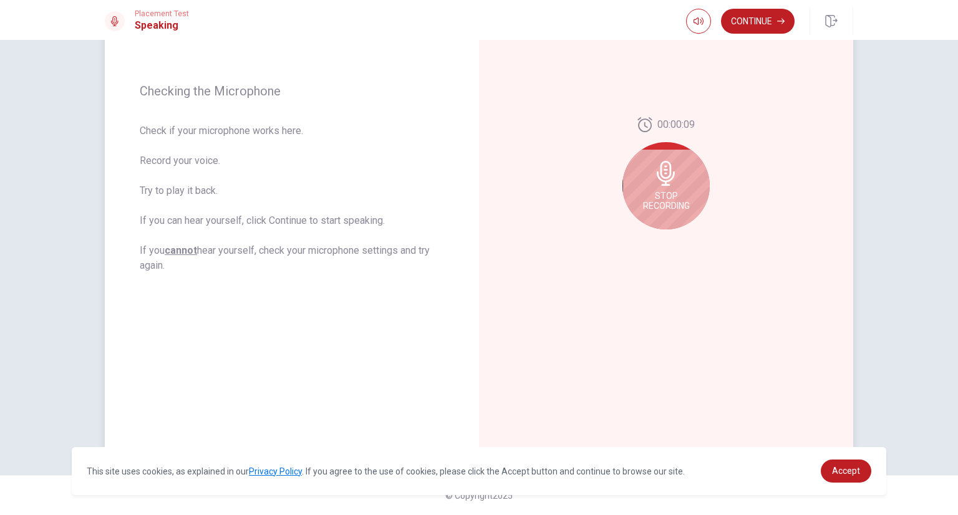
click at [697, 193] on div "Stop Recording" at bounding box center [665, 185] width 87 height 87
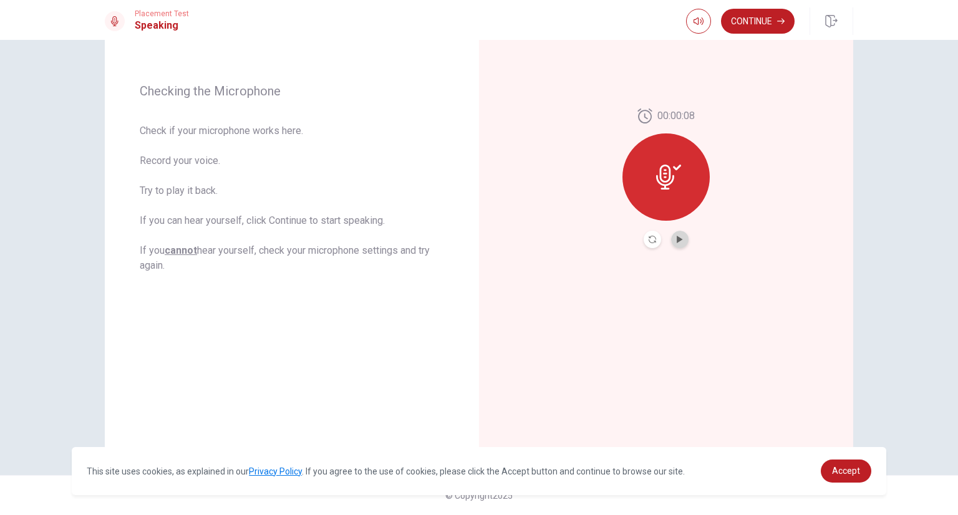
click at [679, 243] on button "Play Audio" at bounding box center [679, 239] width 17 height 17
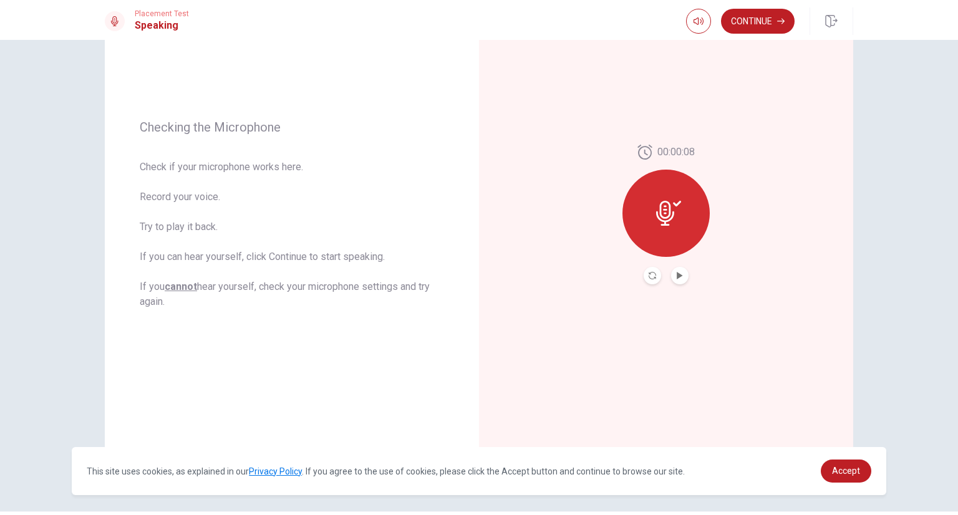
scroll to position [0, 0]
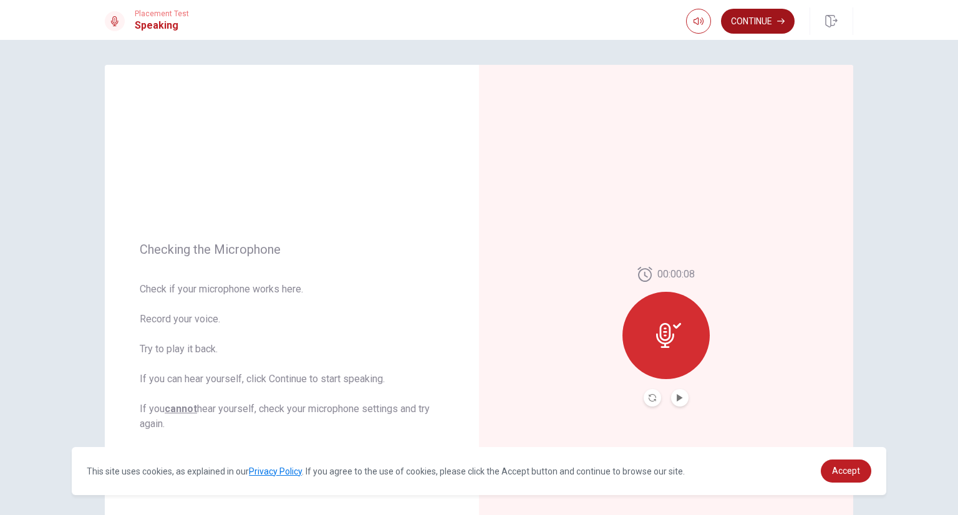
click at [750, 13] on button "Continue" at bounding box center [758, 21] width 74 height 25
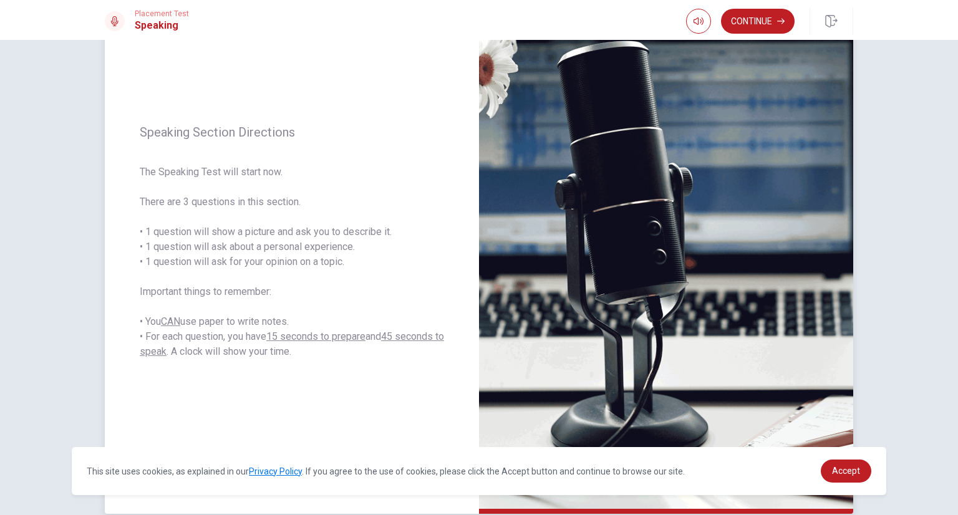
scroll to position [125, 0]
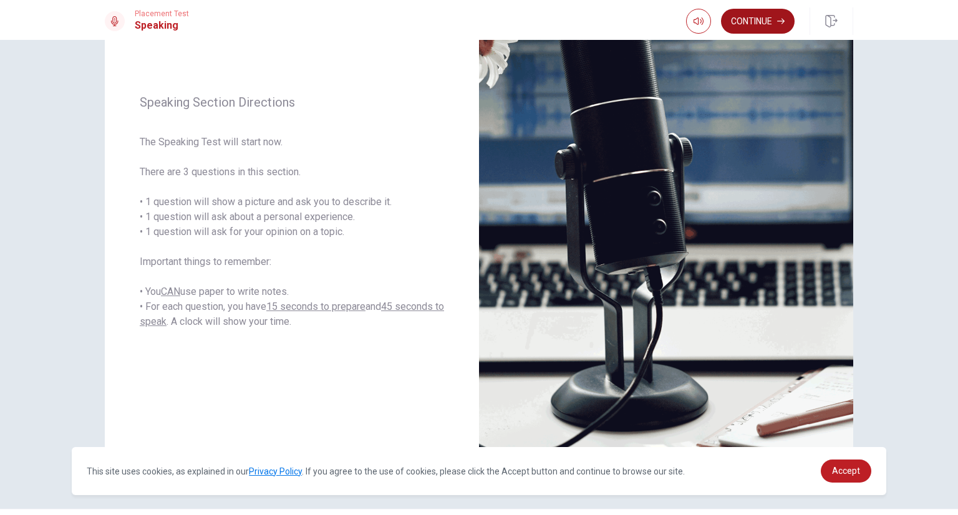
click at [775, 20] on button "Continue" at bounding box center [758, 21] width 74 height 25
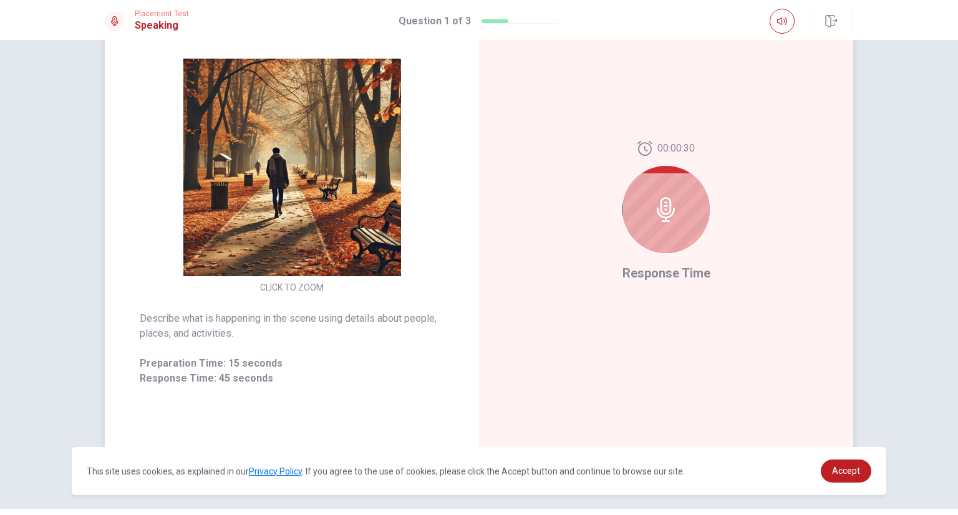
click at [672, 231] on div at bounding box center [665, 209] width 87 height 87
click at [665, 205] on icon at bounding box center [666, 209] width 25 height 25
click at [664, 204] on icon at bounding box center [666, 209] width 25 height 25
click at [686, 198] on div at bounding box center [665, 209] width 87 height 87
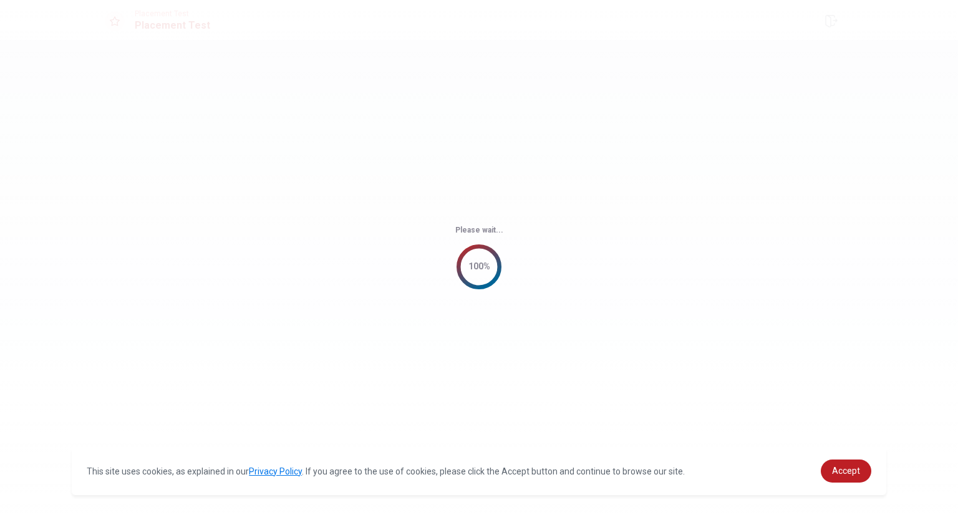
scroll to position [0, 0]
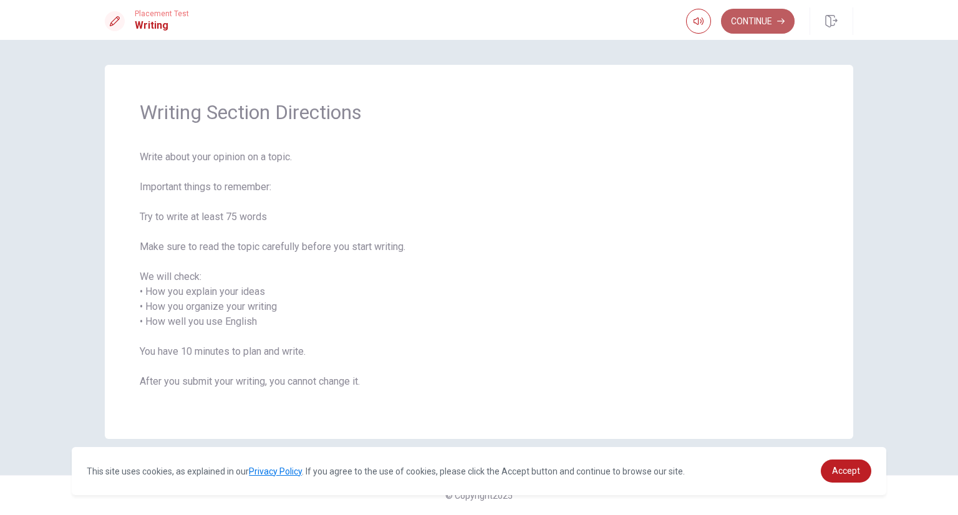
click at [765, 27] on button "Continue" at bounding box center [758, 21] width 74 height 25
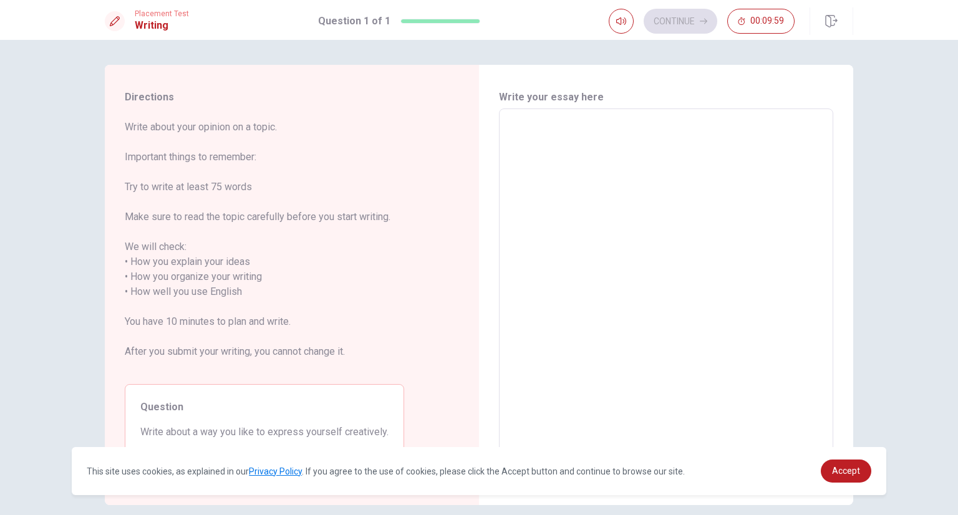
click at [652, 131] on textarea at bounding box center [666, 284] width 317 height 331
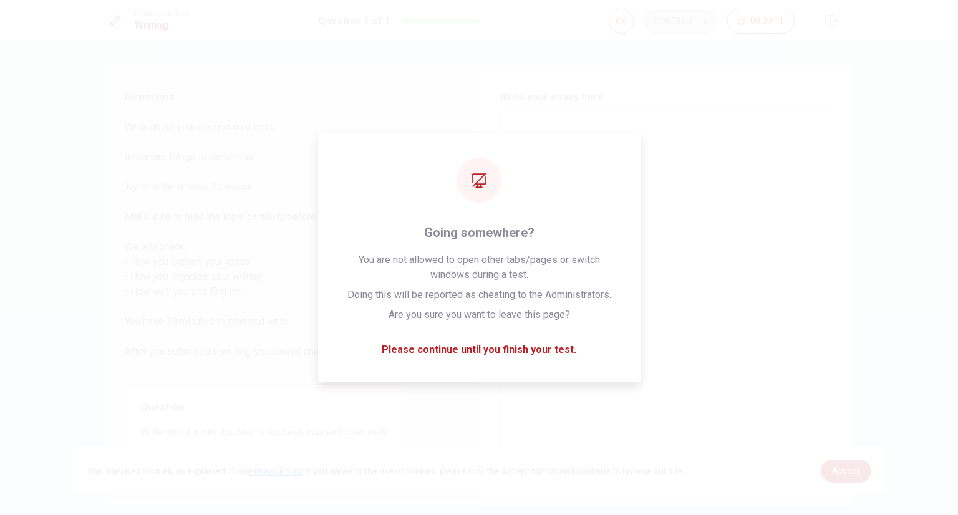
type textarea "i"
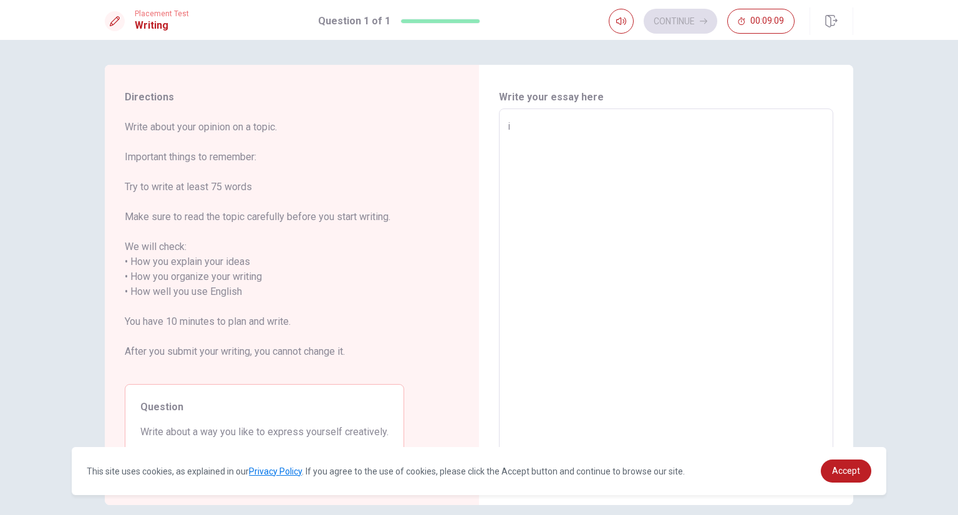
type textarea "x"
type textarea "I"
type textarea "x"
type textarea "I"
type textarea "x"
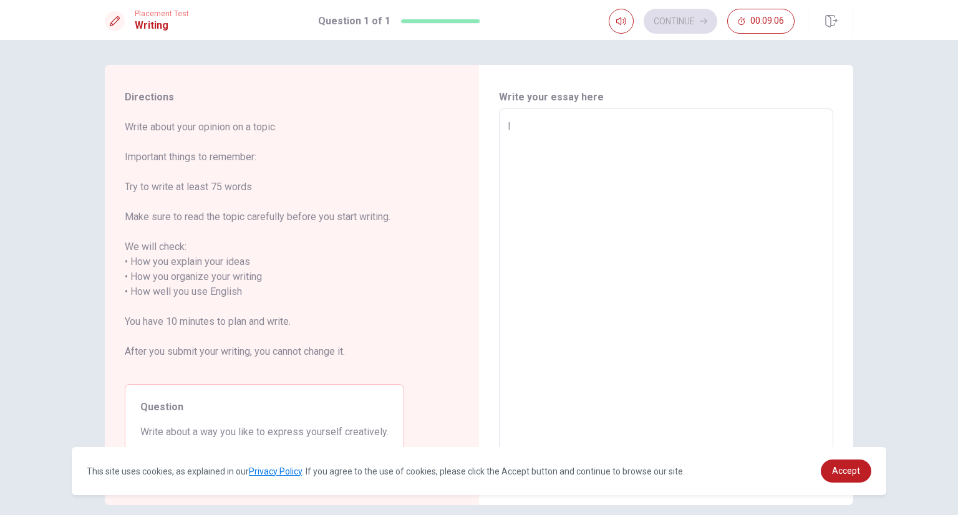
type textarea "I l"
type textarea "x"
type textarea "I li"
type textarea "x"
type textarea "I lik"
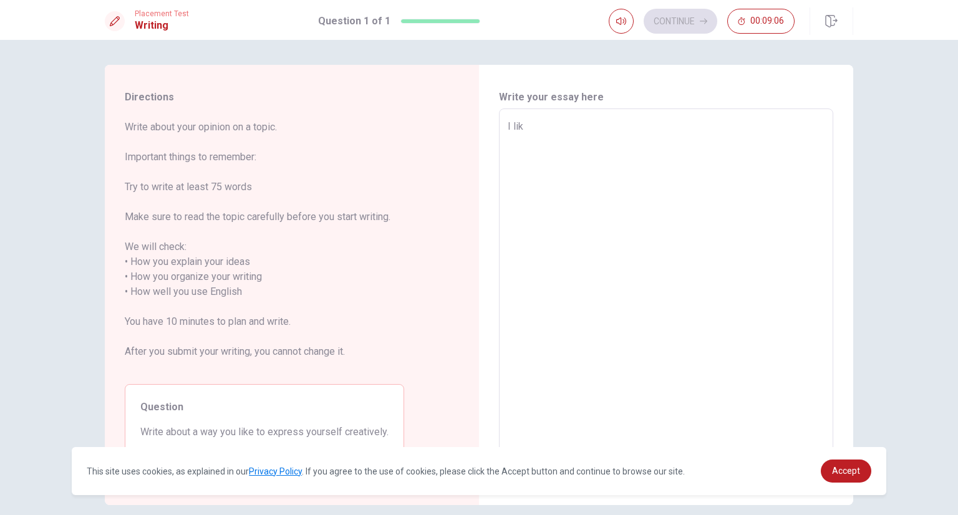
type textarea "x"
type textarea "I like"
type textarea "x"
type textarea "I like"
type textarea "x"
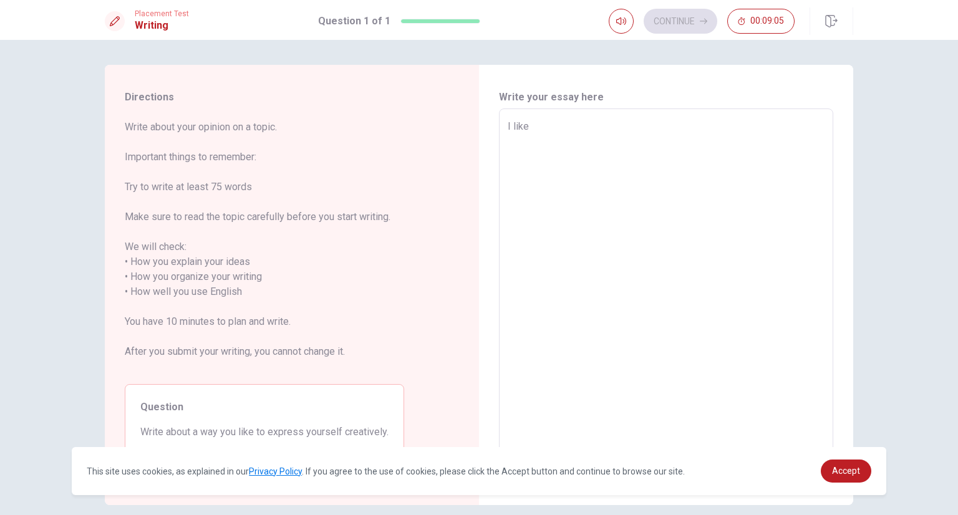
type textarea "I like t"
type textarea "x"
type textarea "I like to"
type textarea "x"
type textarea "I like to"
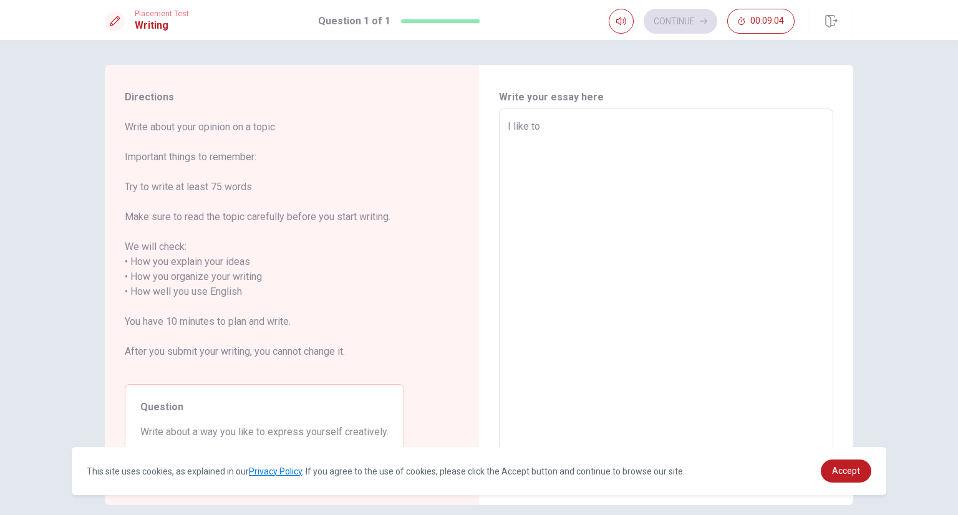
type textarea "x"
type textarea "I like to e"
type textarea "x"
type textarea "I like to ex"
type textarea "x"
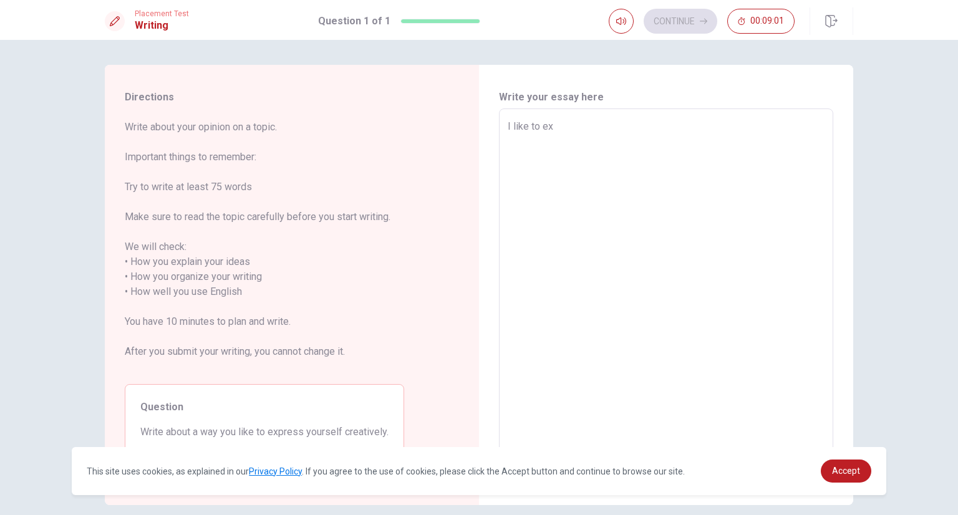
type textarea "I like to exp"
type textarea "x"
type textarea "I like to expr"
type textarea "x"
type textarea "I like to expre"
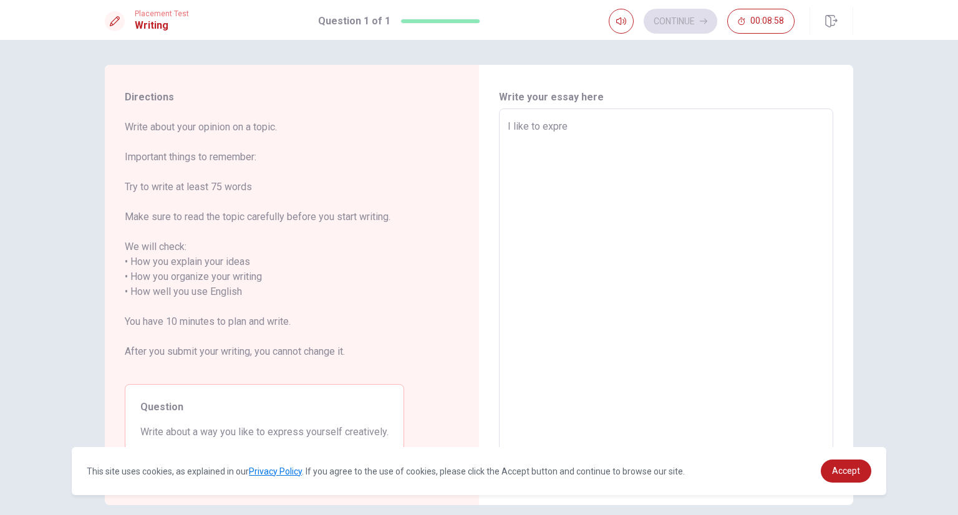
type textarea "x"
type textarea "I like to expres"
type textarea "x"
type textarea "I like to express"
type textarea "x"
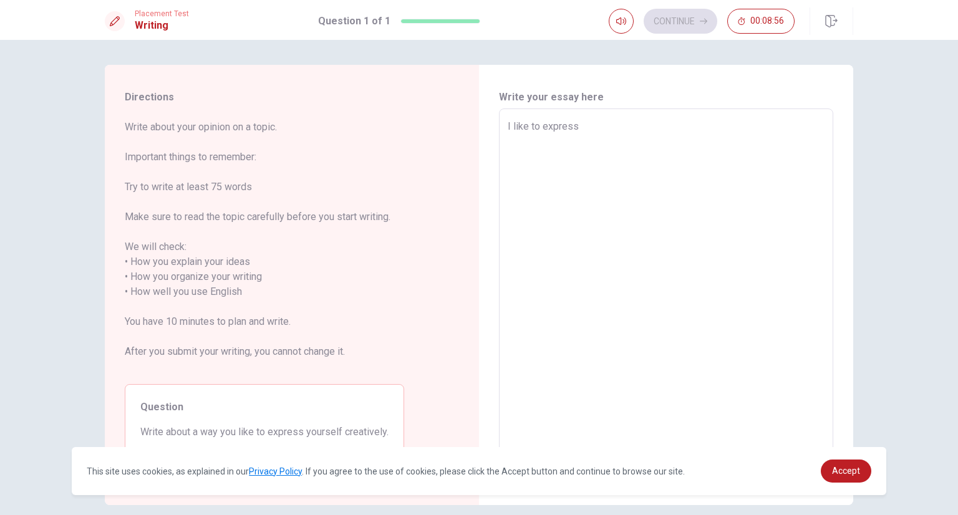
type textarea "I like to express"
type textarea "x"
type textarea "I like to express m"
type textarea "x"
type textarea "I like to express me"
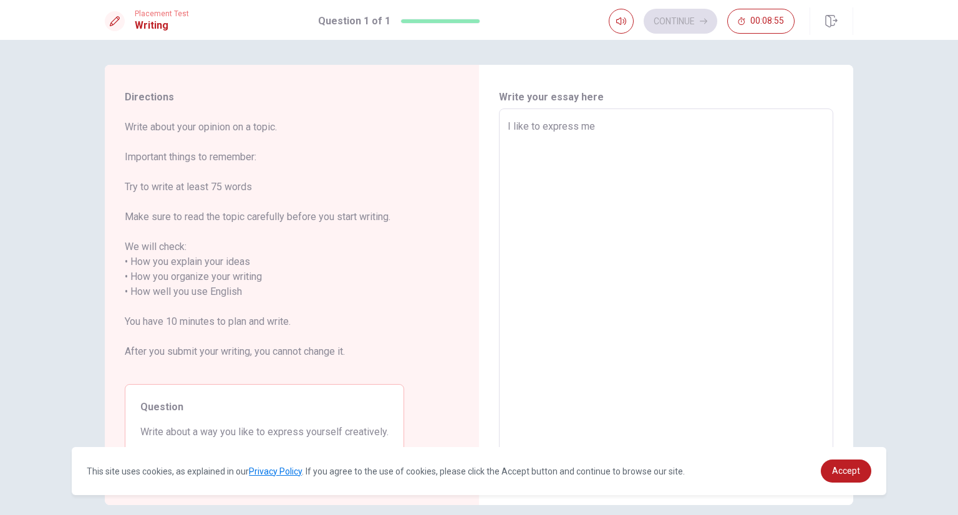
type textarea "x"
type textarea "I like to express me"
type textarea "x"
type textarea "I like to express me w"
type textarea "x"
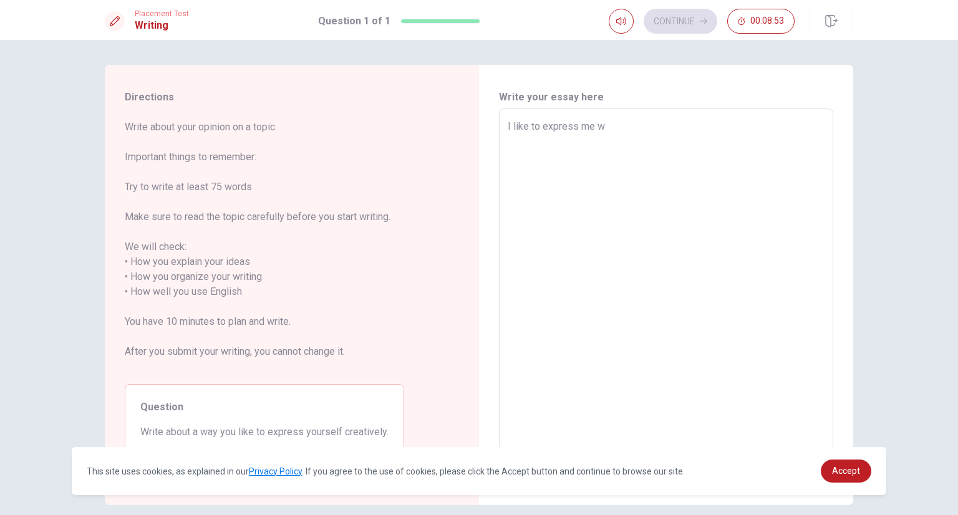
type textarea "I like to express me wi"
type textarea "x"
type textarea "I like to express me wit"
type textarea "x"
type textarea "I like to express me with"
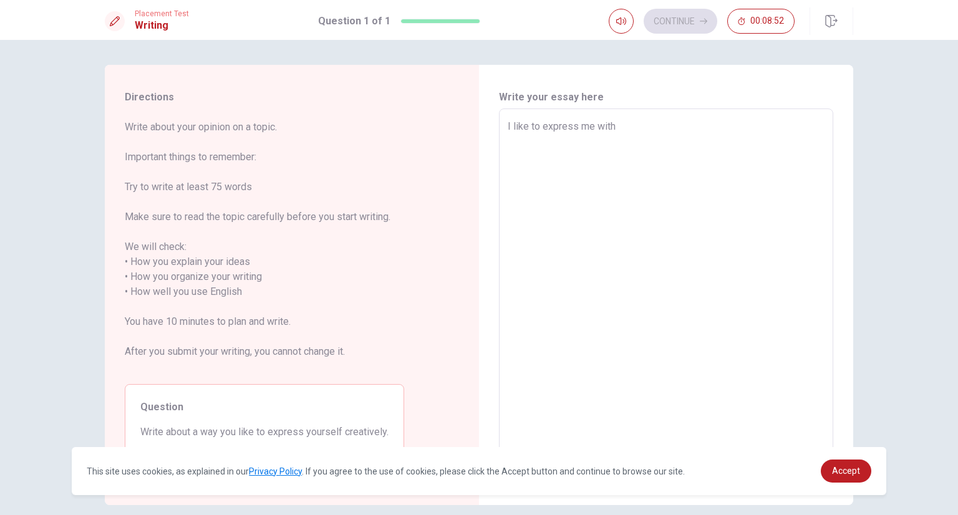
type textarea "x"
type textarea "I like to express me with"
type textarea "x"
type textarea "I like to express me with n"
type textarea "x"
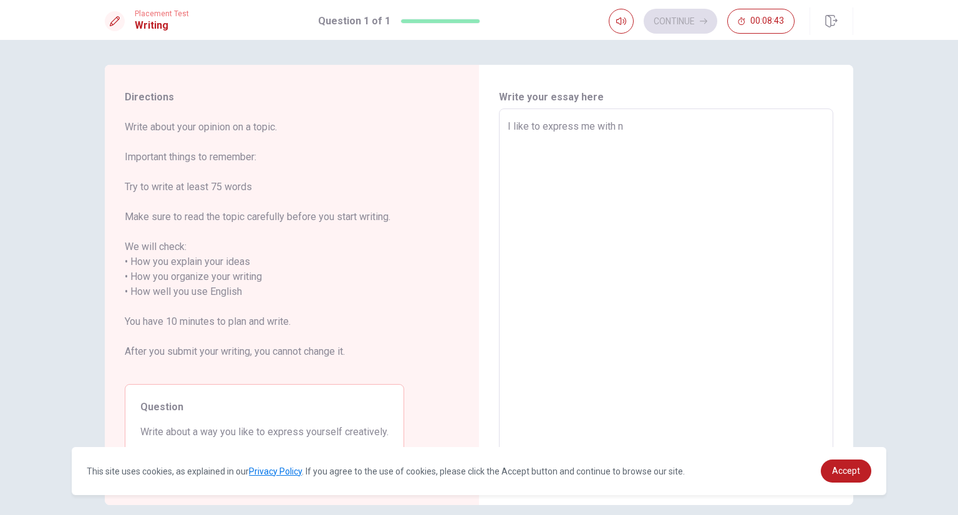
type textarea "I like to express me with no"
type textarea "x"
type textarea "I like to express me with non"
type textarea "x"
type textarea "I like to express me with nonv"
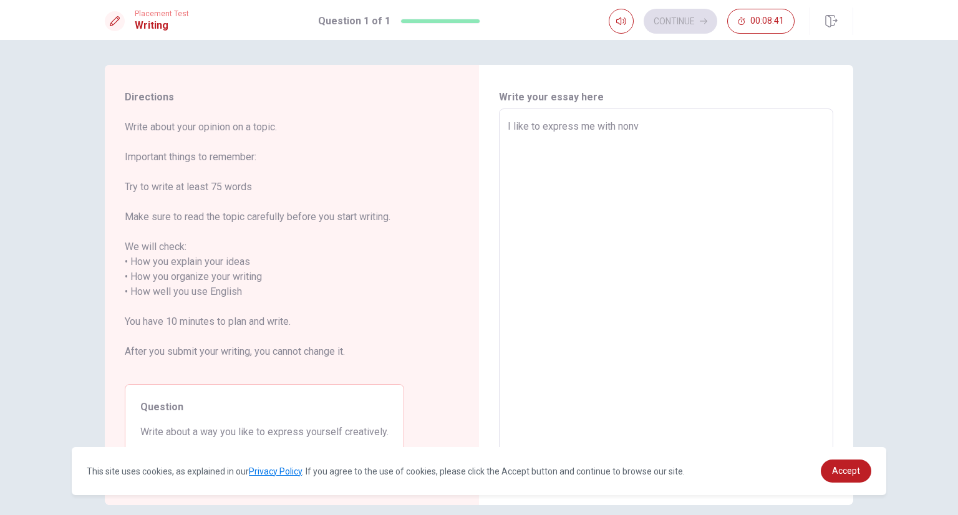
type textarea "x"
type textarea "I like to express me with nonve"
type textarea "x"
type textarea "I like to express me with nonver"
type textarea "x"
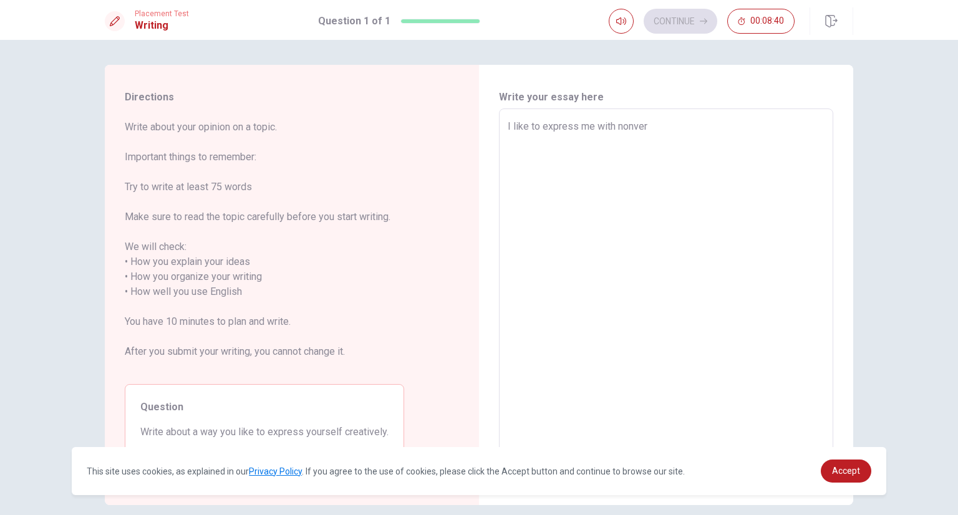
type textarea "I like to express me with nonverb"
type textarea "x"
type textarea "I like to express me with nonverba"
type textarea "x"
type textarea "I like to express me with nonverbal"
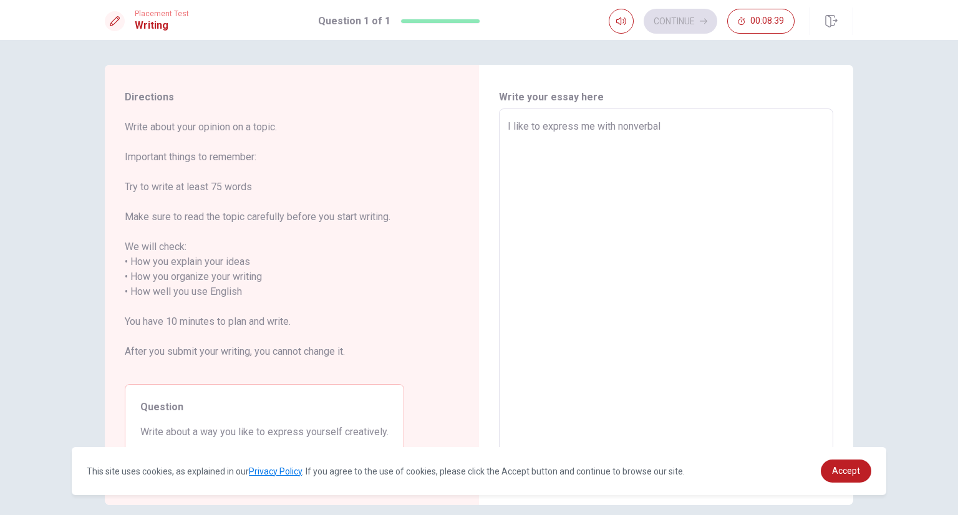
type textarea "x"
type textarea "I like to express me with nonverbal"
type textarea "x"
type textarea "I like to express me with nonverbal l"
type textarea "x"
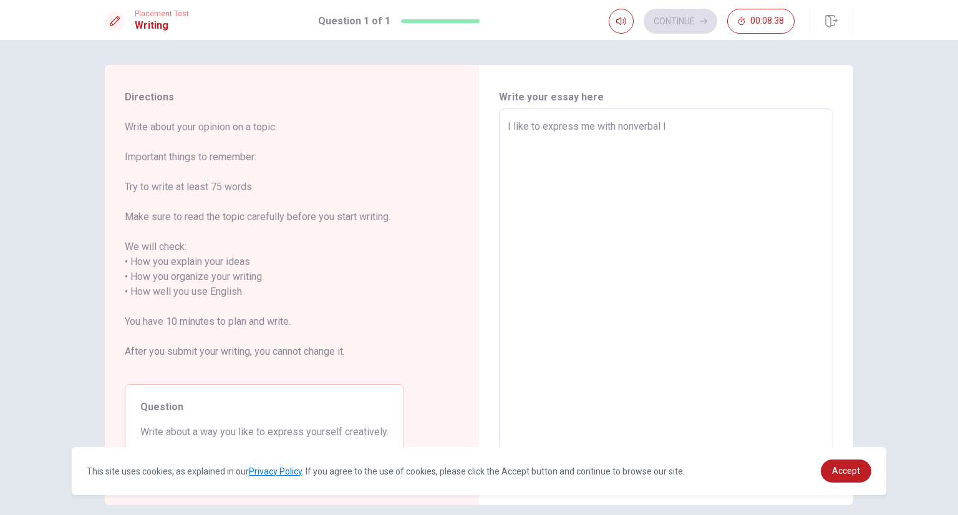
type textarea "I like to express me with nonverbal le"
type textarea "x"
type textarea "I like to express me with nonverbal len"
type textarea "x"
type textarea "I like to express me with nonverbal leng"
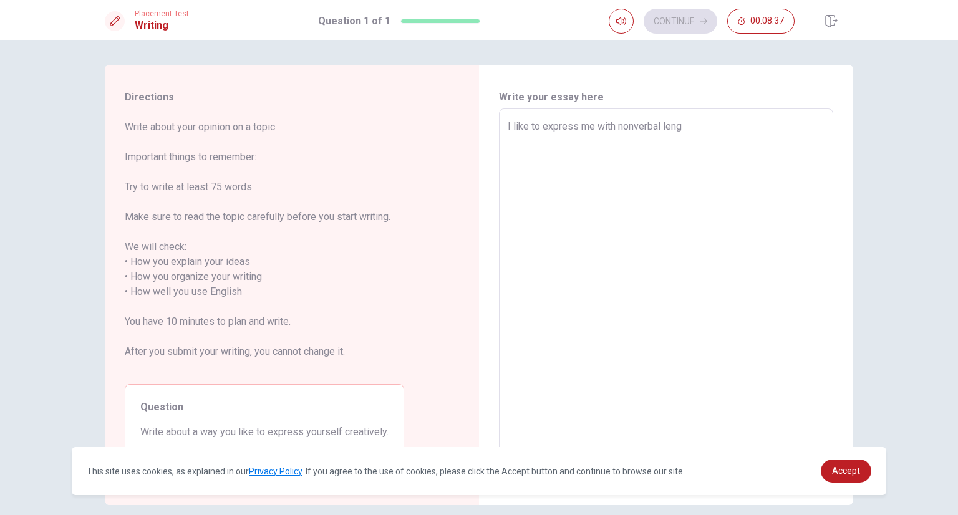
type textarea "x"
type textarea "I like to express me with nonverbal lengu"
type textarea "x"
type textarea "I like to express me with nonverbal lengua"
type textarea "x"
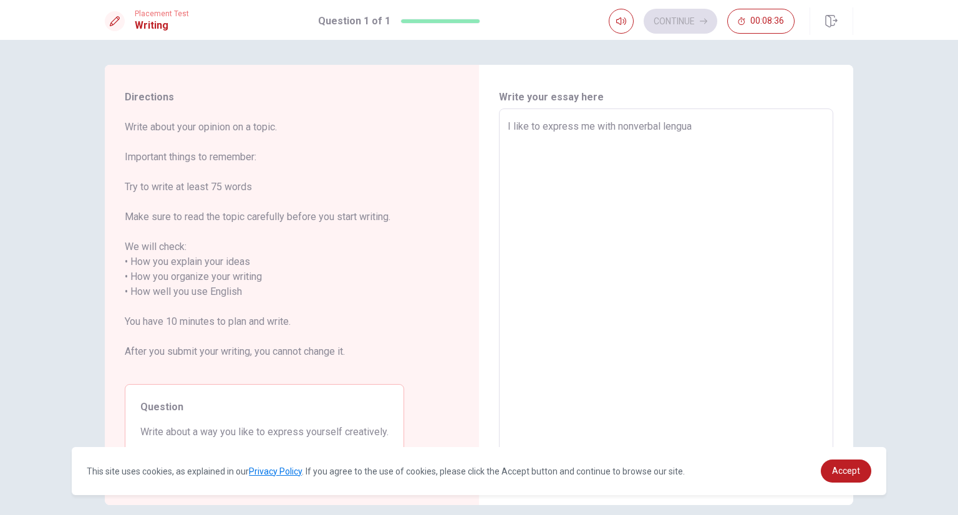
type textarea "I like to express me with nonverbal lenguag"
type textarea "x"
type textarea "I like to express me with nonverbal lenguage"
type textarea "x"
type textarea "I like to express me with nonverbal lenguage"
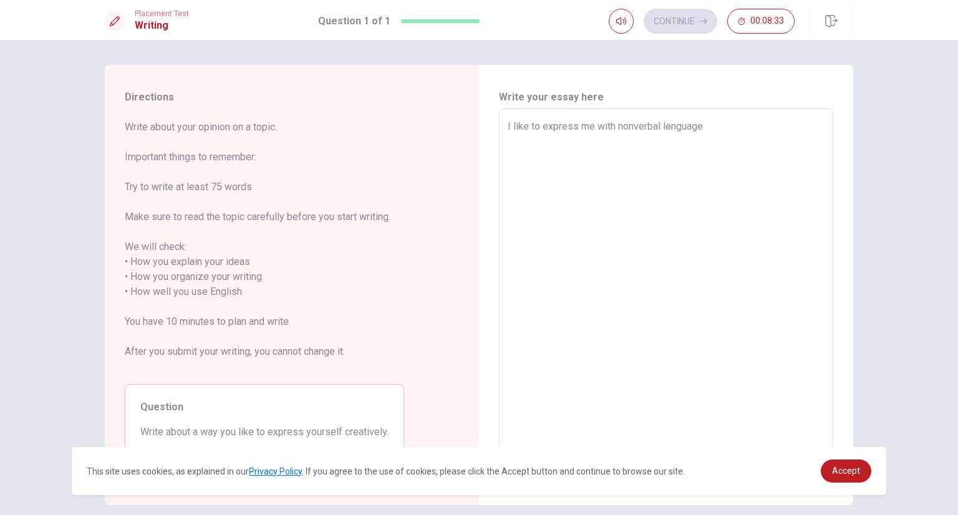
type textarea "x"
type textarea "I like to express me with nonverbal lenguage"
type textarea "x"
type textarea "I like to express me with nonverbal lenguage,"
type textarea "x"
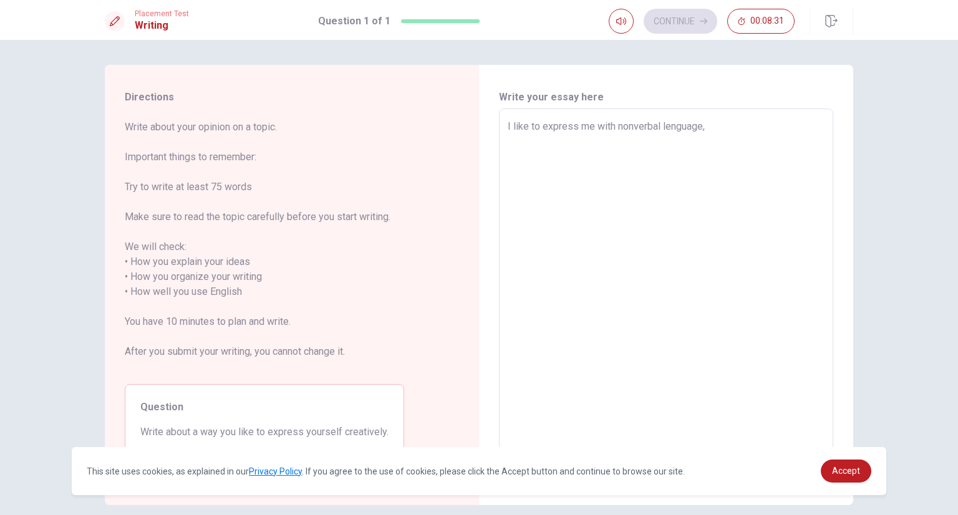
type textarea "I like to express me with nonverbal lenguage,"
type textarea "x"
type textarea "I like to express me with nonverbal lenguage, i"
type textarea "x"
type textarea "I like to express me with nonverbal lenguage, i"
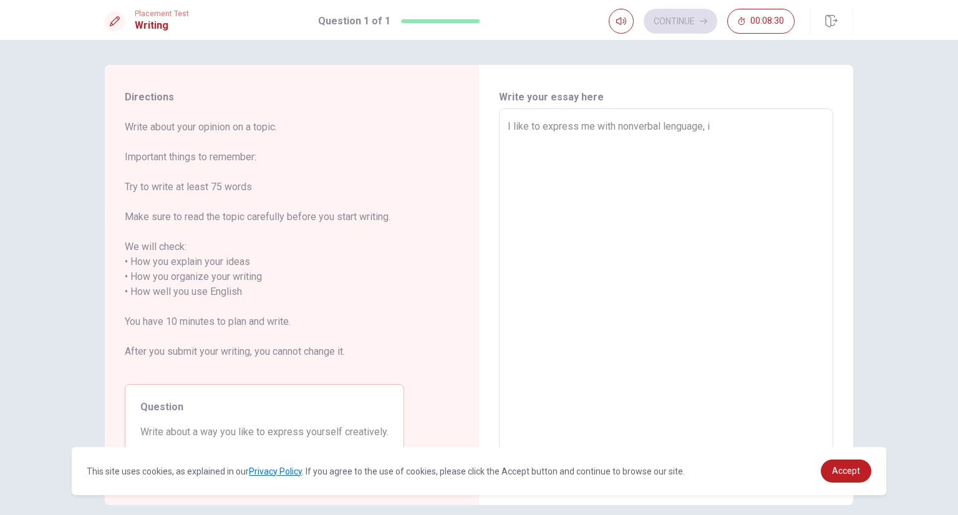
type textarea "x"
type textarea "I like to express me with nonverbal lenguage, i l"
type textarea "x"
type textarea "I like to express me with nonverbal lenguage, i li"
type textarea "x"
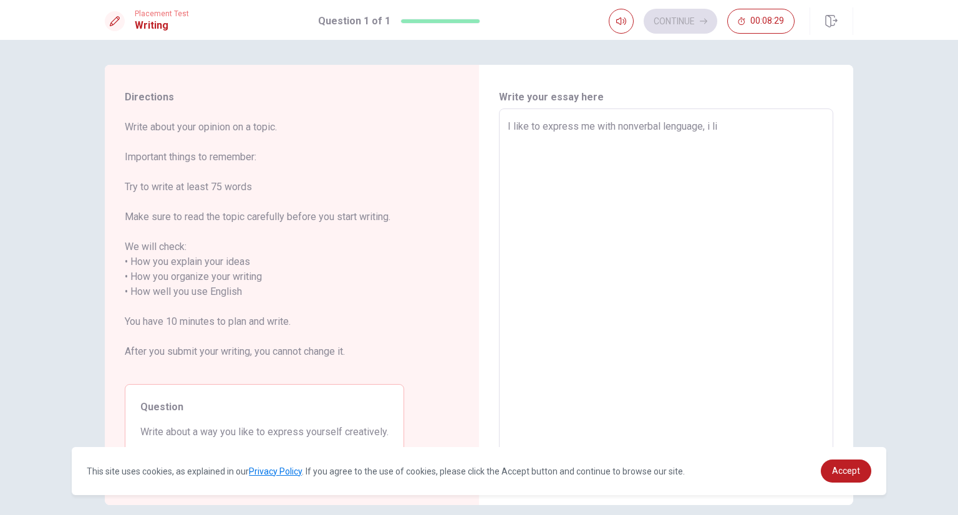
type textarea "I like to express me with nonverbal lenguage, i lik"
type textarea "x"
type textarea "I like to express me with nonverbal lenguage, i li"
type textarea "x"
type textarea "I like to express me with nonverbal lenguage, i l"
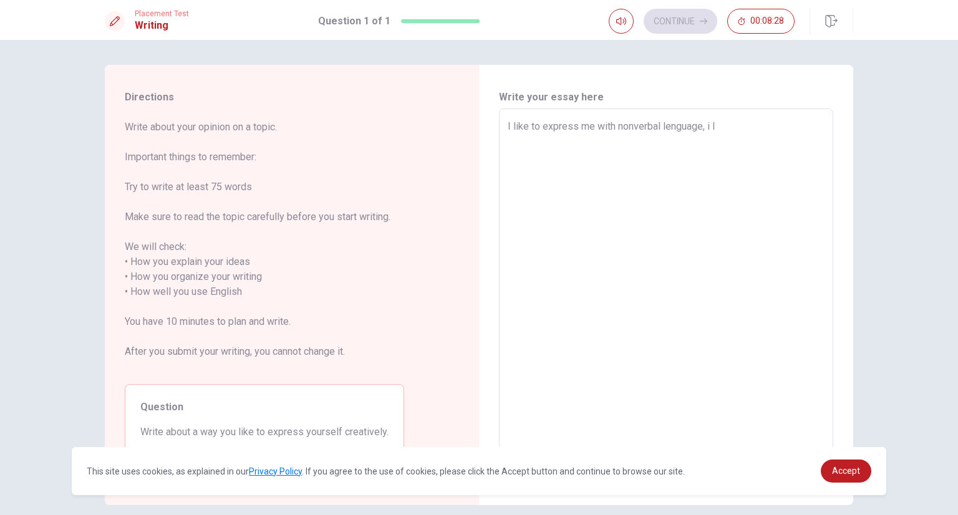
type textarea "x"
type textarea "I like to express me with nonverbal lenguage, i"
type textarea "x"
type textarea "I like to express me with nonverbal lenguage, i"
type textarea "x"
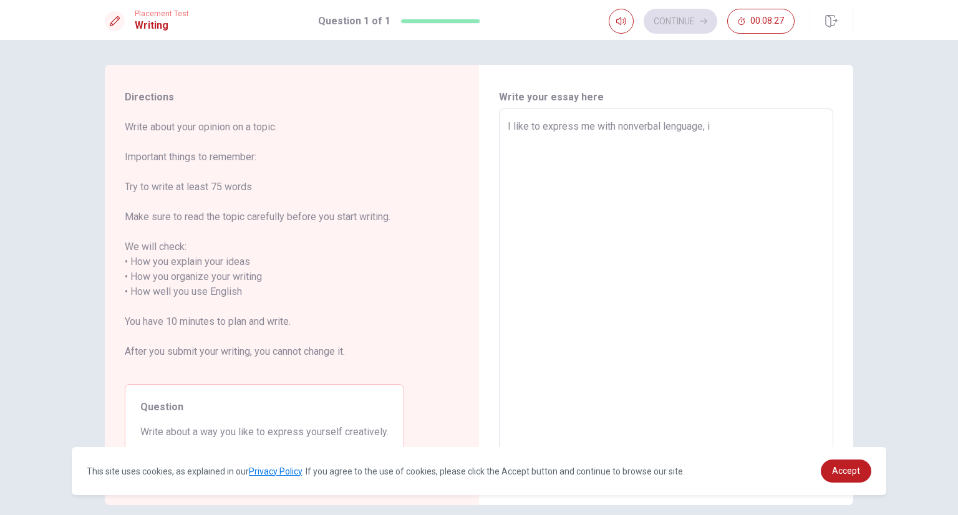
type textarea "I like to express me with nonverbal lenguage,"
type textarea "x"
type textarea "I like to express me with nonverbal lenguage, I"
type textarea "x"
type textarea "I like to express me with nonverbal lenguage, I"
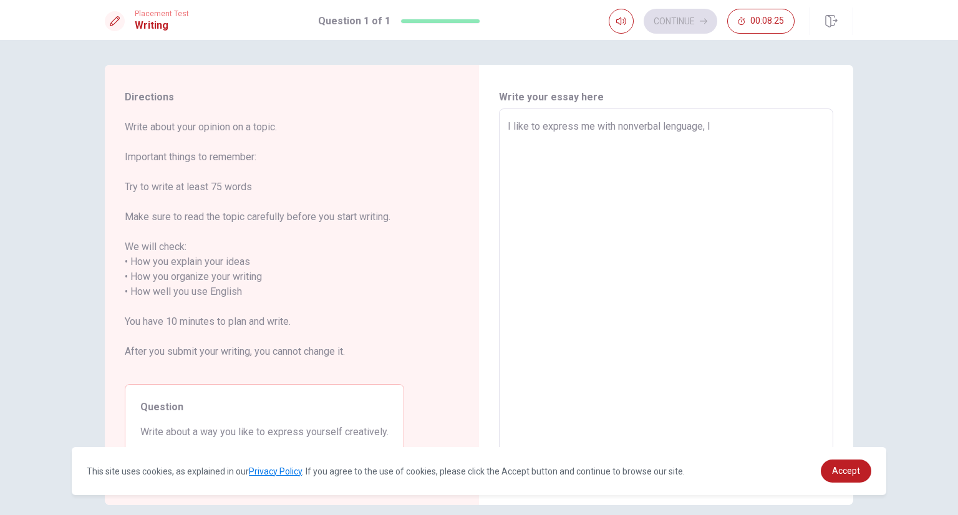
type textarea "x"
type textarea "I like to express me with nonverbal lenguage, I l"
type textarea "x"
type textarea "I like to express me with nonverbal lenguage, I li"
type textarea "x"
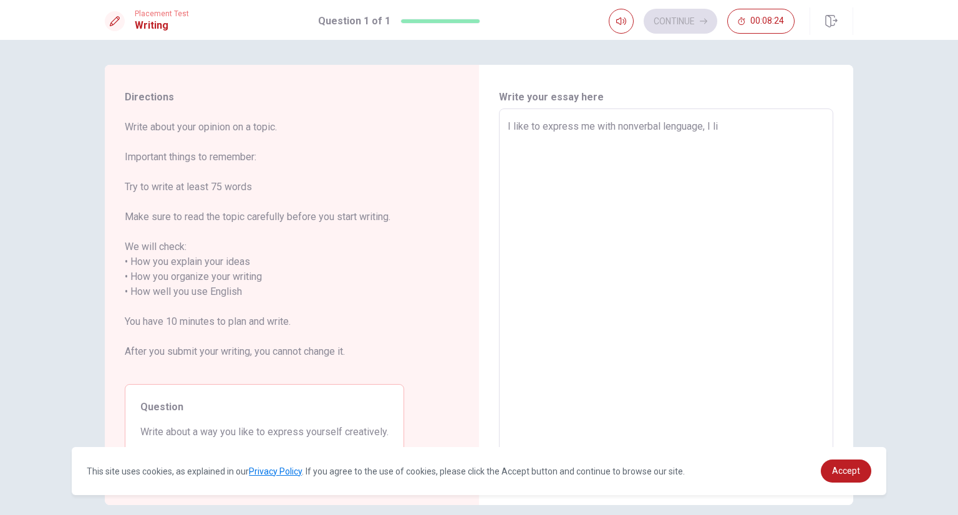
type textarea "I like to express me with nonverbal lenguage, I lik"
type textarea "x"
type textarea "I like to express me with nonverbal lenguage, I like"
type textarea "x"
type textarea "I like to express me with nonverbal lenguage, I like"
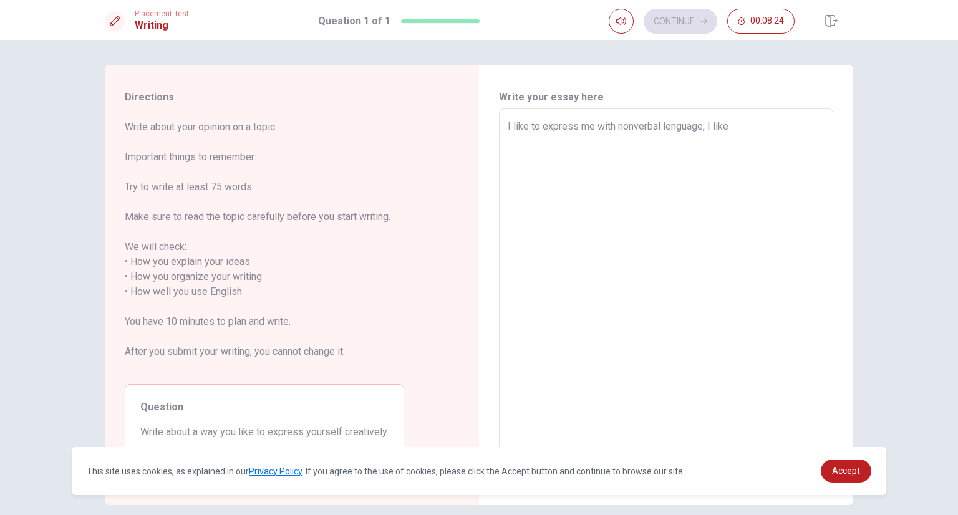
type textarea "x"
type textarea "I like to express me with nonverbal lenguage, I like t"
type textarea "x"
type textarea "I like to express me with nonverbal lenguage, I like to"
type textarea "x"
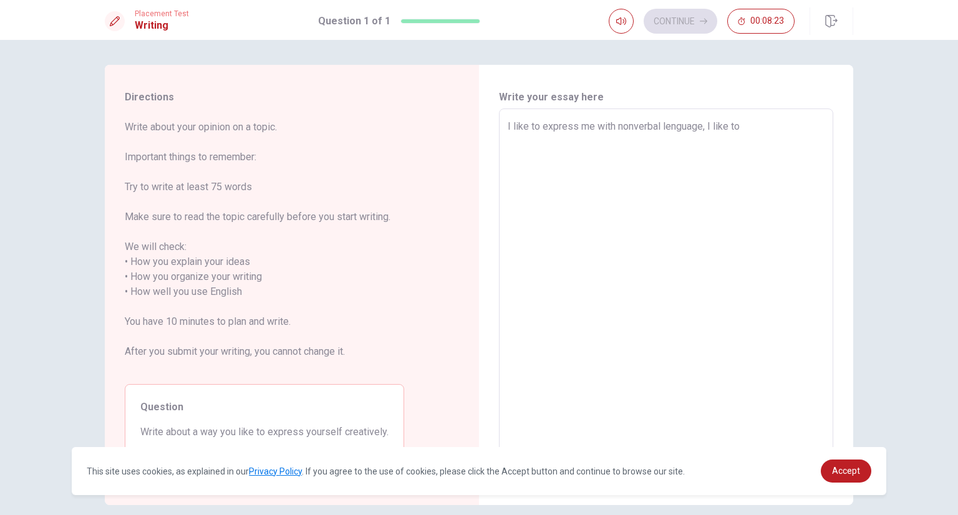
type textarea "I like to express me with nonverbal lenguage, I like to"
type textarea "x"
type textarea "I like to express me with nonverbal lenguage, I like to t"
type textarea "x"
type textarea "I like to express me with nonverbal lenguage, I like to to"
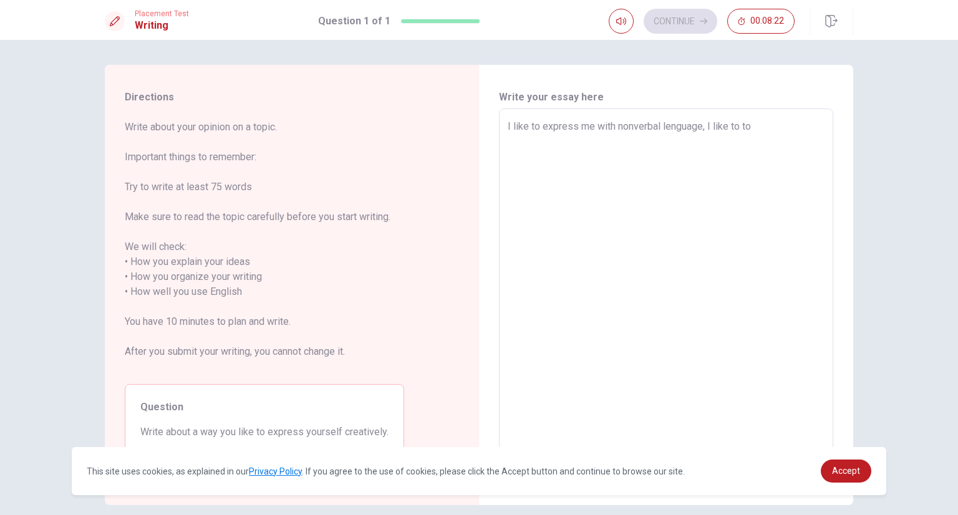
type textarea "x"
type textarea "I like to express me with nonverbal lenguage, I like to tou"
type textarea "x"
type textarea "I like to express me with nonverbal lenguage, I like to to"
type textarea "x"
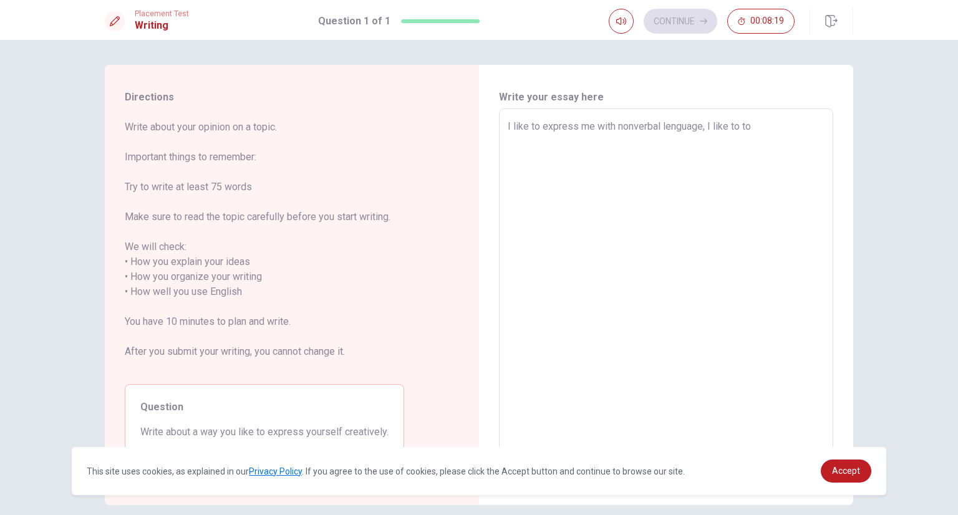
type textarea "I like to express me with nonverbal lenguage, I like to t"
type textarea "x"
type textarea "I like to express me with nonverbal lenguage, I like to"
type textarea "x"
type textarea "I like to express me with nonverbal lenguage, I like to e"
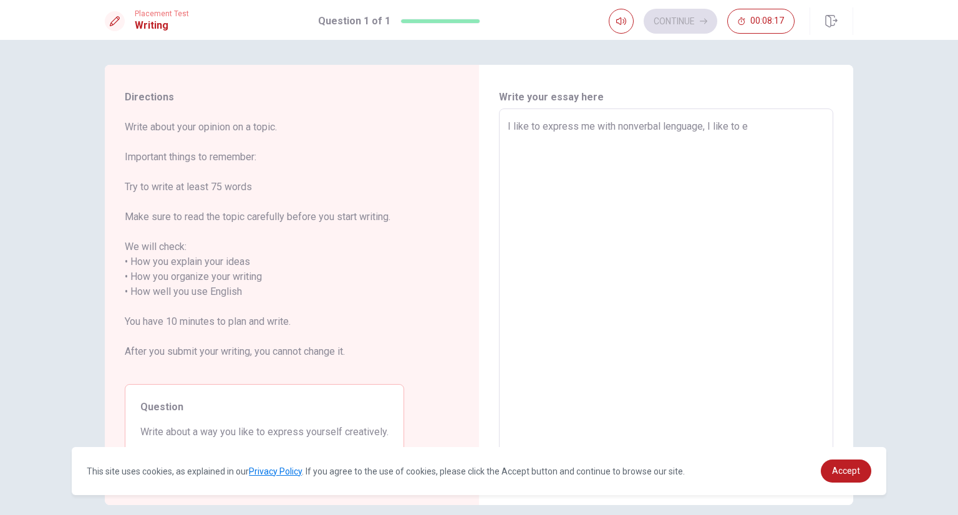
type textarea "x"
type textarea "I like to express me with nonverbal lenguage, I like to ex"
type textarea "x"
type textarea "I like to express me with nonverbal lenguage, I like to exp"
type textarea "x"
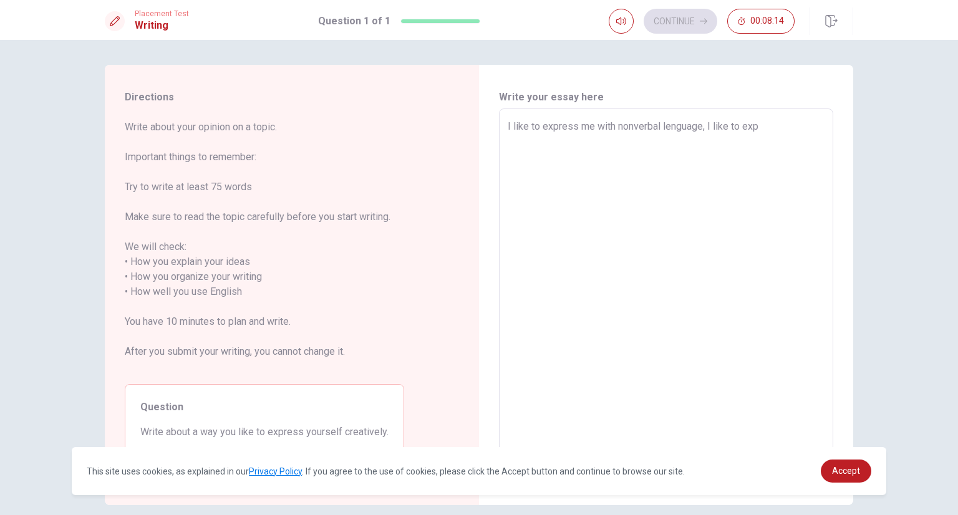
type textarea "I like to express me with nonverbal lenguage, I like to expr"
type textarea "x"
type textarea "I like to express me with nonverbal lenguage, I like to expre"
type textarea "x"
type textarea "I like to express me with nonverbal lenguage, I like to expres"
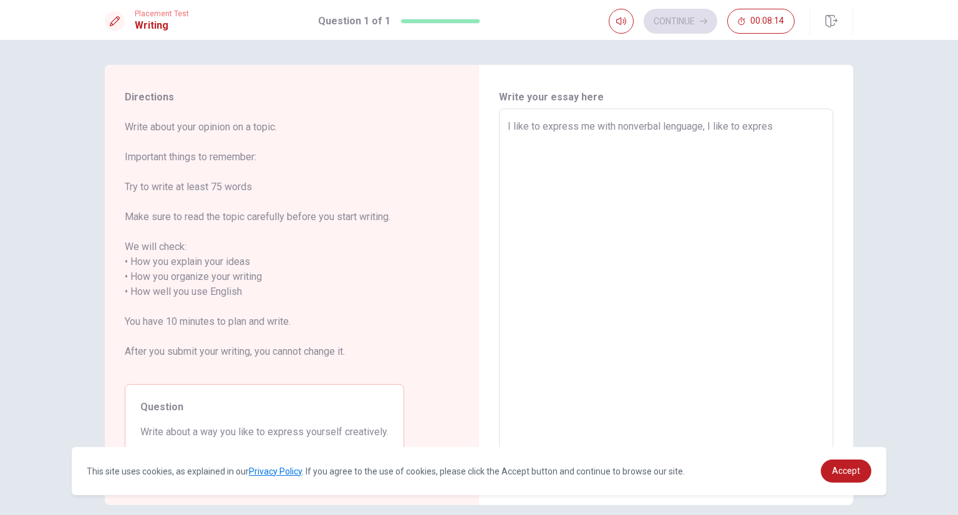
type textarea "x"
type textarea "I like to express me with nonverbal lenguage, I like to express"
type textarea "x"
type textarea "I like to express me with nonverbal lenguage, I like to express"
type textarea "x"
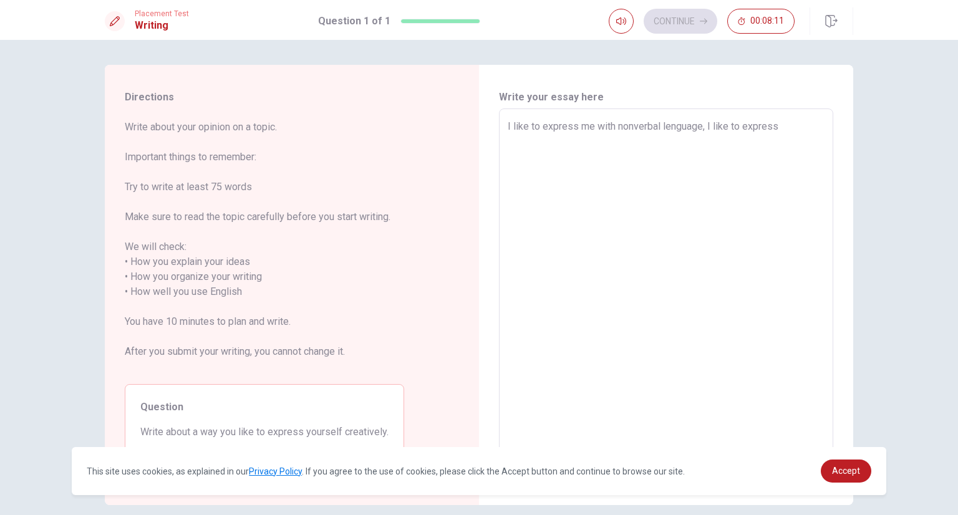
type textarea "I like to express me with nonverbal lenguage, I like to express m"
type textarea "x"
type textarea "I like to express me with nonverbal lenguage, I like to express me"
type textarea "x"
type textarea "I like to express me with nonverbal lenguage, I like to express me"
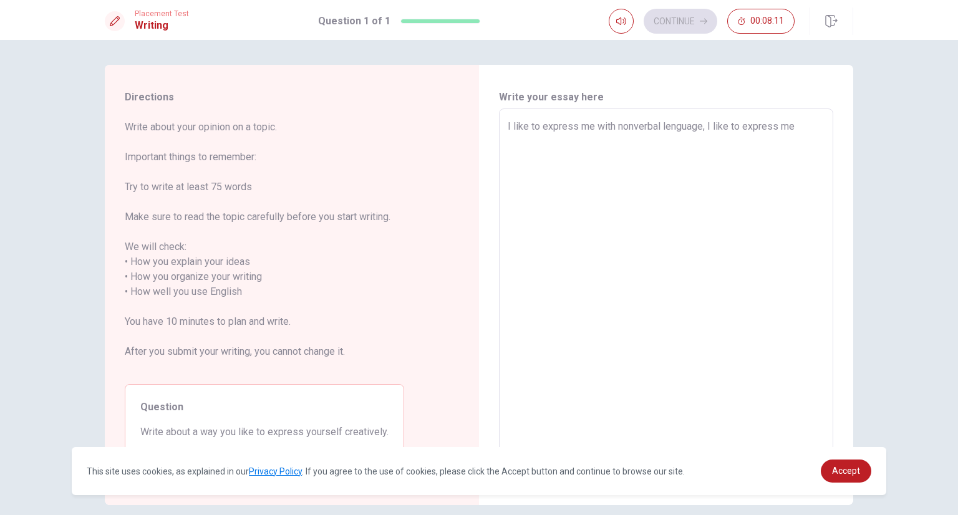
type textarea "x"
type textarea "I like to express me with nonverbal lenguage, I like to express me w"
type textarea "x"
type textarea "I like to express me with nonverbal lenguage, I like to express me wi"
type textarea "x"
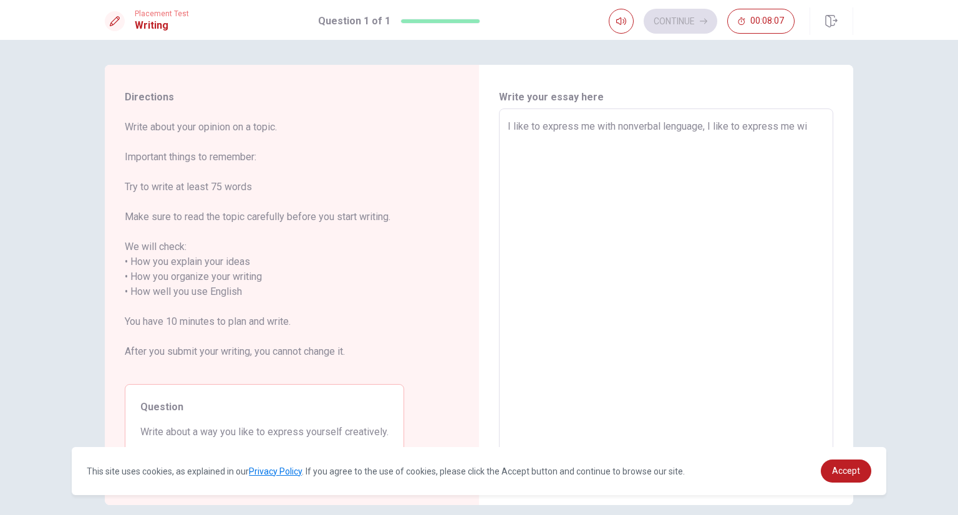
type textarea "I like to express me with nonverbal lenguage, I like to express me wit"
type textarea "x"
type textarea "I like to express me with nonverbal lenguage, I like to express me with"
type textarea "x"
type textarea "I like to express me with nonverbal lenguage, I like to express me with"
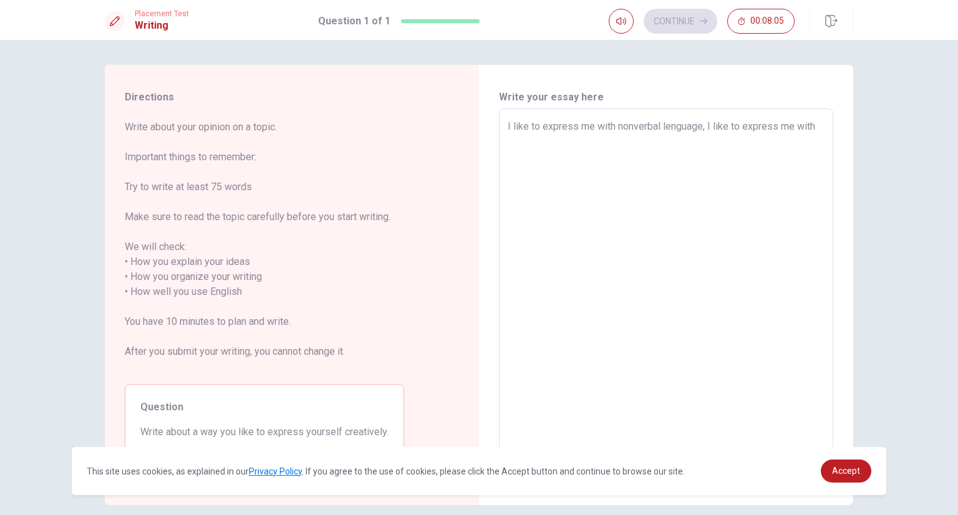
type textarea "x"
type textarea "I like to express me with nonverbal lenguage, I like to express me with e"
type textarea "x"
type textarea "I like to express me with nonverbal lenguage, I like to express me with em"
type textarea "x"
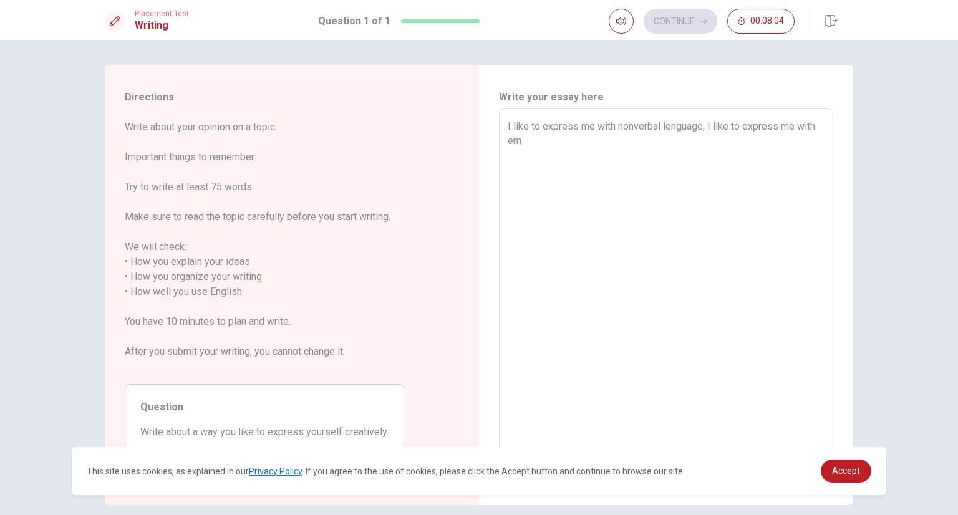
type textarea "I like to express me with nonverbal lenguage, I like to express me with emb"
type textarea "x"
type textarea "I like to express me with nonverbal lenguage, I like to express me with embr"
type textarea "x"
type textarea "I like to express me with nonverbal lenguage, I like to express me with embre"
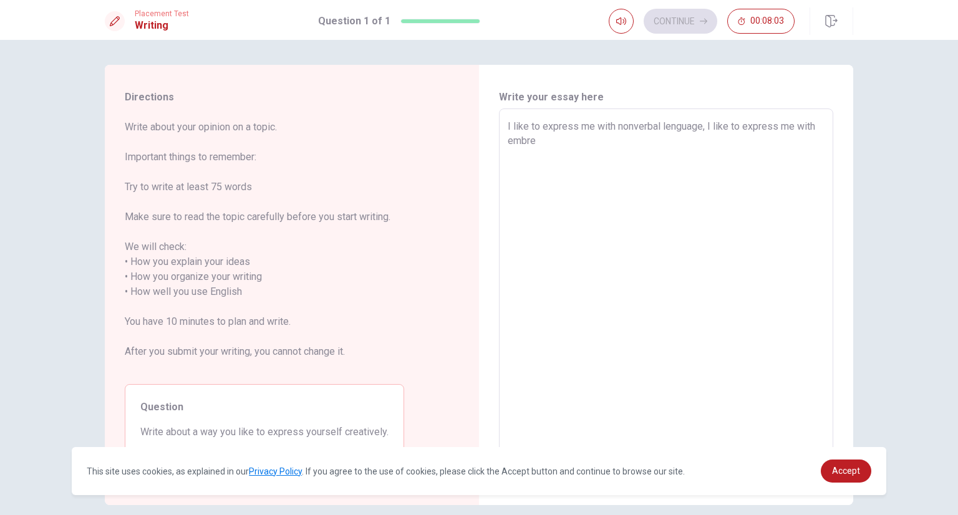
type textarea "x"
type textarea "I like to express me with nonverbal lenguage, I like to express me with embrec"
type textarea "x"
type textarea "I like to express me with nonverbal lenguage, I like to express me with embrece"
type textarea "x"
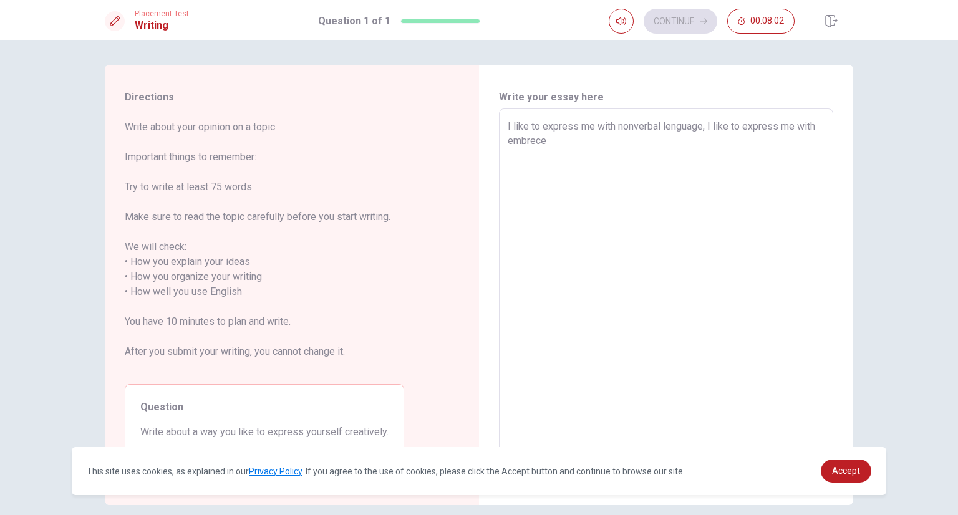
type textarea "I like to express me with nonverbal lenguage, I like to express me with embrece"
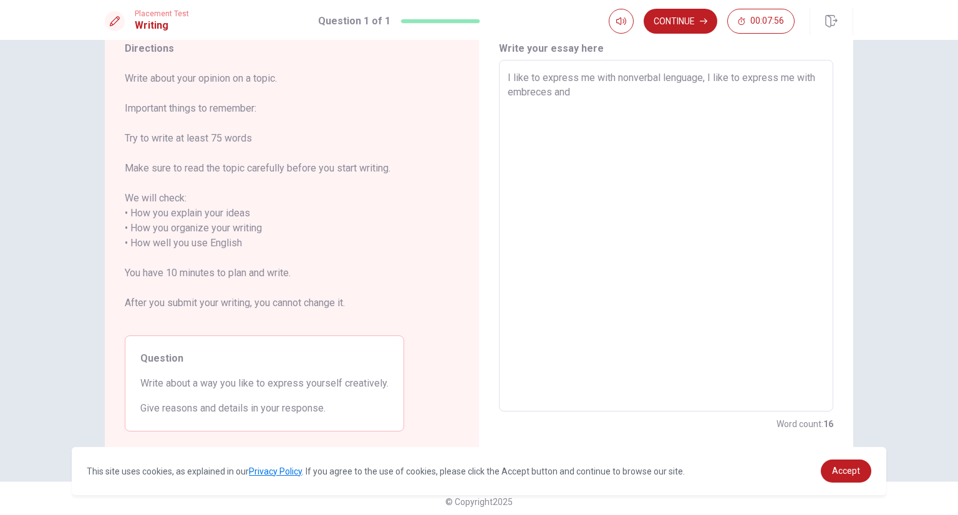
scroll to position [55, 0]
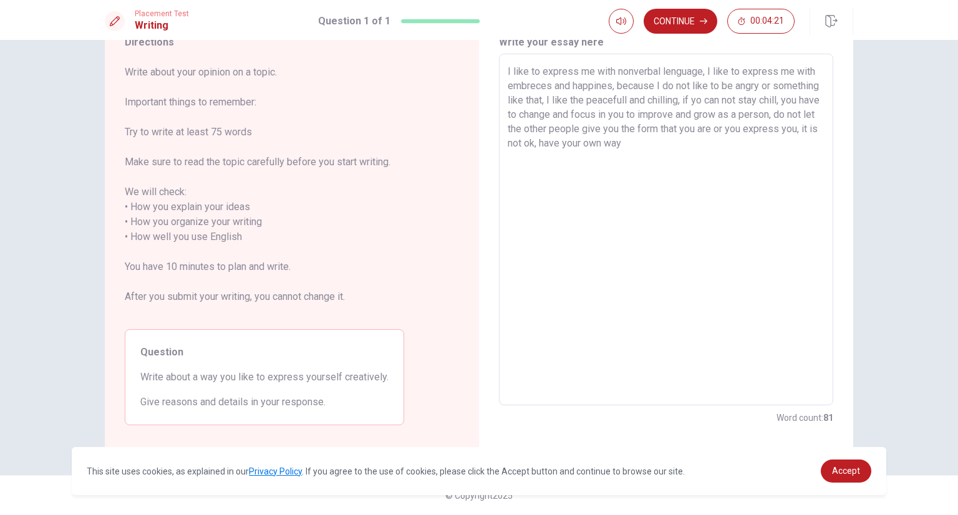
click at [627, 143] on textarea "I like to express me with nonverbal lenguage, I like to express me with embrece…" at bounding box center [666, 229] width 317 height 331
click at [646, 21] on button "Continue" at bounding box center [681, 21] width 74 height 25
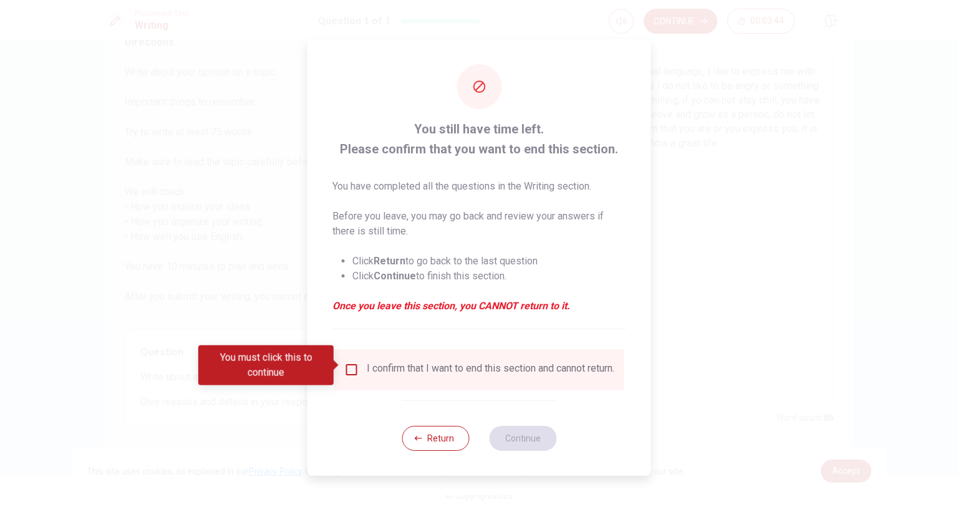
click at [347, 367] on input "You must click this to continue" at bounding box center [351, 369] width 15 height 15
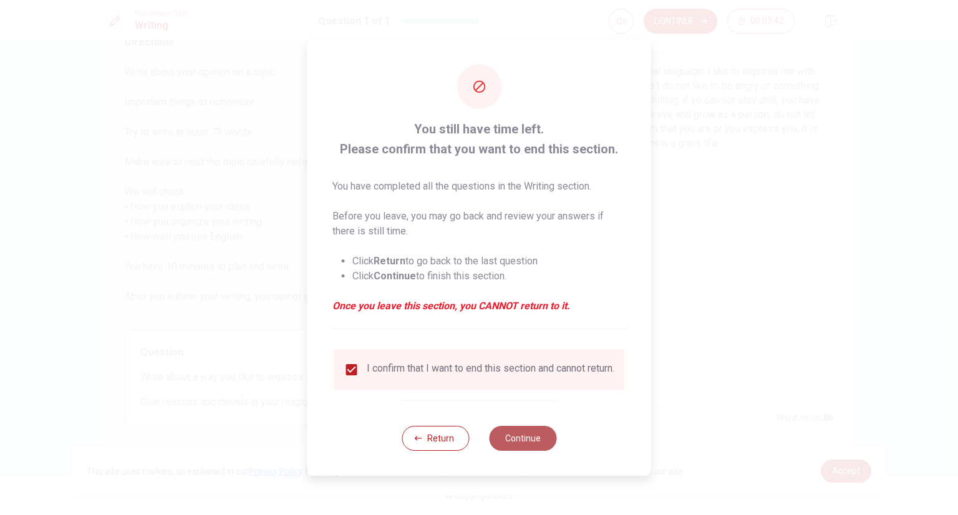
click at [526, 443] on button "Continue" at bounding box center [522, 438] width 67 height 25
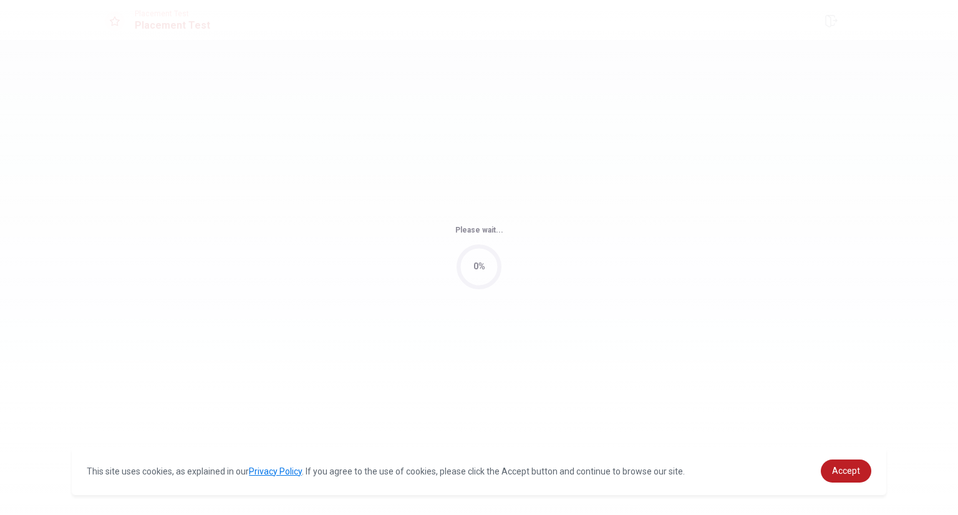
scroll to position [0, 0]
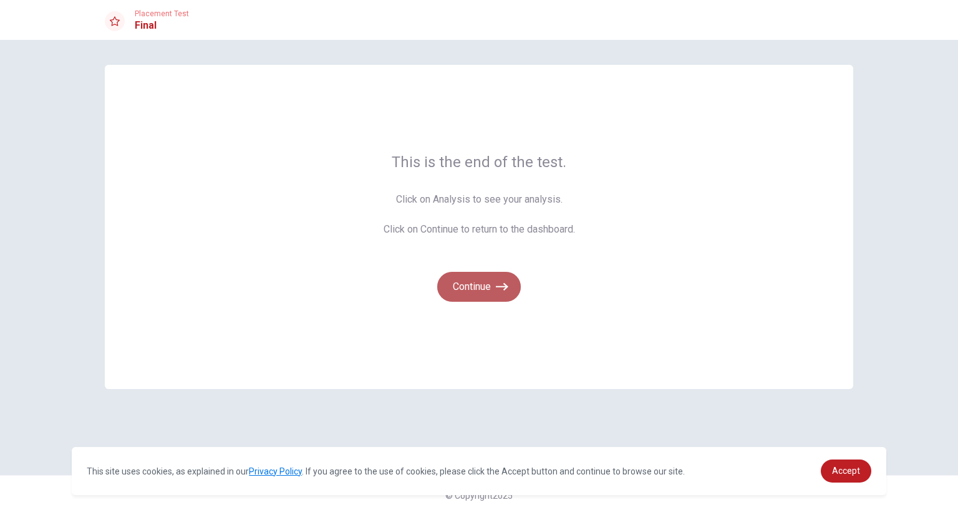
click at [470, 283] on button "Continue" at bounding box center [479, 287] width 84 height 30
